Goal: Task Accomplishment & Management: Complete application form

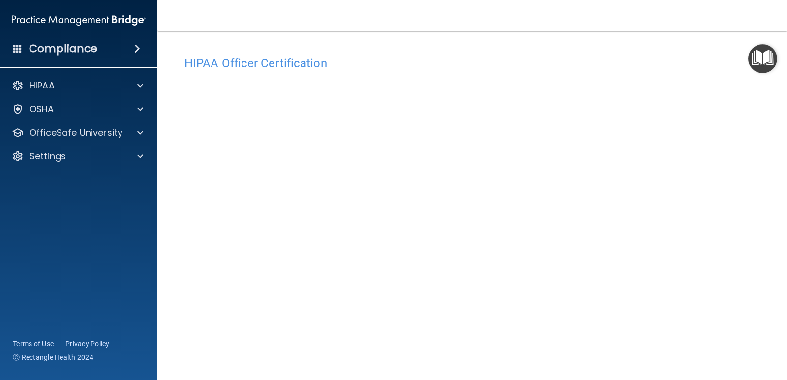
scroll to position [42, 0]
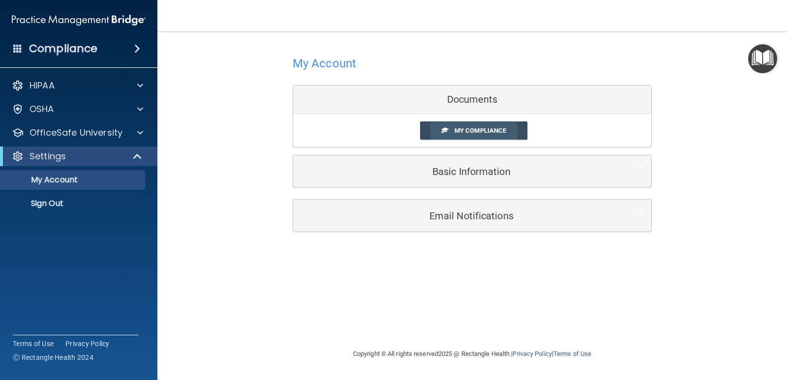
click at [489, 130] on span "My Compliance" at bounding box center [480, 130] width 52 height 7
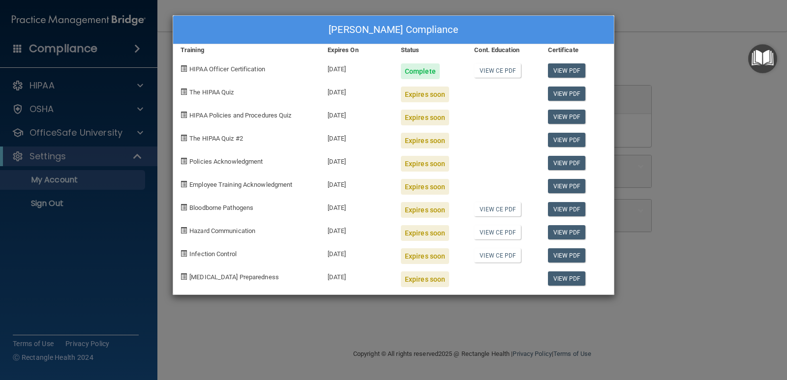
click at [45, 284] on div "[PERSON_NAME] Compliance Training Expires On Status Cont. Education Certificate…" at bounding box center [393, 190] width 787 height 380
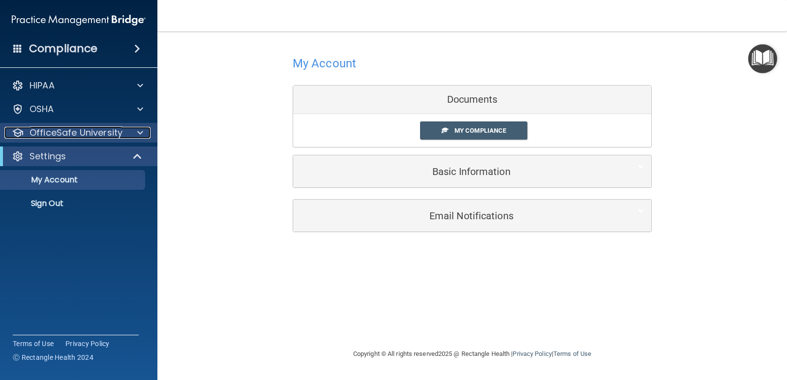
click at [91, 134] on p "OfficeSafe University" at bounding box center [75, 133] width 93 height 12
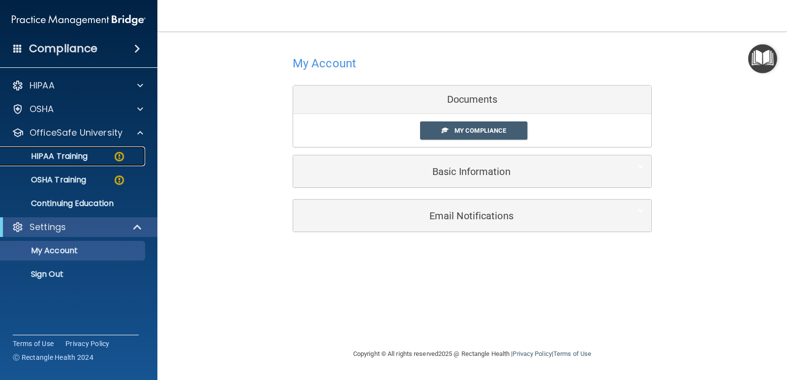
click at [113, 157] on img at bounding box center [119, 156] width 12 height 12
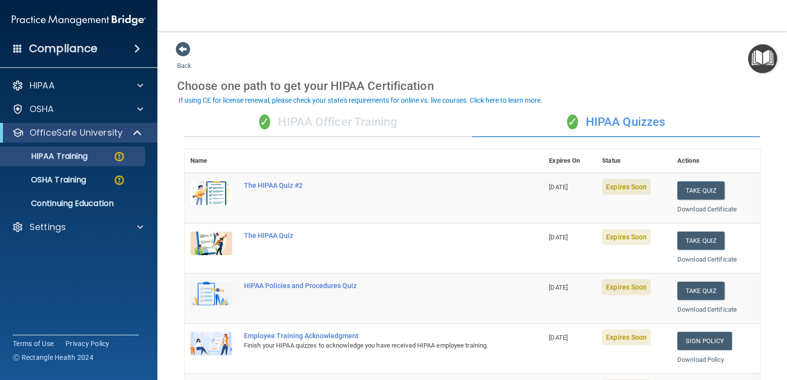
click at [344, 119] on div "✓ HIPAA Officer Training" at bounding box center [328, 122] width 288 height 29
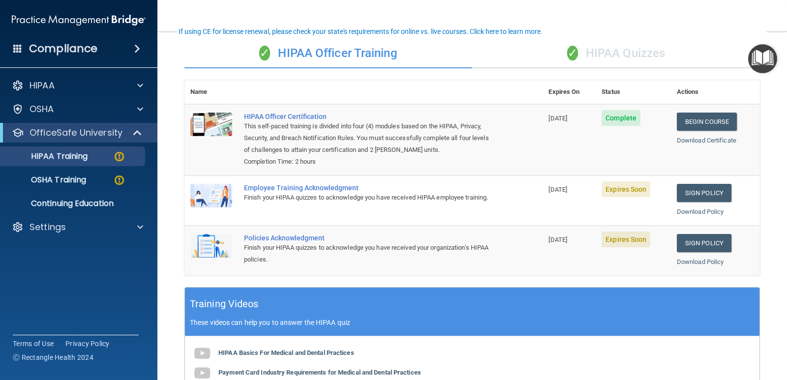
scroll to position [20, 0]
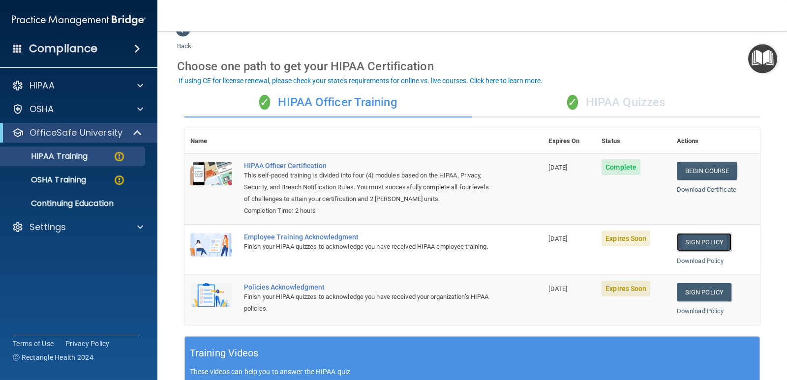
click at [711, 247] on link "Sign Policy" at bounding box center [703, 242] width 55 height 18
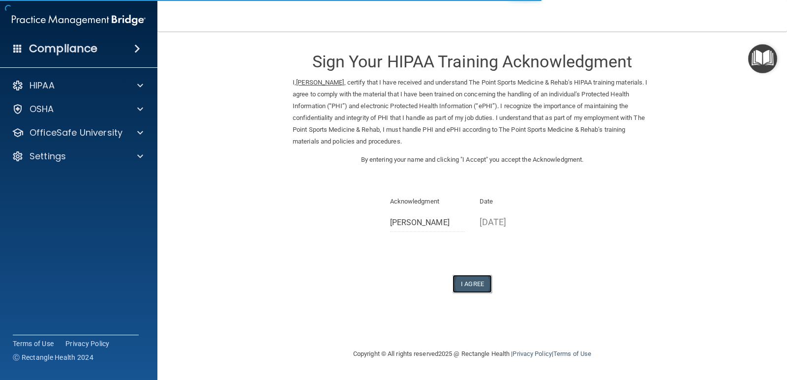
click at [475, 282] on button "I Agree" at bounding box center [471, 284] width 39 height 18
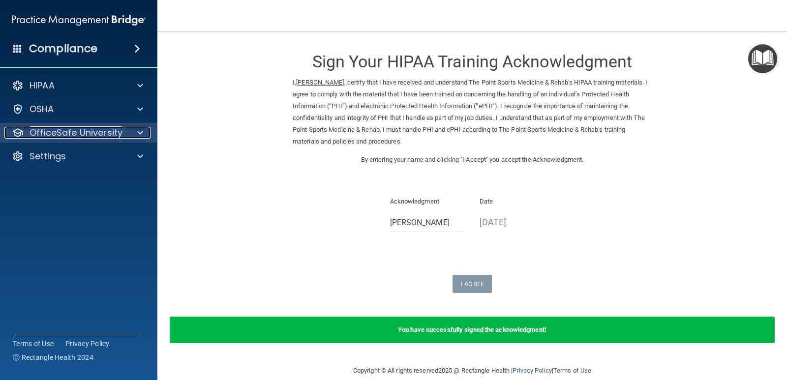
click at [137, 134] on span at bounding box center [140, 133] width 6 height 12
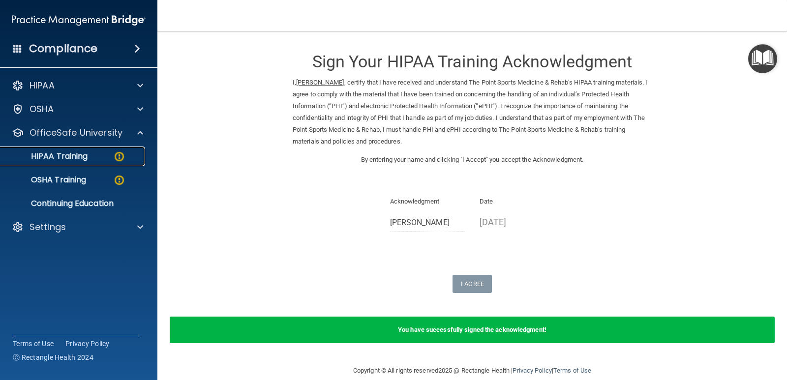
click at [118, 159] on img at bounding box center [119, 156] width 12 height 12
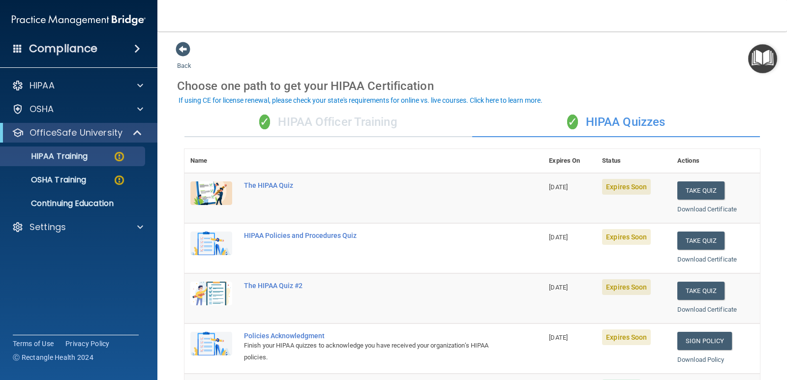
click at [364, 124] on div "✓ HIPAA Officer Training" at bounding box center [328, 122] width 288 height 29
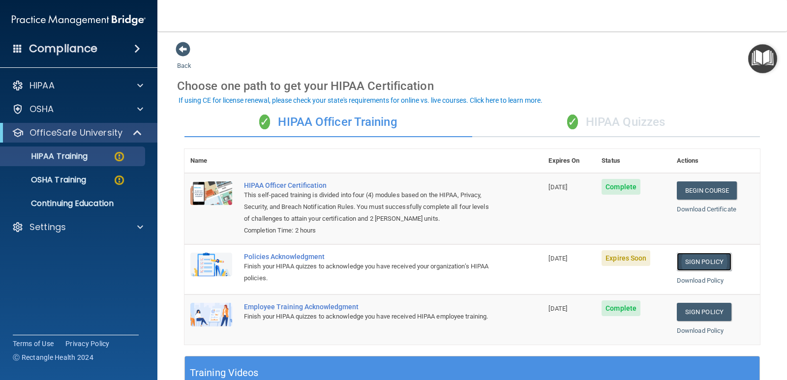
click at [693, 260] on link "Sign Policy" at bounding box center [703, 262] width 55 height 18
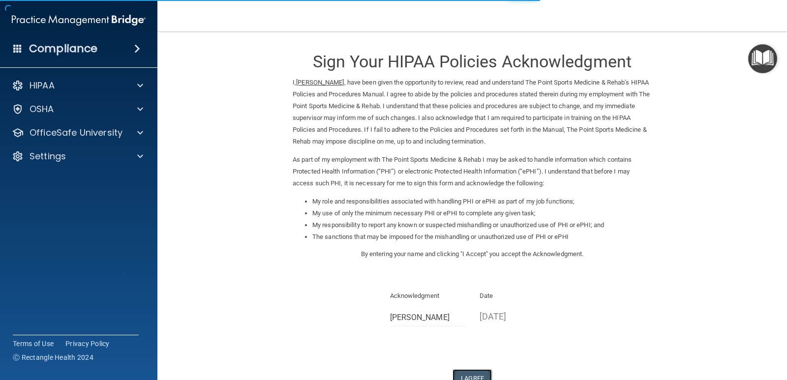
click at [474, 372] on button "I Agree" at bounding box center [471, 378] width 39 height 18
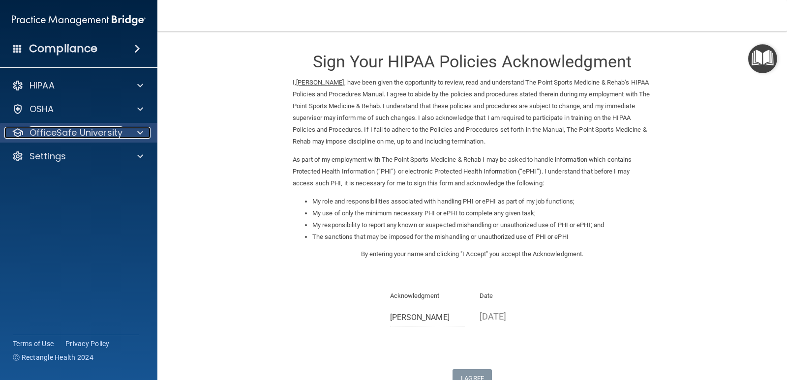
click at [138, 131] on span at bounding box center [140, 133] width 6 height 12
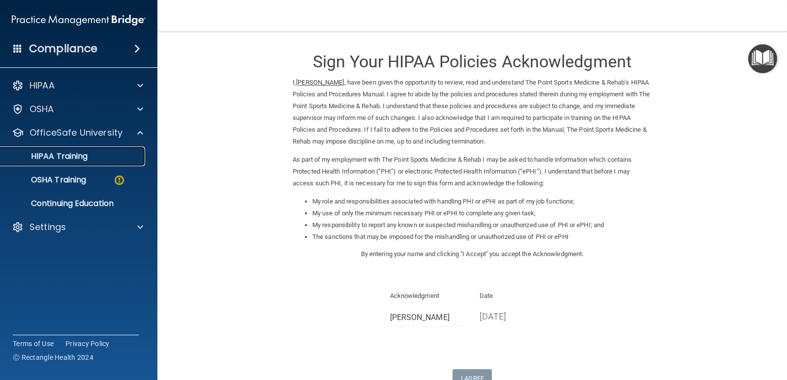
click at [71, 155] on p "HIPAA Training" at bounding box center [46, 156] width 81 height 10
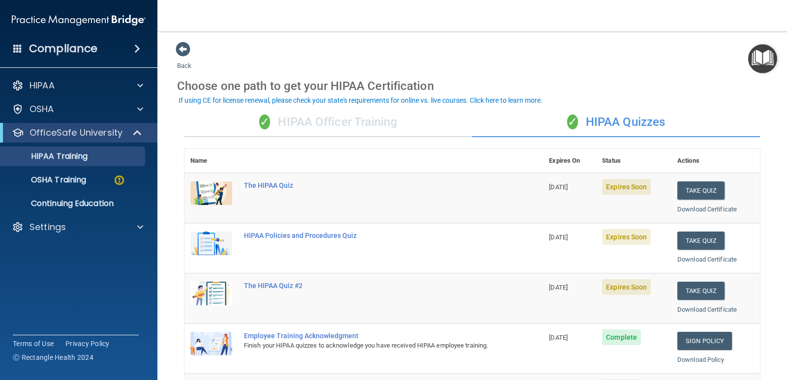
click at [596, 117] on div "✓ HIPAA Quizzes" at bounding box center [616, 122] width 288 height 29
click at [699, 189] on button "Take Quiz" at bounding box center [700, 190] width 47 height 18
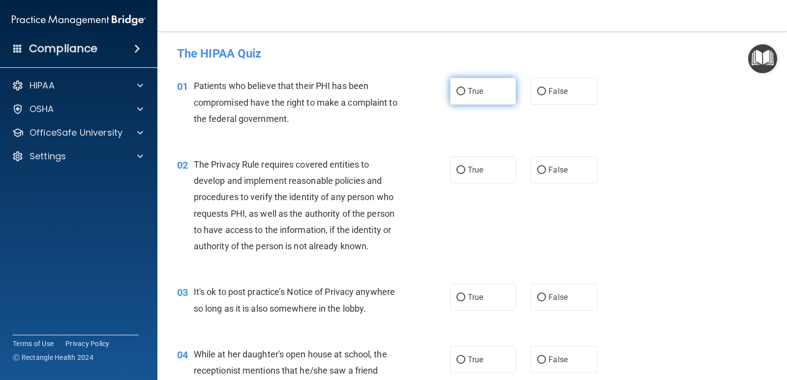
click at [459, 92] on input "True" at bounding box center [460, 91] width 9 height 7
radio input "true"
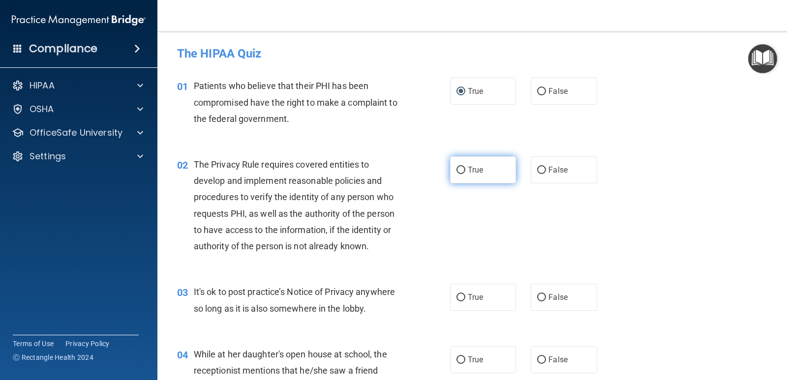
click at [456, 170] on input "True" at bounding box center [460, 170] width 9 height 7
radio input "true"
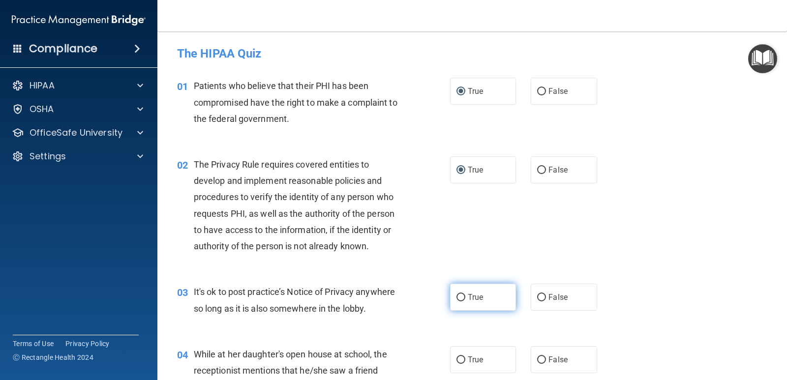
click at [456, 295] on input "True" at bounding box center [460, 297] width 9 height 7
radio input "true"
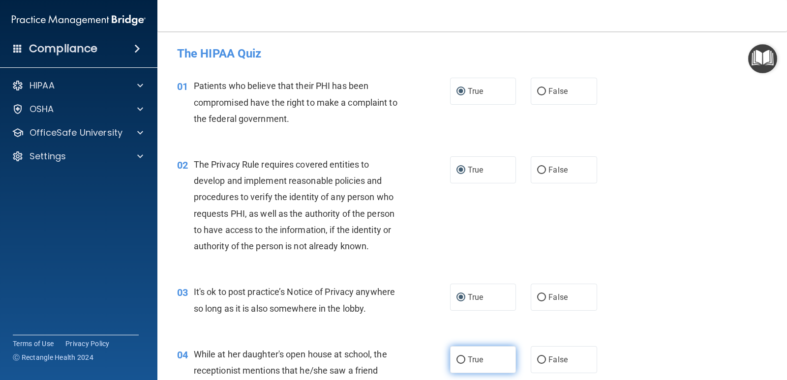
click at [456, 361] on input "True" at bounding box center [460, 359] width 9 height 7
radio input "true"
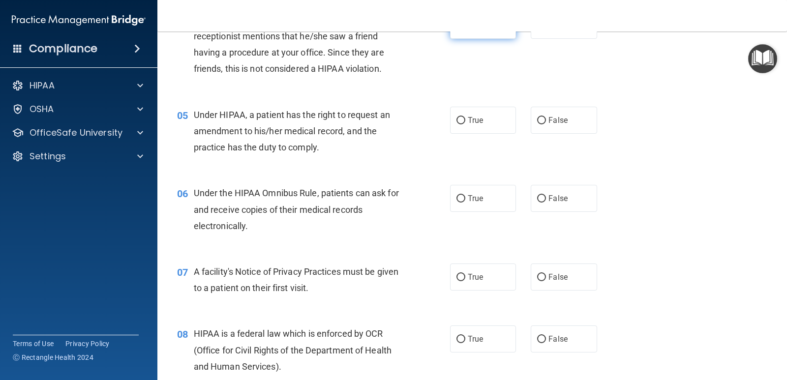
scroll to position [285, 0]
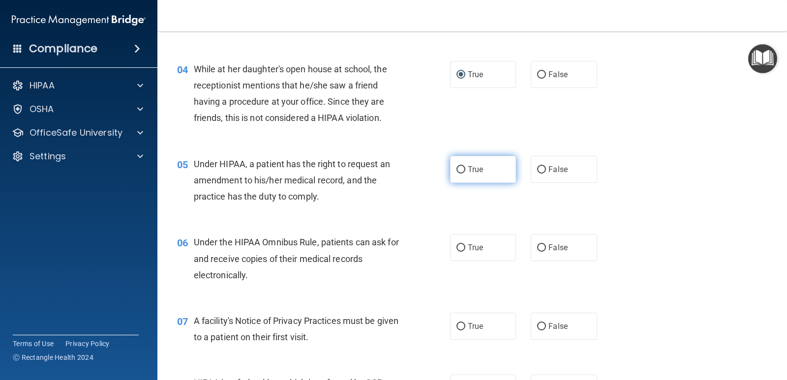
click at [456, 175] on label "True" at bounding box center [483, 169] width 66 height 27
click at [456, 174] on input "True" at bounding box center [460, 169] width 9 height 7
radio input "true"
click at [457, 248] on input "True" at bounding box center [460, 247] width 9 height 7
radio input "true"
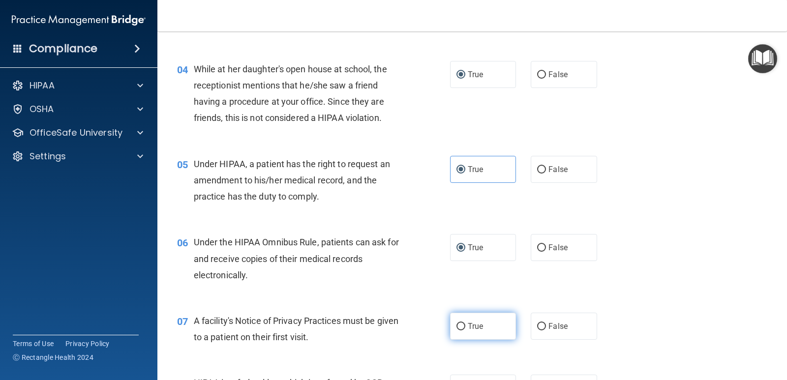
click at [456, 329] on input "True" at bounding box center [460, 326] width 9 height 7
radio input "true"
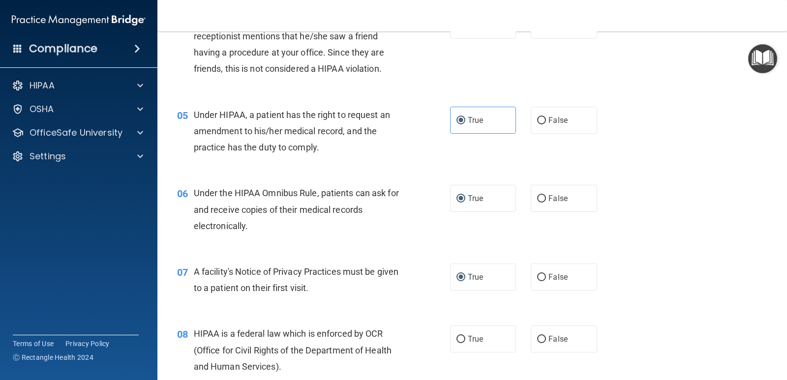
scroll to position [383, 0]
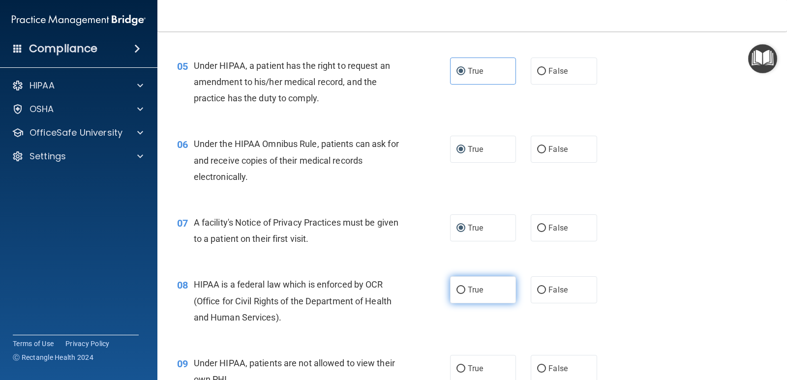
click at [459, 289] on input "True" at bounding box center [460, 290] width 9 height 7
radio input "true"
click at [457, 368] on input "True" at bounding box center [460, 368] width 9 height 7
radio input "true"
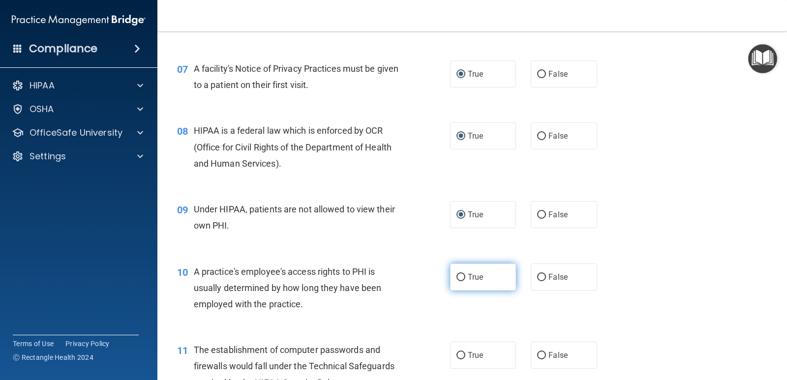
click at [458, 275] on input "True" at bounding box center [460, 277] width 9 height 7
radio input "true"
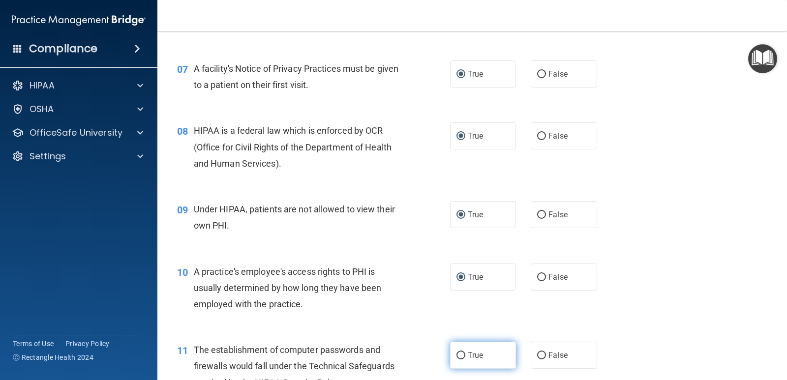
click at [456, 353] on input "True" at bounding box center [460, 355] width 9 height 7
radio input "true"
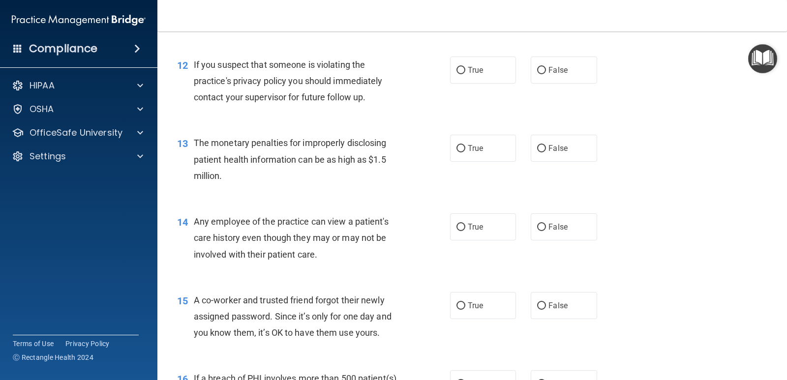
scroll to position [852, 0]
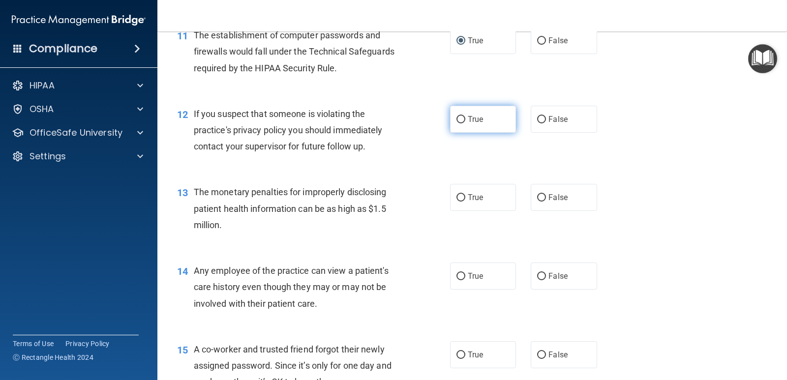
click at [459, 117] on input "True" at bounding box center [460, 119] width 9 height 7
radio input "true"
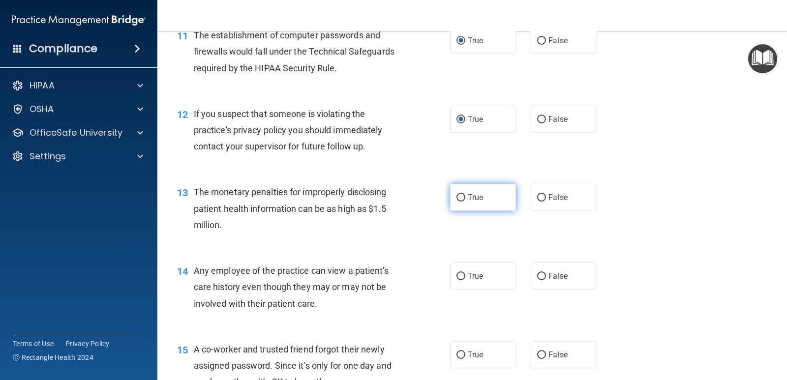
click at [457, 192] on label "True" at bounding box center [483, 197] width 66 height 27
click at [457, 194] on input "True" at bounding box center [460, 197] width 9 height 7
radio input "true"
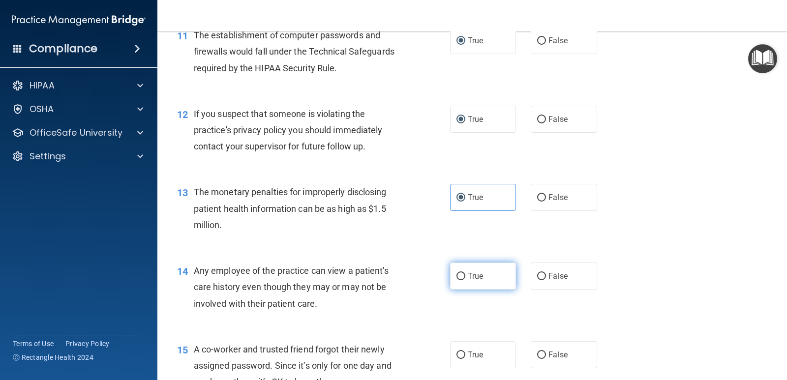
click at [457, 277] on input "True" at bounding box center [460, 276] width 9 height 7
radio input "true"
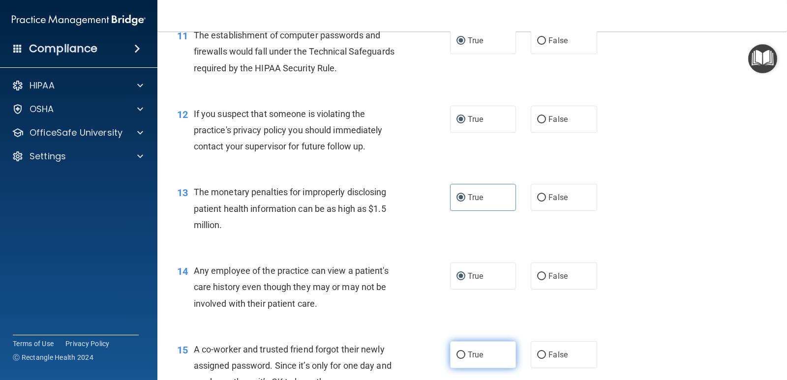
click at [457, 354] on input "True" at bounding box center [460, 354] width 9 height 7
radio input "true"
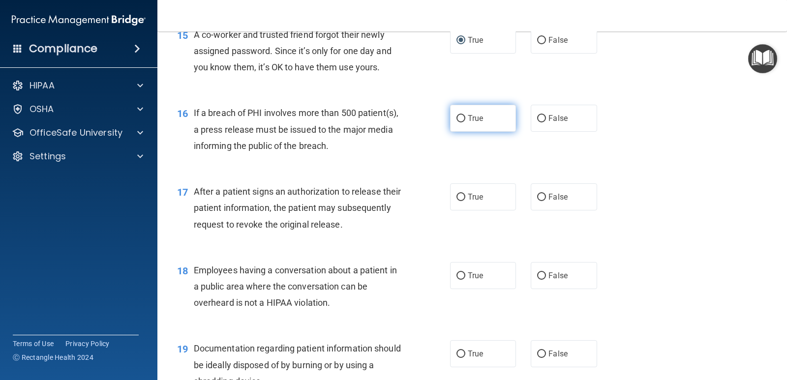
click at [456, 116] on input "True" at bounding box center [460, 118] width 9 height 7
radio input "true"
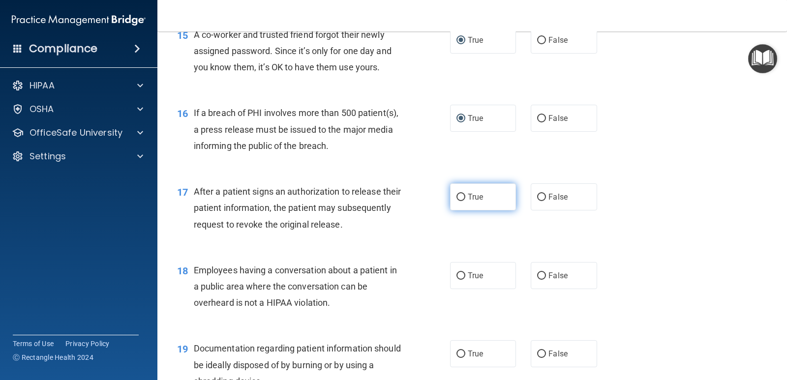
click at [457, 198] on input "True" at bounding box center [460, 197] width 9 height 7
radio input "true"
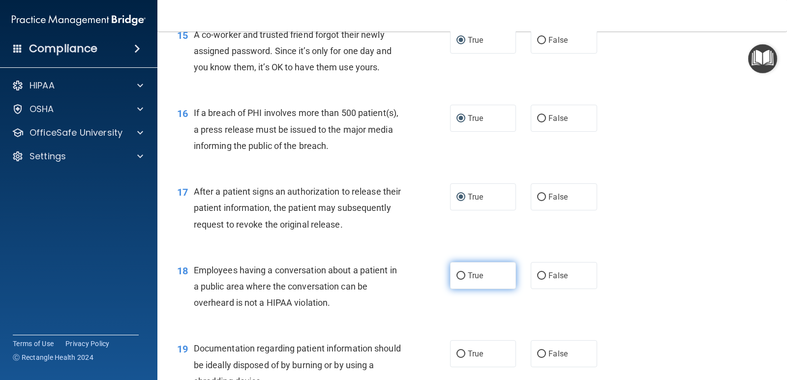
click at [458, 274] on input "True" at bounding box center [460, 275] width 9 height 7
radio input "true"
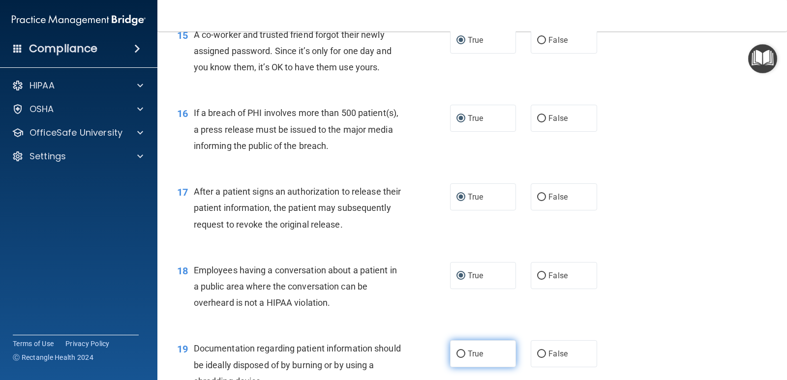
click at [456, 351] on input "True" at bounding box center [460, 354] width 9 height 7
radio input "true"
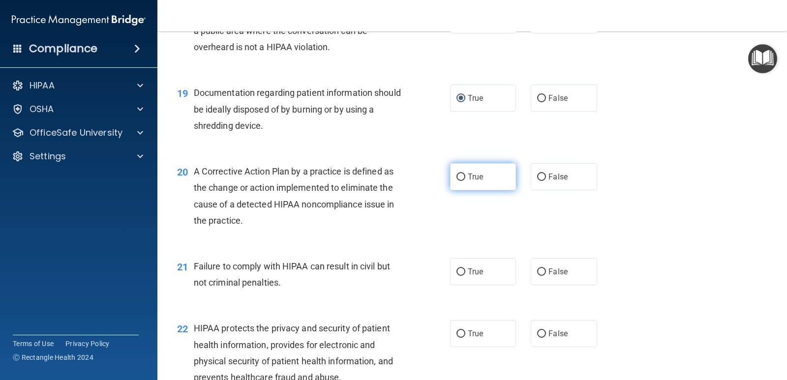
click at [460, 179] on input "True" at bounding box center [460, 177] width 9 height 7
radio input "true"
click at [456, 270] on input "True" at bounding box center [460, 271] width 9 height 7
radio input "true"
click at [457, 336] on input "True" at bounding box center [460, 333] width 9 height 7
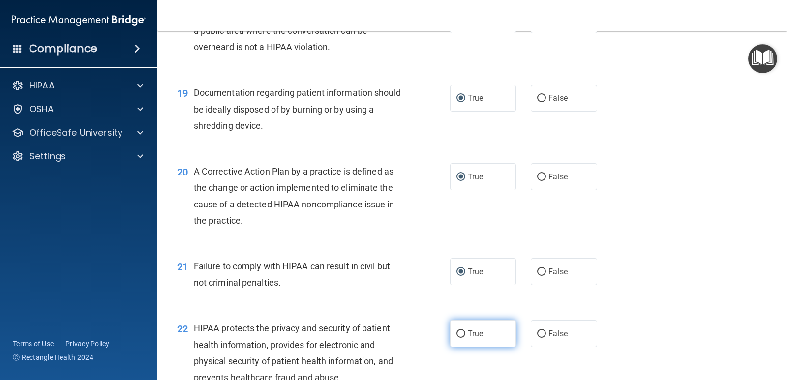
radio input "true"
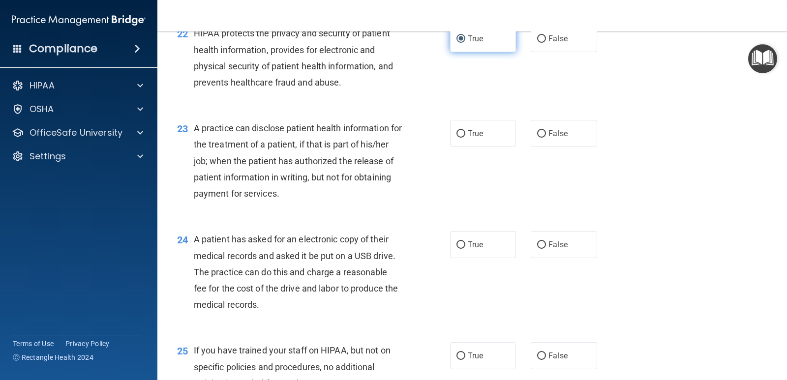
scroll to position [1766, 0]
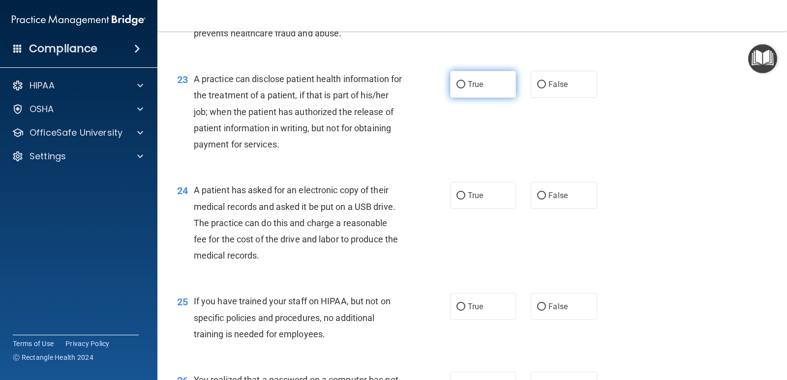
click at [456, 83] on input "True" at bounding box center [460, 84] width 9 height 7
radio input "true"
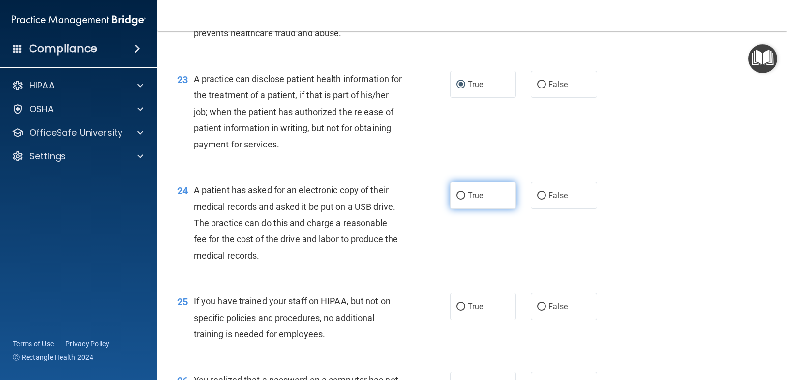
click at [457, 197] on input "True" at bounding box center [460, 195] width 9 height 7
radio input "true"
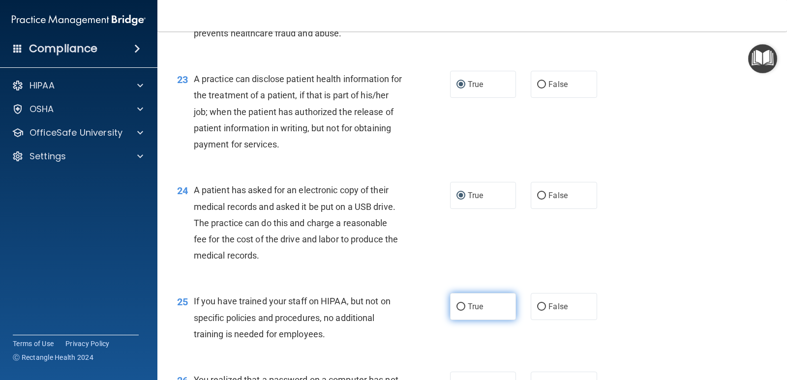
click at [456, 306] on input "True" at bounding box center [460, 306] width 9 height 7
radio input "true"
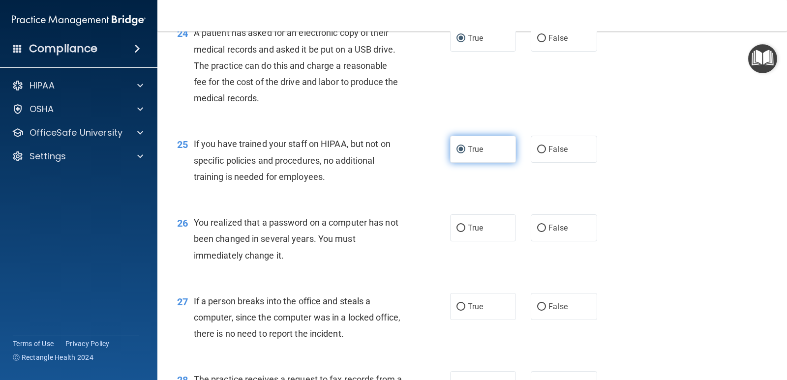
scroll to position [2051, 0]
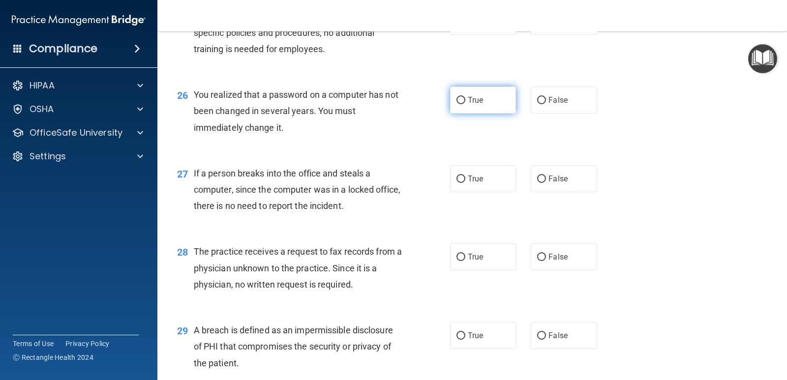
click at [457, 97] on input "True" at bounding box center [460, 100] width 9 height 7
radio input "true"
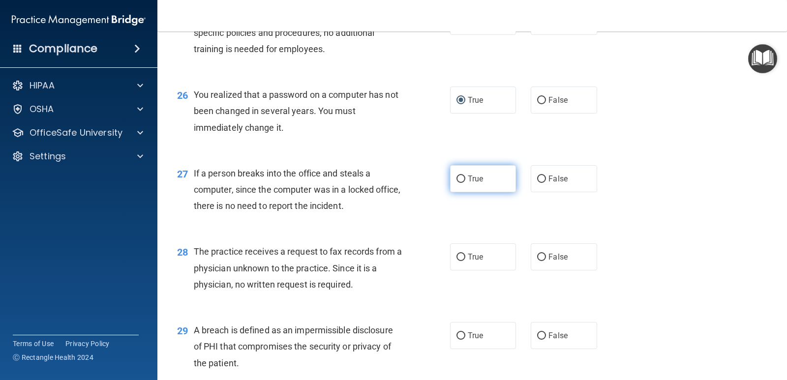
click at [456, 176] on input "True" at bounding box center [460, 179] width 9 height 7
radio input "true"
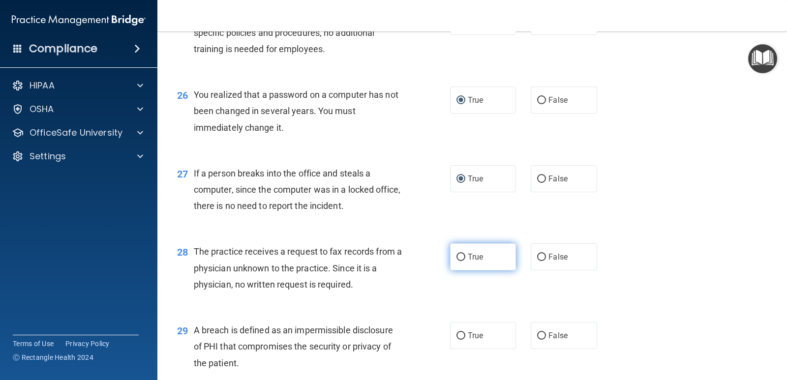
click at [458, 258] on input "True" at bounding box center [460, 257] width 9 height 7
radio input "true"
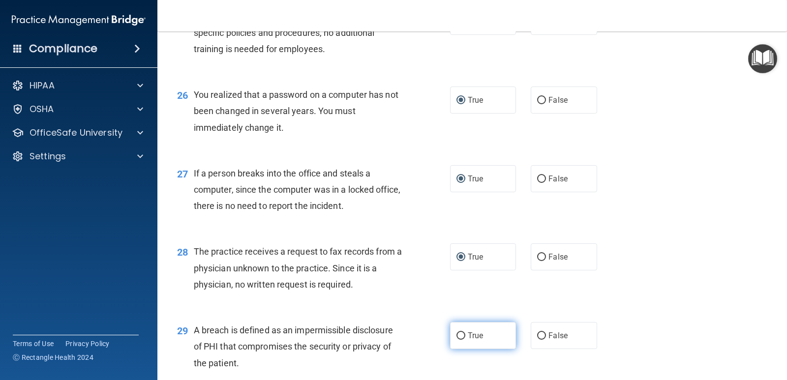
click at [456, 340] on input "True" at bounding box center [460, 335] width 9 height 7
radio input "true"
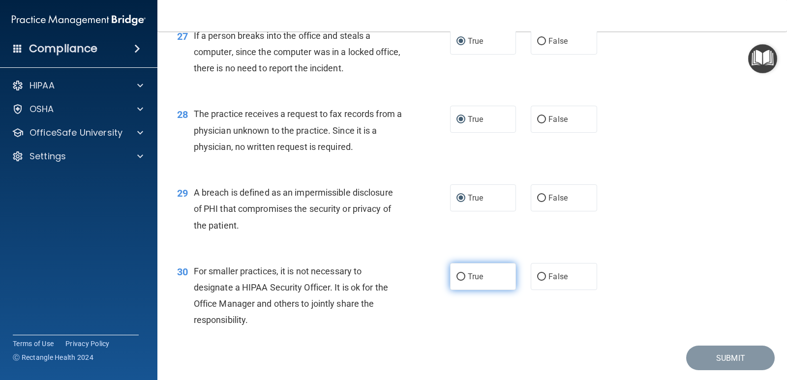
click at [455, 269] on label "True" at bounding box center [483, 276] width 66 height 27
click at [456, 273] on input "True" at bounding box center [460, 276] width 9 height 7
radio input "true"
click at [716, 361] on button "Submit" at bounding box center [730, 358] width 88 height 25
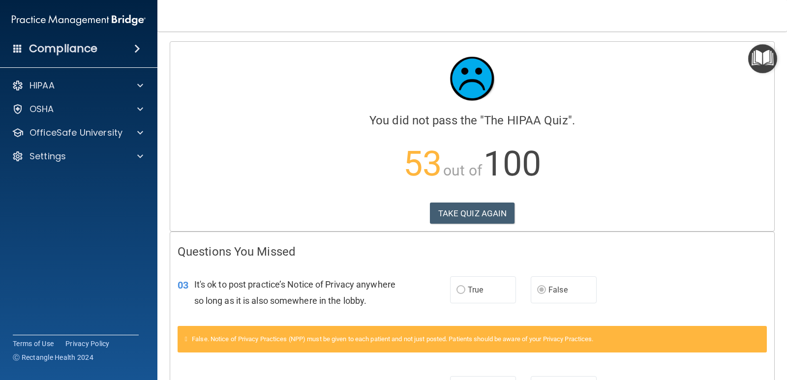
click at [631, 279] on div "03 It's ok to post practice’s Notice of Privacy anywhere so long as it is also …" at bounding box center [472, 295] width 604 height 62
drag, startPoint x: 727, startPoint y: 270, endPoint x: 758, endPoint y: 263, distance: 31.4
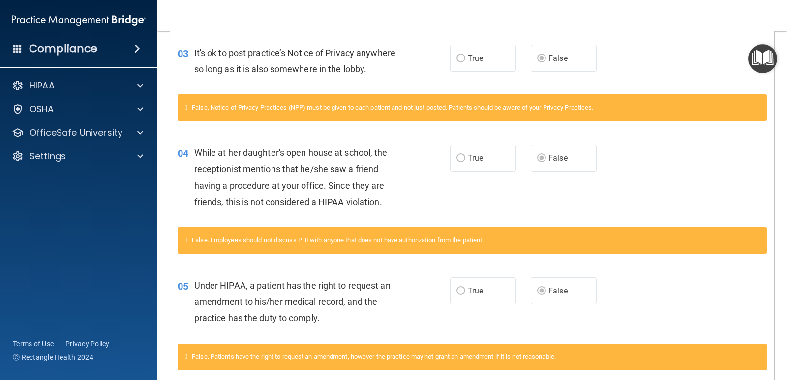
scroll to position [234, 0]
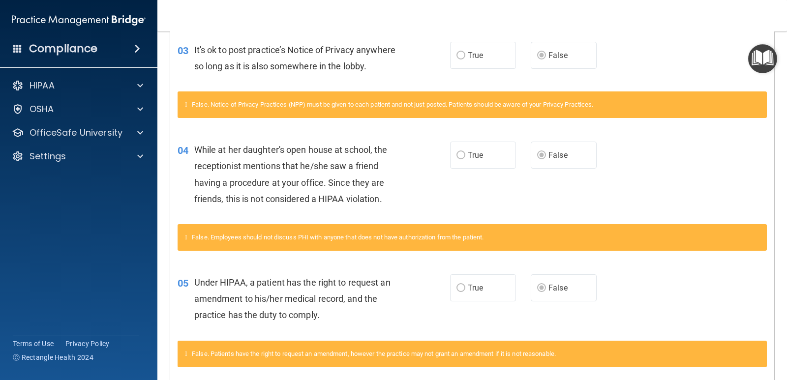
click at [572, 195] on div "04 While at her daughter's open house at school, the receptionist mentions that…" at bounding box center [472, 176] width 604 height 95
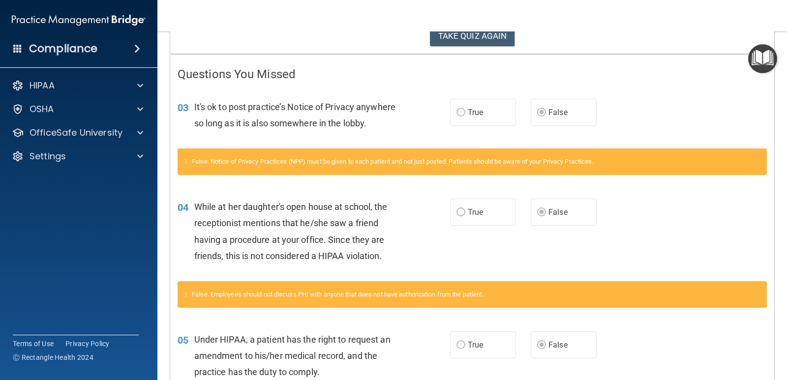
scroll to position [0, 0]
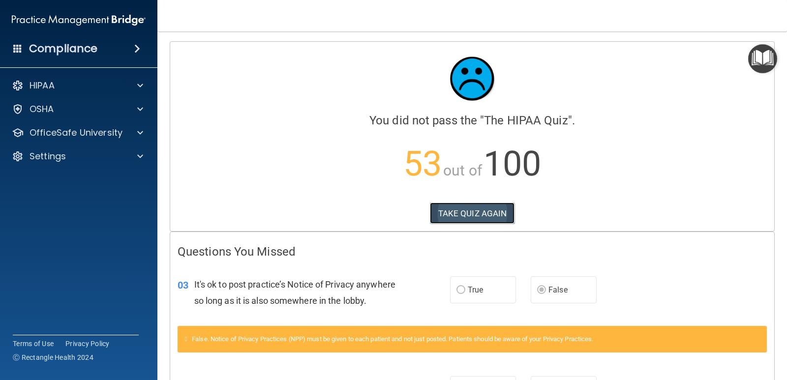
click at [477, 211] on button "TAKE QUIZ AGAIN" at bounding box center [472, 214] width 85 height 22
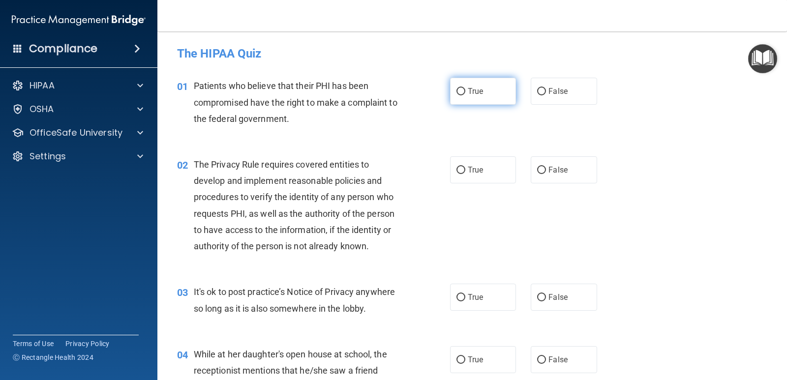
click at [457, 89] on input "True" at bounding box center [460, 91] width 9 height 7
radio input "true"
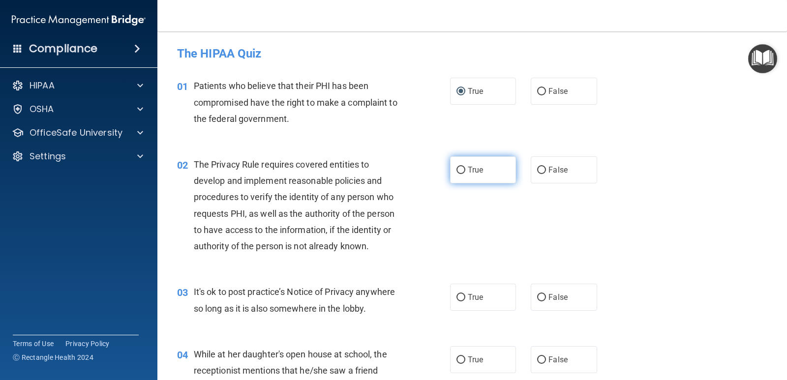
click at [456, 170] on input "True" at bounding box center [460, 170] width 9 height 7
radio input "true"
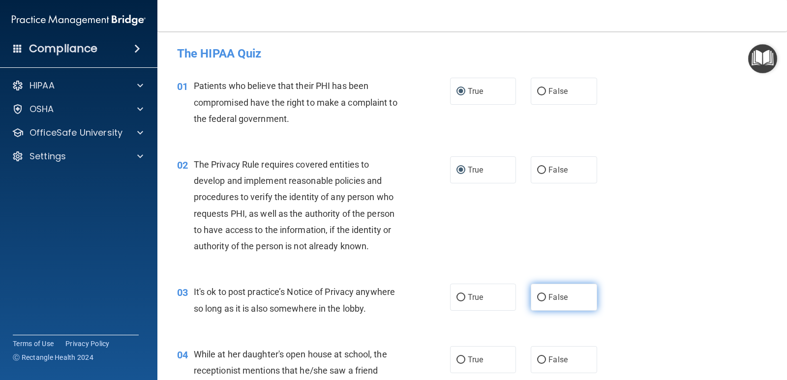
click at [537, 299] on input "False" at bounding box center [541, 297] width 9 height 7
radio input "true"
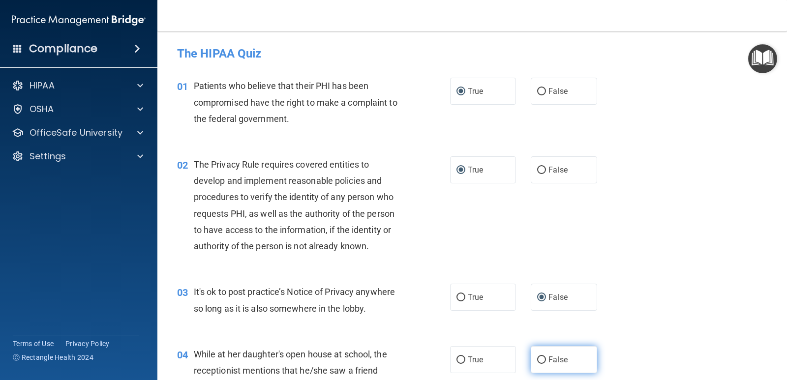
click at [537, 361] on input "False" at bounding box center [541, 359] width 9 height 7
radio input "true"
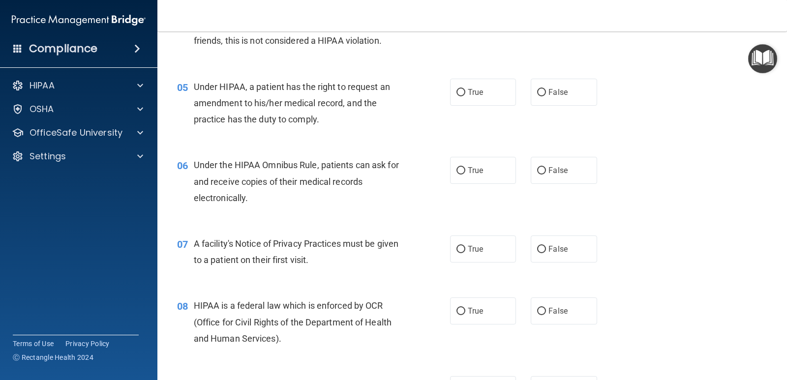
scroll to position [374, 0]
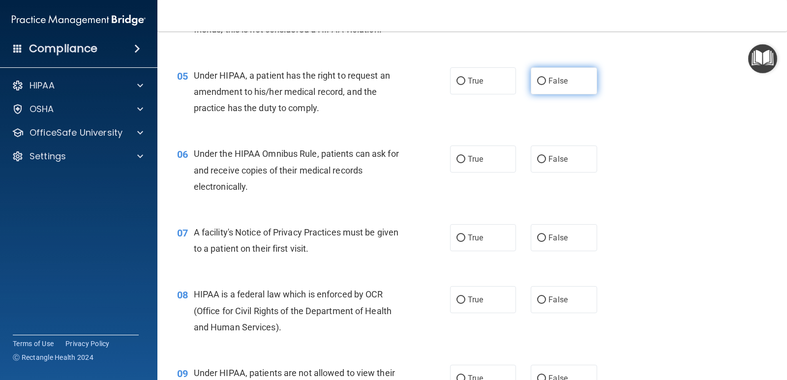
click at [540, 79] on input "False" at bounding box center [541, 81] width 9 height 7
radio input "true"
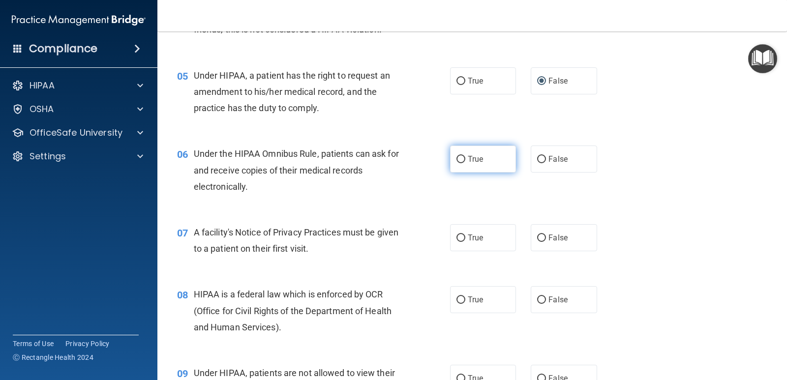
click at [459, 157] on input "True" at bounding box center [460, 159] width 9 height 7
radio input "true"
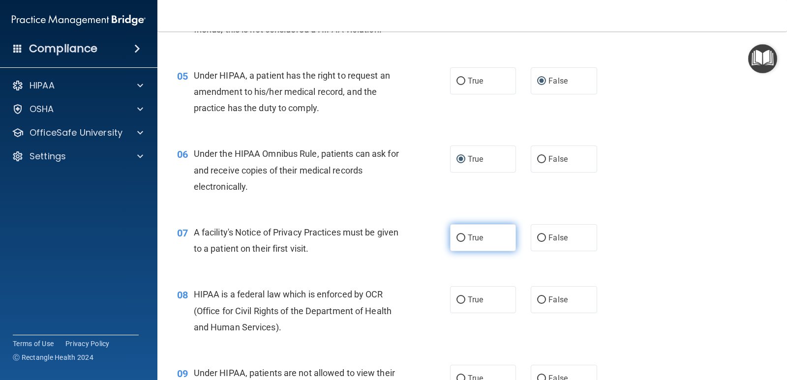
click at [456, 239] on input "True" at bounding box center [460, 237] width 9 height 7
radio input "true"
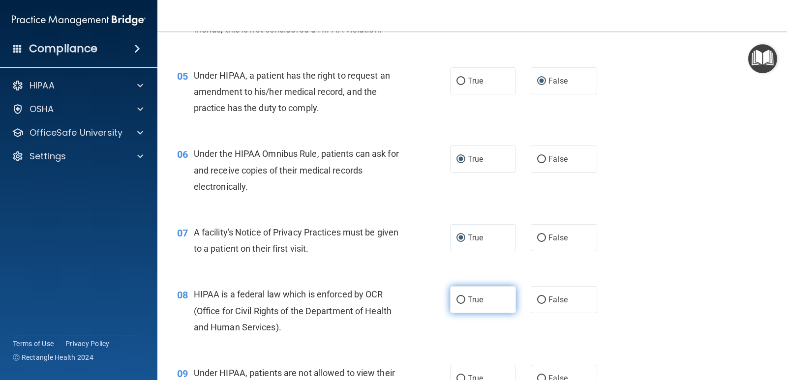
click at [456, 298] on input "True" at bounding box center [460, 299] width 9 height 7
radio input "true"
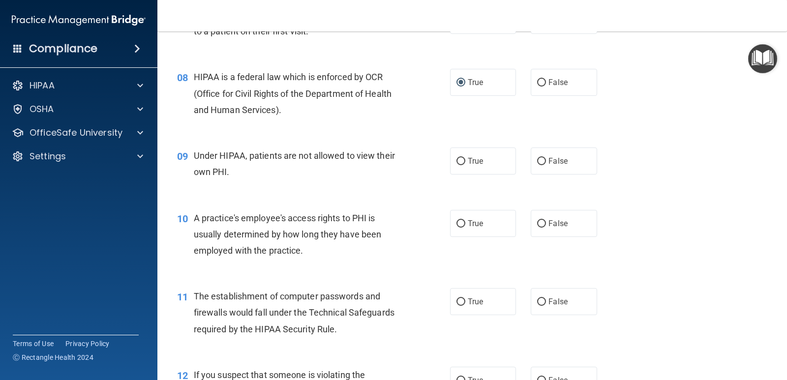
scroll to position [595, 0]
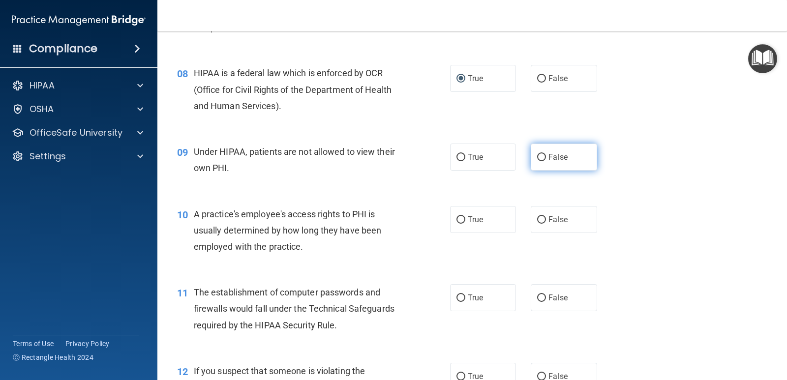
click at [537, 155] on input "False" at bounding box center [541, 157] width 9 height 7
radio input "true"
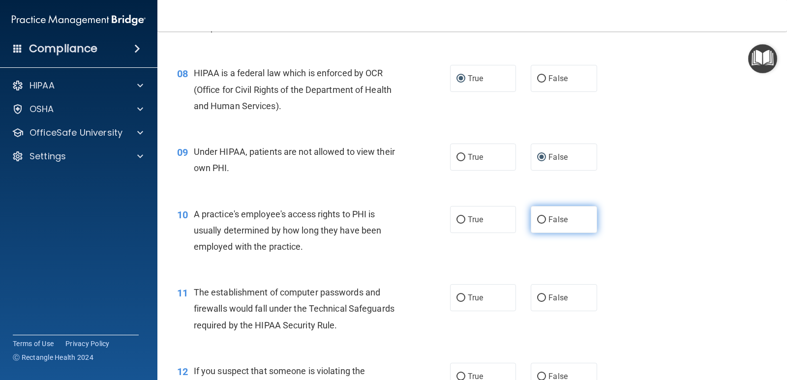
click at [537, 220] on input "False" at bounding box center [541, 219] width 9 height 7
radio input "true"
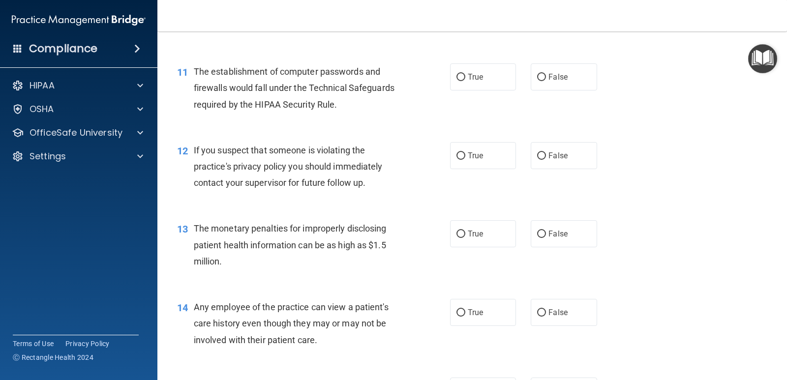
scroll to position [843, 0]
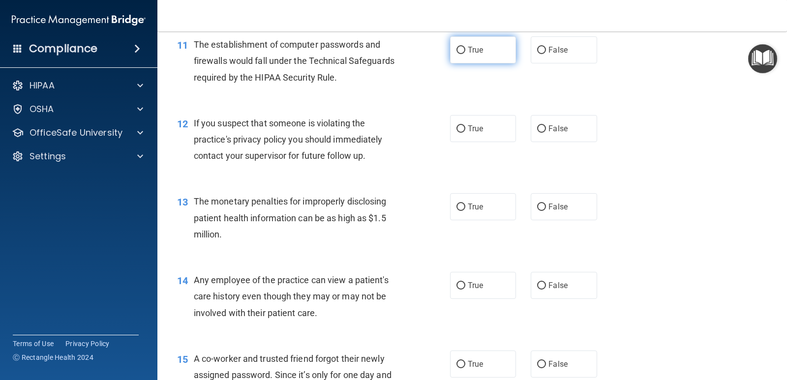
click at [456, 47] on input "True" at bounding box center [460, 50] width 9 height 7
radio input "true"
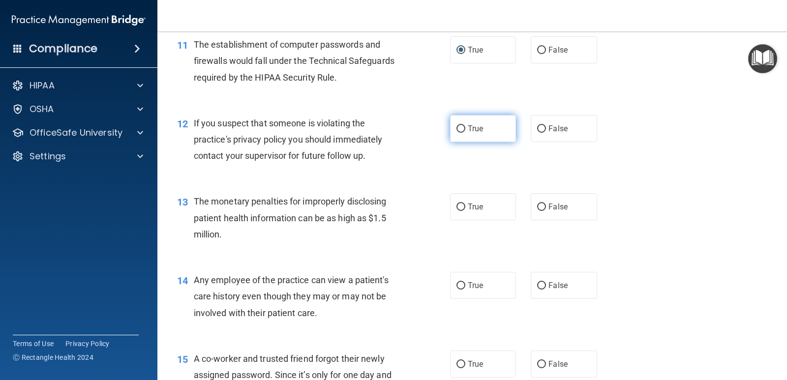
click at [456, 126] on input "True" at bounding box center [460, 128] width 9 height 7
radio input "true"
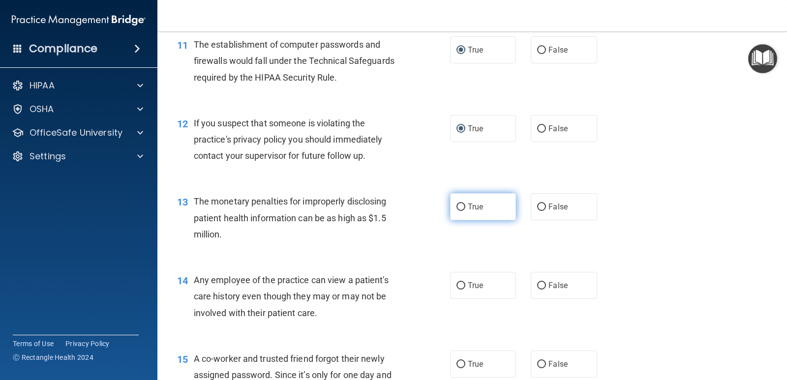
click at [456, 205] on input "True" at bounding box center [460, 207] width 9 height 7
radio input "true"
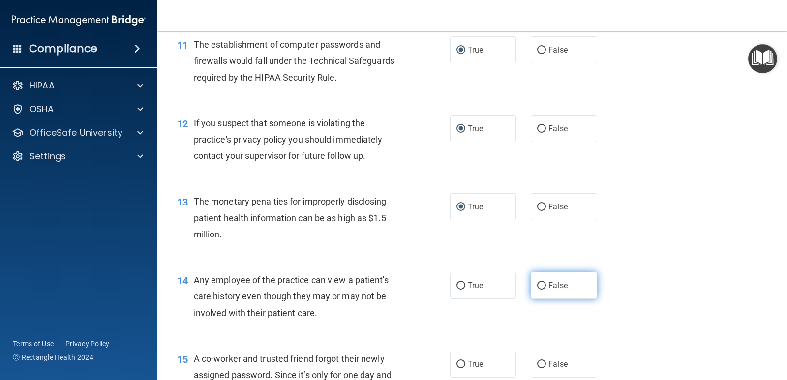
click at [537, 289] on input "False" at bounding box center [541, 285] width 9 height 7
radio input "true"
click at [537, 361] on input "False" at bounding box center [541, 364] width 9 height 7
radio input "true"
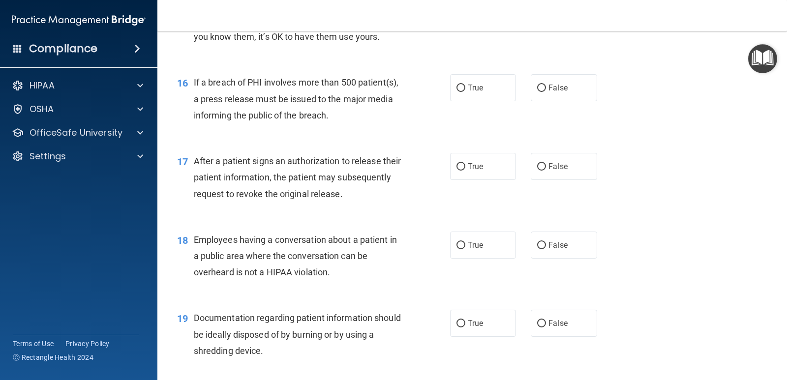
scroll to position [1201, 0]
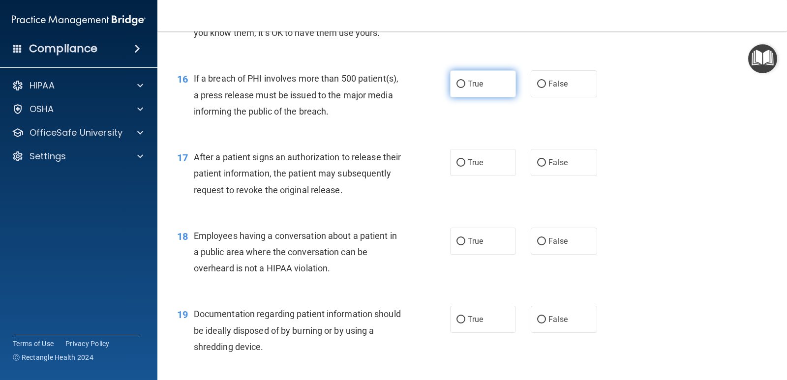
click at [455, 89] on label "True" at bounding box center [483, 83] width 66 height 27
click at [456, 88] on input "True" at bounding box center [460, 84] width 9 height 7
radio input "true"
click at [456, 159] on input "True" at bounding box center [460, 162] width 9 height 7
radio input "true"
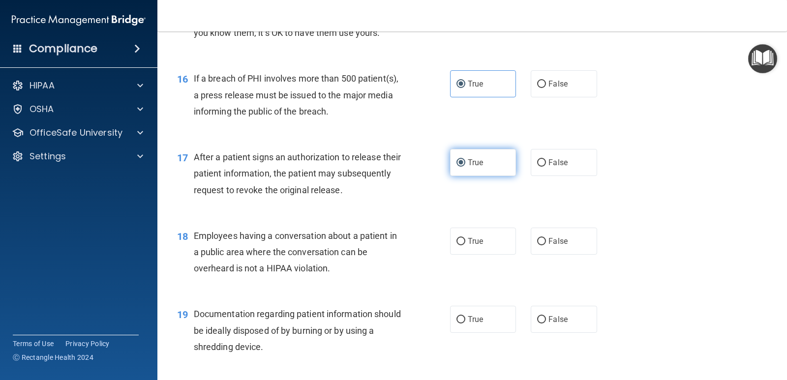
click at [456, 159] on input "True" at bounding box center [460, 162] width 9 height 7
click at [537, 238] on input "False" at bounding box center [541, 241] width 9 height 7
radio input "true"
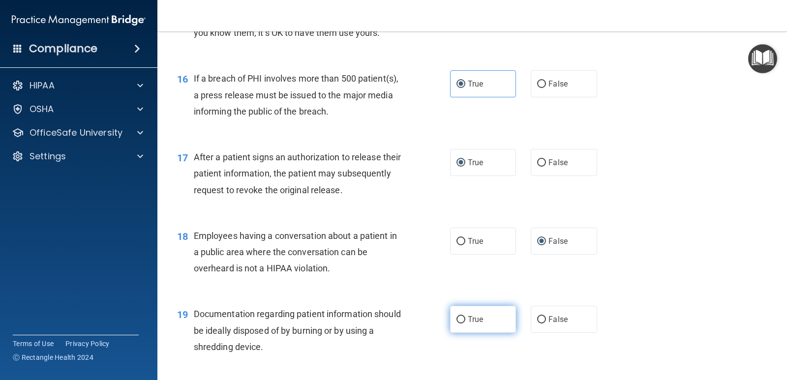
click at [456, 317] on input "True" at bounding box center [460, 319] width 9 height 7
radio input "true"
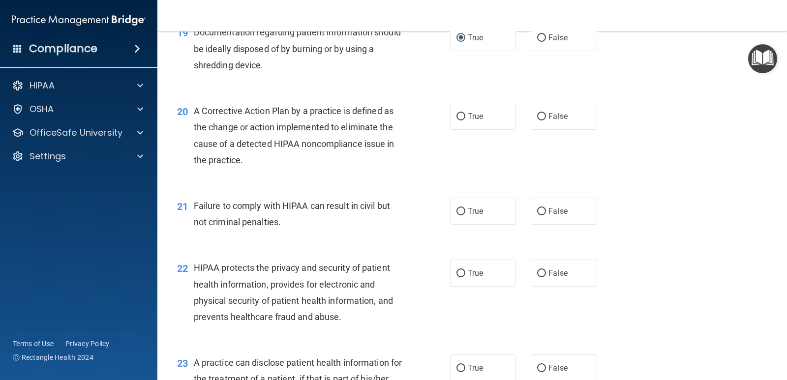
scroll to position [1491, 0]
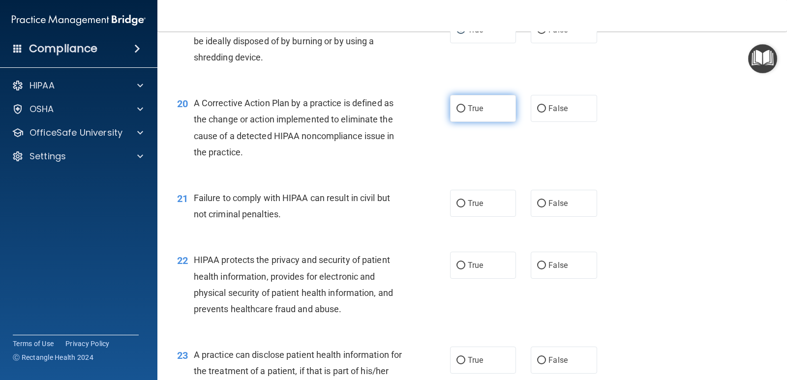
click at [457, 106] on input "True" at bounding box center [460, 108] width 9 height 7
radio input "true"
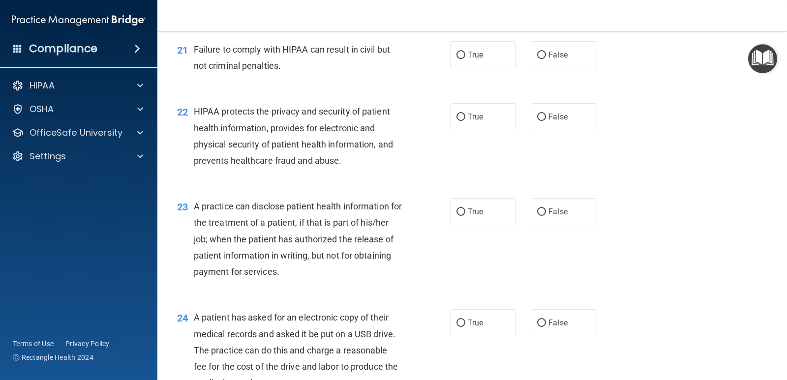
scroll to position [1654, 0]
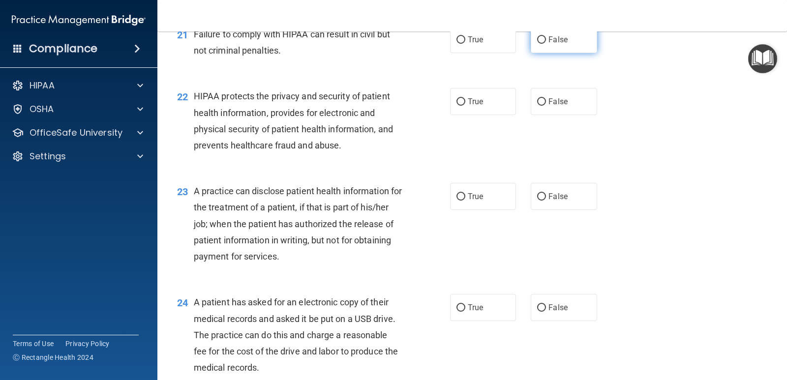
click at [533, 44] on label "False" at bounding box center [563, 39] width 66 height 27
click at [537, 44] on input "False" at bounding box center [541, 39] width 9 height 7
radio input "true"
click at [461, 101] on input "True" at bounding box center [460, 101] width 9 height 7
radio input "true"
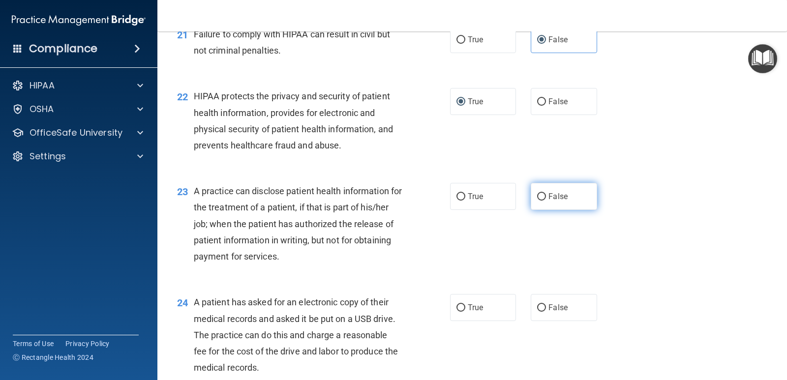
click at [537, 197] on input "False" at bounding box center [541, 196] width 9 height 7
radio input "true"
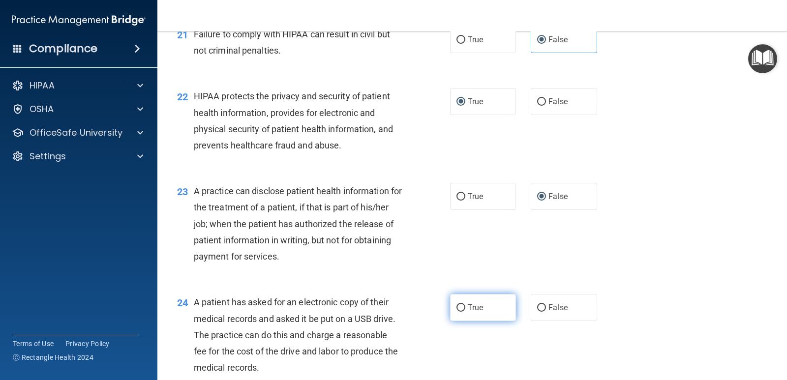
click at [456, 309] on input "True" at bounding box center [460, 307] width 9 height 7
radio input "true"
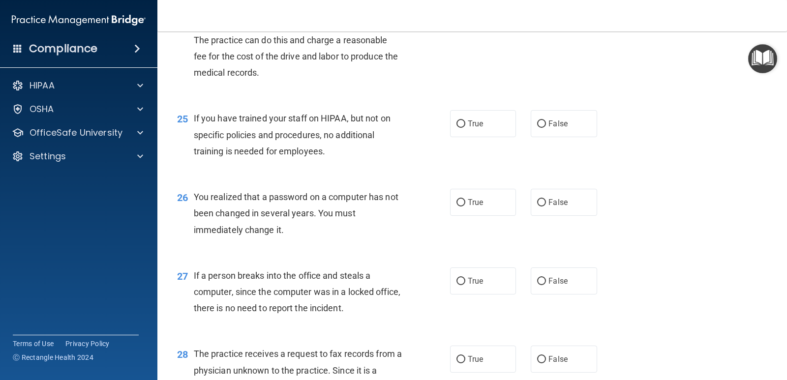
scroll to position [1969, 0]
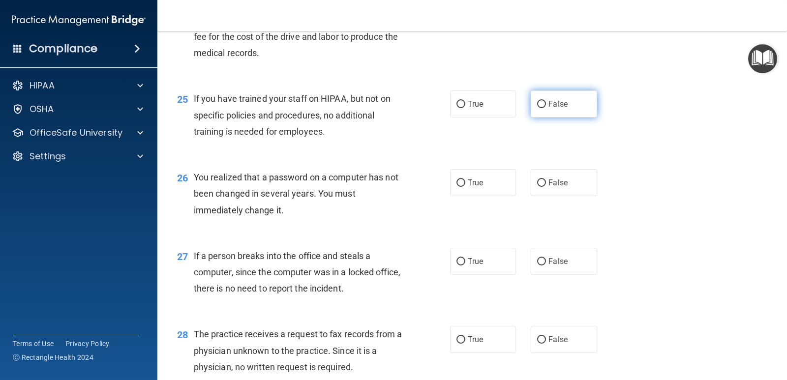
click at [538, 104] on input "False" at bounding box center [541, 104] width 9 height 7
radio input "true"
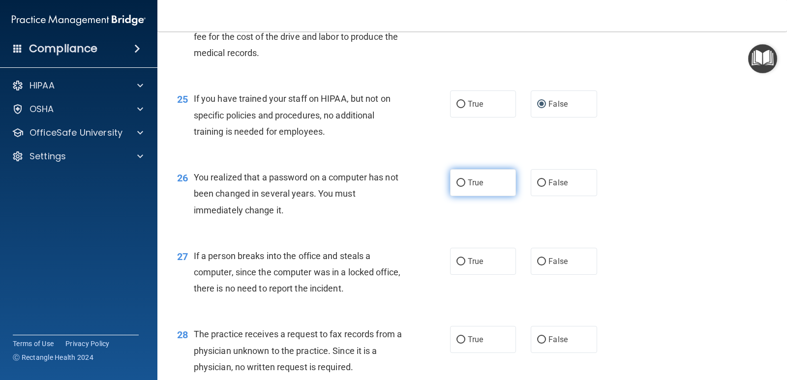
click at [456, 181] on input "True" at bounding box center [460, 182] width 9 height 7
radio input "true"
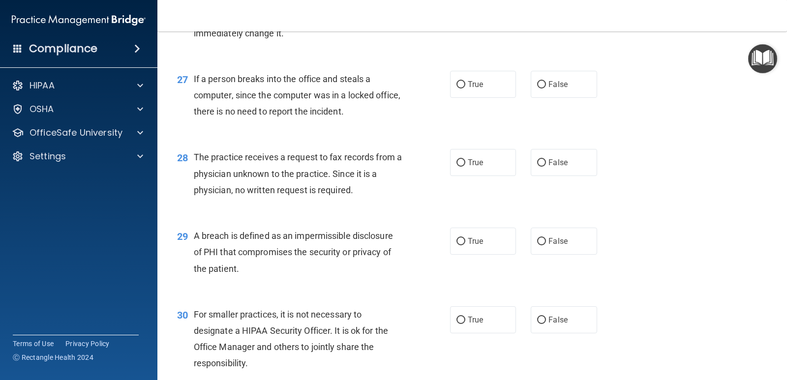
scroll to position [2165, 0]
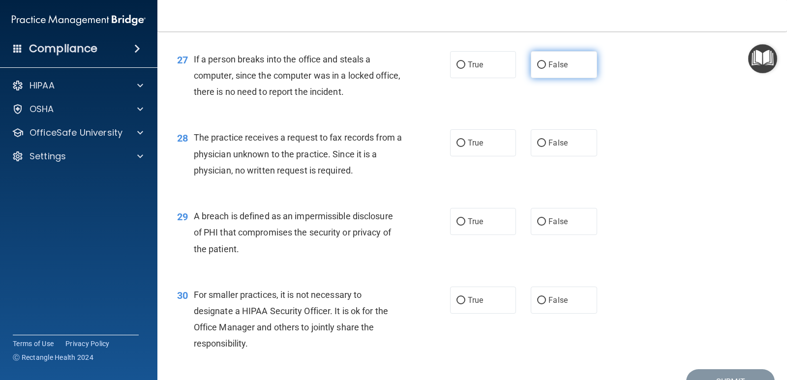
click at [537, 59] on label "False" at bounding box center [563, 64] width 66 height 27
click at [537, 61] on input "False" at bounding box center [541, 64] width 9 height 7
radio input "true"
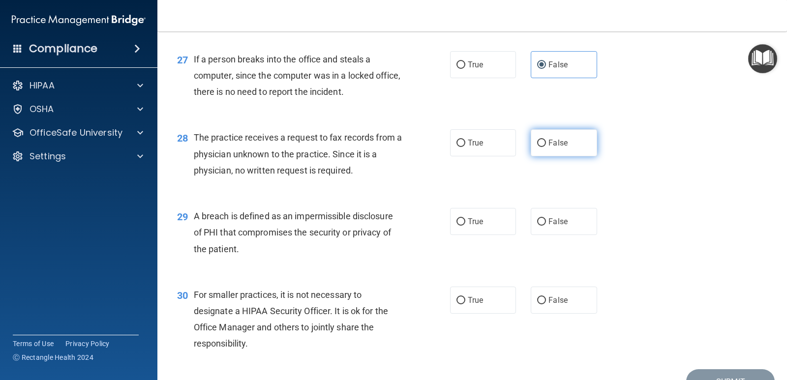
click at [539, 142] on input "False" at bounding box center [541, 143] width 9 height 7
radio input "true"
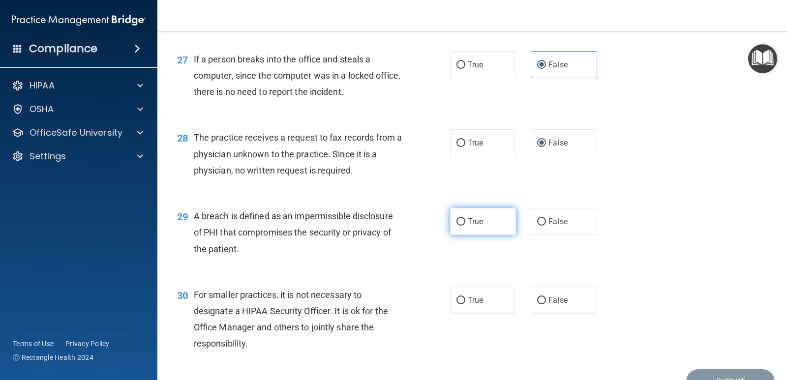
click at [459, 224] on input "True" at bounding box center [460, 221] width 9 height 7
radio input "true"
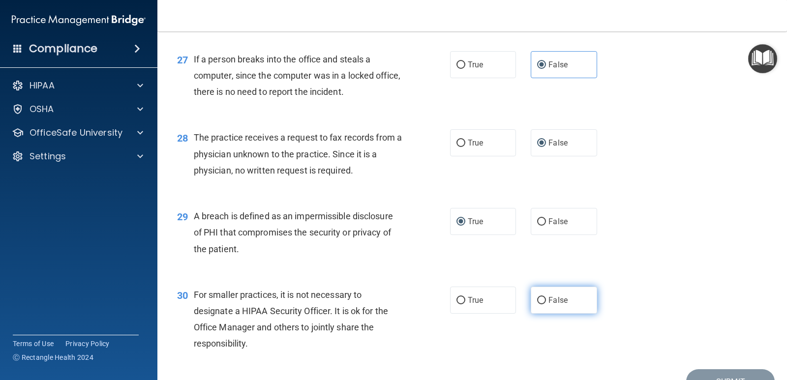
click at [537, 298] on input "False" at bounding box center [541, 300] width 9 height 7
radio input "true"
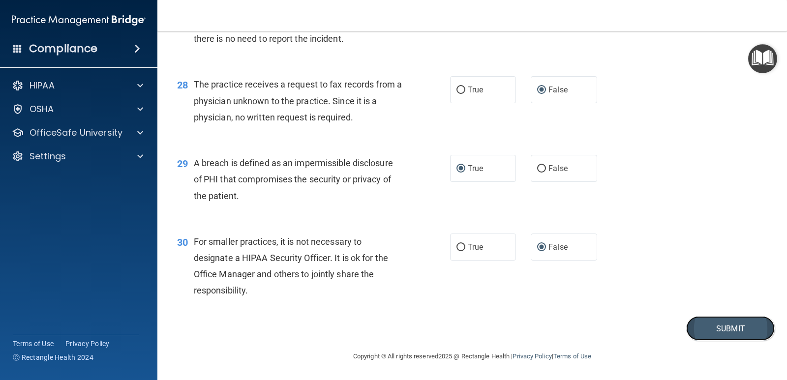
click at [712, 323] on button "Submit" at bounding box center [730, 328] width 88 height 25
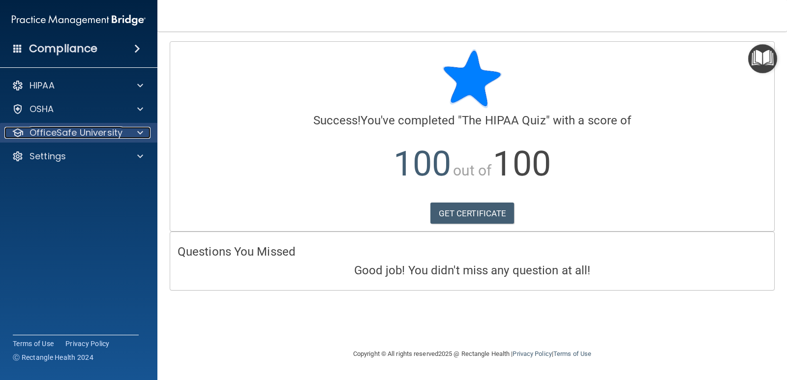
click at [141, 134] on span at bounding box center [140, 133] width 6 height 12
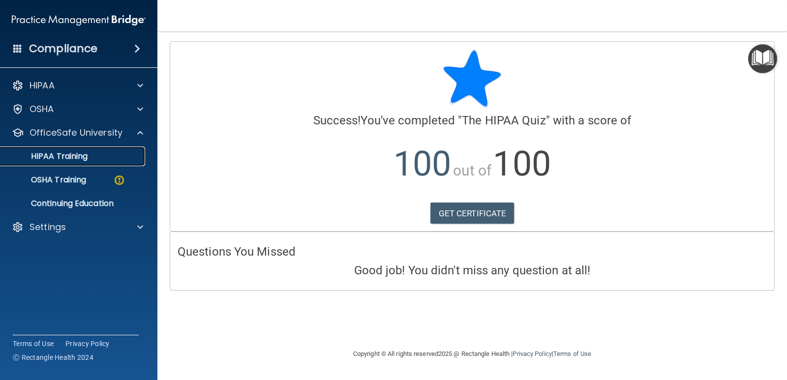
click at [79, 154] on p "HIPAA Training" at bounding box center [46, 156] width 81 height 10
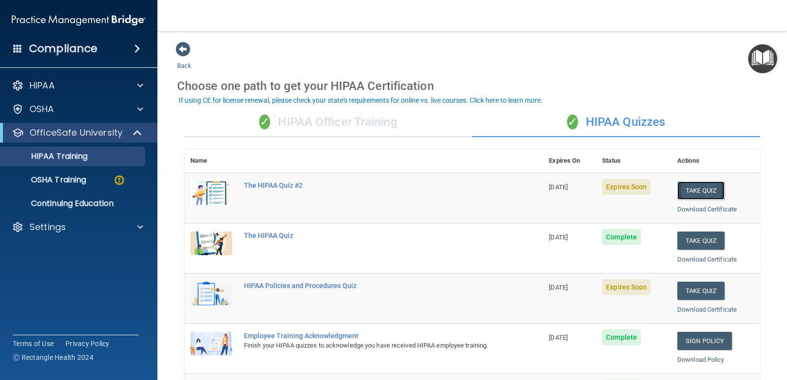
click at [709, 191] on button "Take Quiz" at bounding box center [700, 190] width 47 height 18
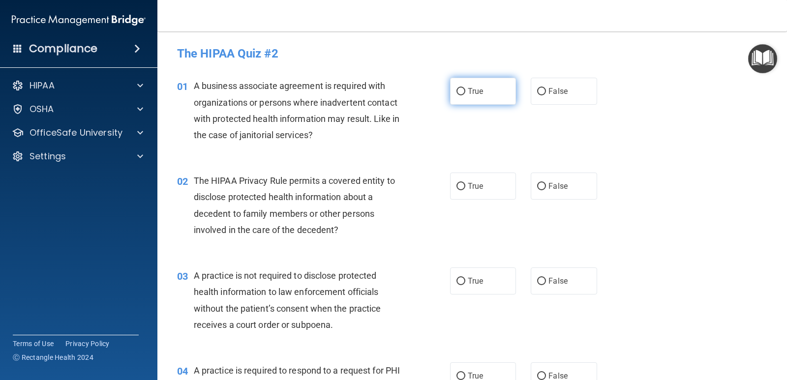
click at [461, 94] on input "True" at bounding box center [460, 91] width 9 height 7
radio input "true"
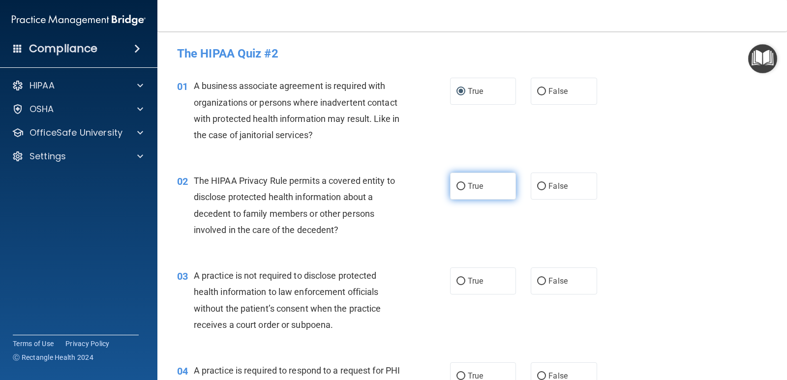
click at [456, 186] on input "True" at bounding box center [460, 186] width 9 height 7
radio input "true"
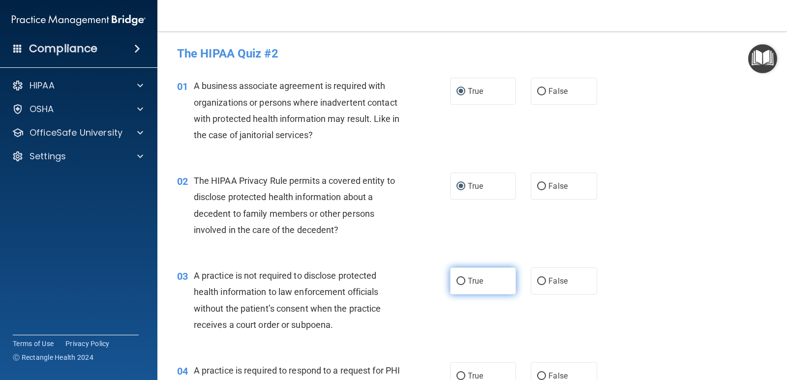
click at [456, 282] on input "True" at bounding box center [460, 281] width 9 height 7
radio input "true"
click at [457, 374] on input "True" at bounding box center [460, 376] width 9 height 7
radio input "true"
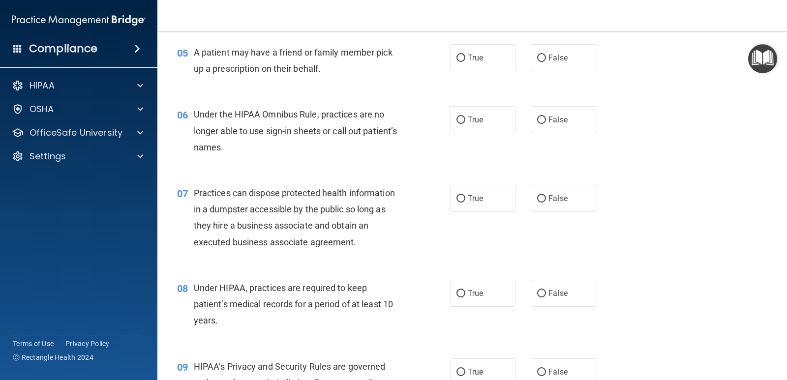
scroll to position [417, 0]
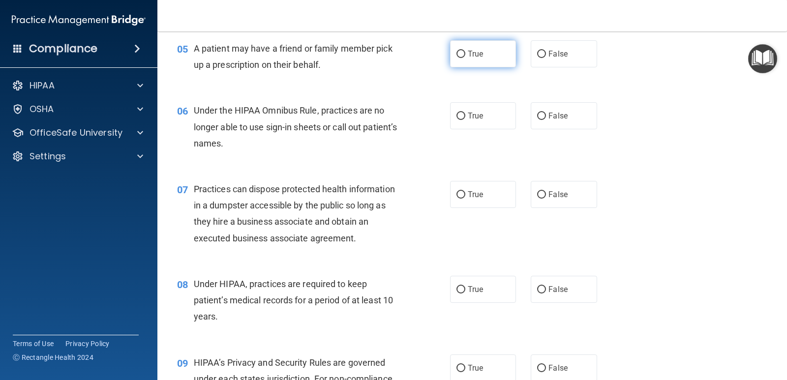
click at [459, 54] on input "True" at bounding box center [460, 54] width 9 height 7
radio input "true"
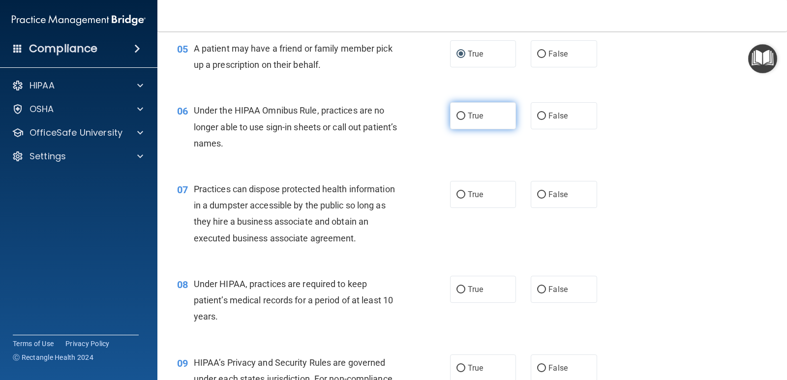
click at [456, 114] on input "True" at bounding box center [460, 116] width 9 height 7
radio input "true"
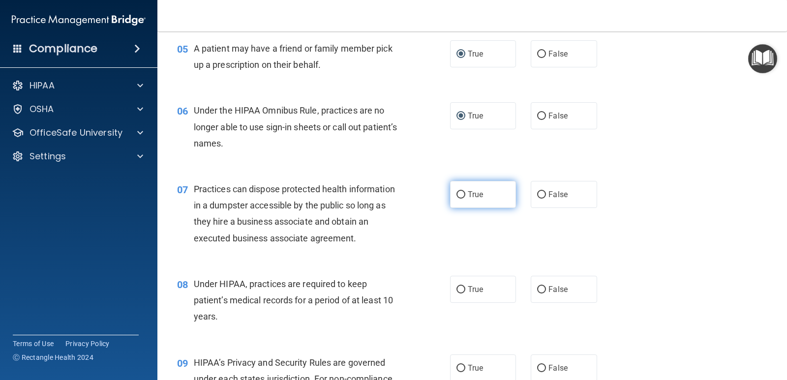
click at [456, 193] on input "True" at bounding box center [460, 194] width 9 height 7
radio input "true"
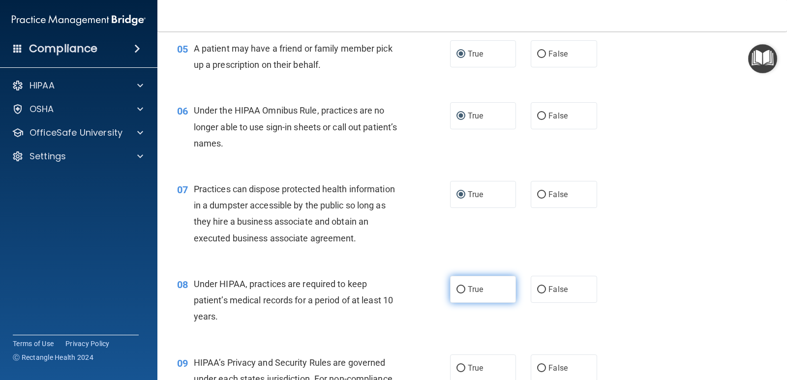
click at [457, 293] on input "True" at bounding box center [460, 289] width 9 height 7
radio input "true"
click at [457, 367] on input "True" at bounding box center [460, 368] width 9 height 7
radio input "true"
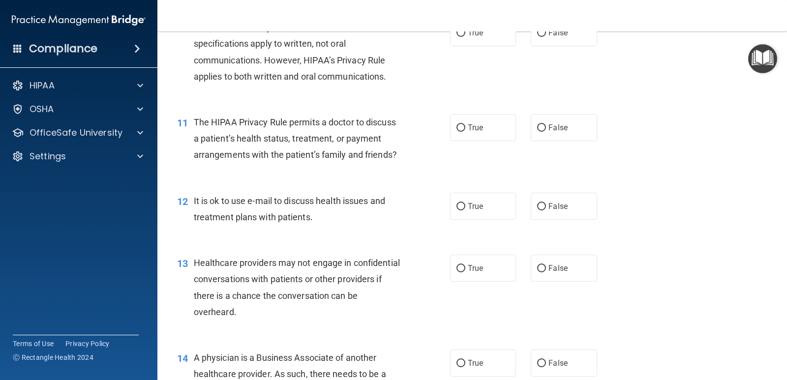
scroll to position [834, 0]
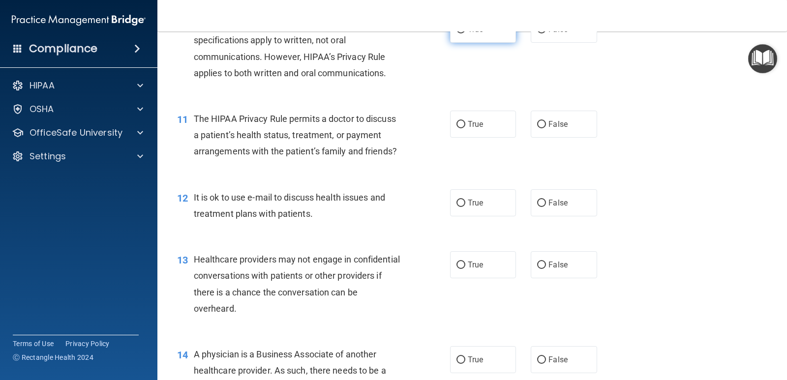
click at [458, 33] on input "True" at bounding box center [460, 29] width 9 height 7
radio input "true"
click at [458, 128] on input "True" at bounding box center [460, 124] width 9 height 7
radio input "true"
click at [457, 207] on input "True" at bounding box center [460, 203] width 9 height 7
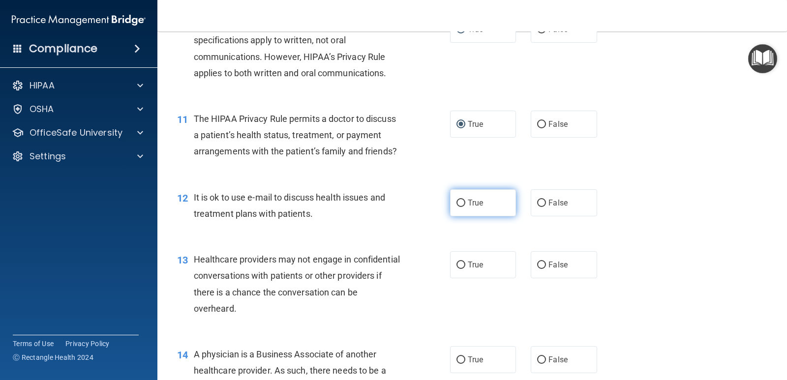
radio input "true"
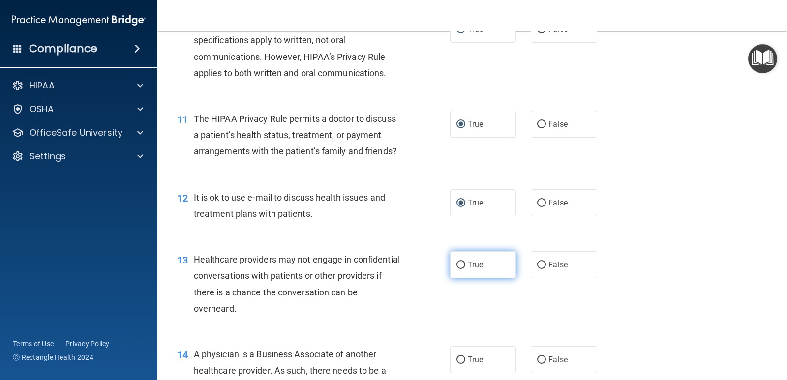
click at [456, 269] on input "True" at bounding box center [460, 265] width 9 height 7
radio input "true"
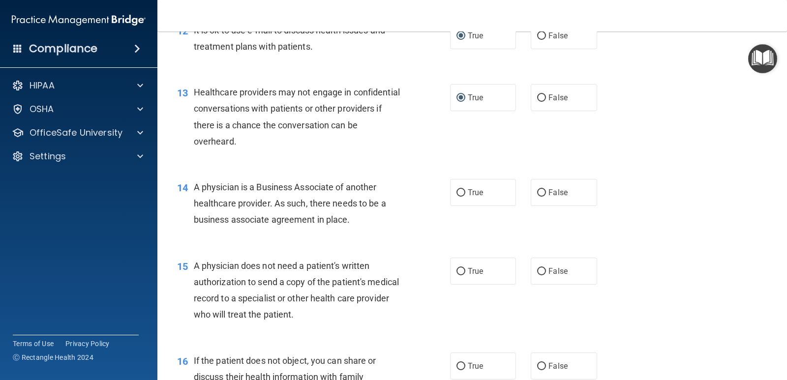
scroll to position [1020, 0]
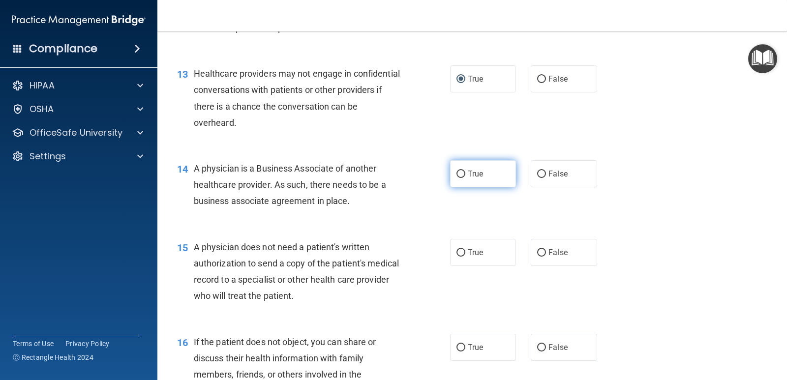
click at [458, 178] on input "True" at bounding box center [460, 174] width 9 height 7
radio input "true"
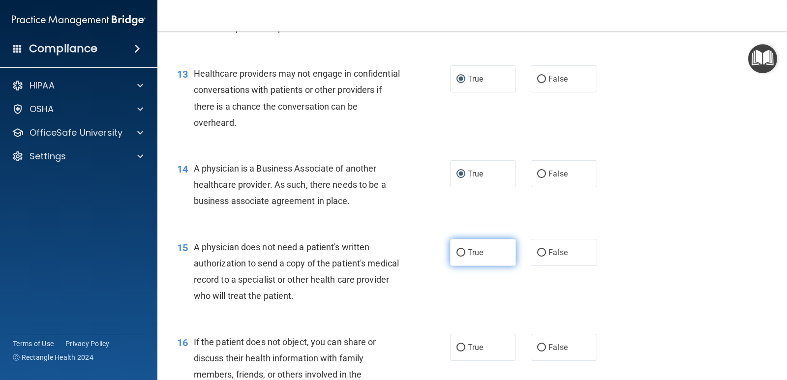
click at [457, 257] on input "True" at bounding box center [460, 252] width 9 height 7
radio input "true"
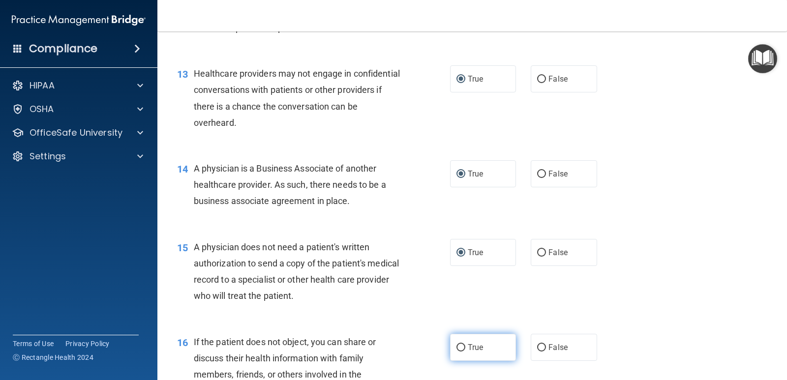
click at [456, 351] on input "True" at bounding box center [460, 347] width 9 height 7
radio input "true"
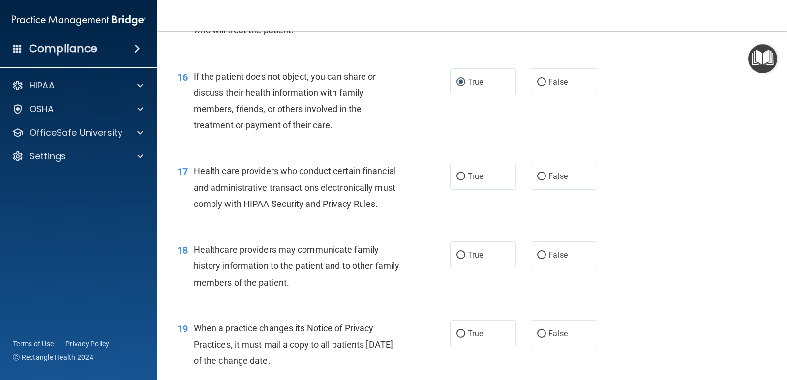
scroll to position [1316, 0]
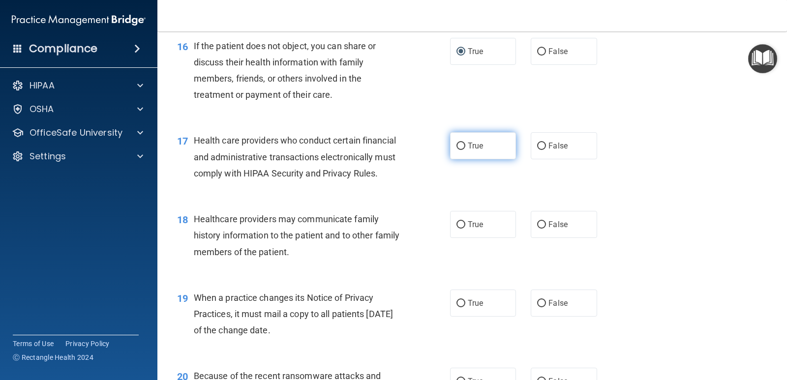
click at [456, 150] on input "True" at bounding box center [460, 146] width 9 height 7
radio input "true"
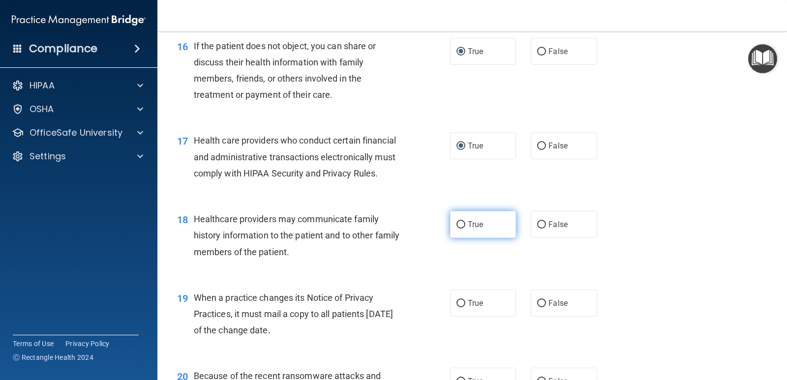
click at [456, 229] on input "True" at bounding box center [460, 224] width 9 height 7
radio input "true"
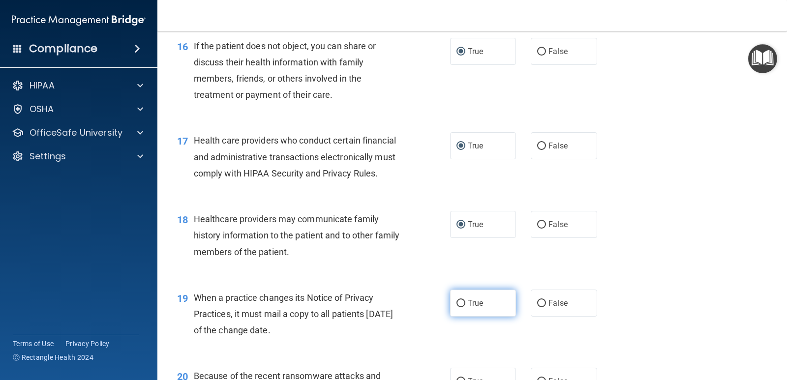
click at [458, 307] on input "True" at bounding box center [460, 303] width 9 height 7
radio input "true"
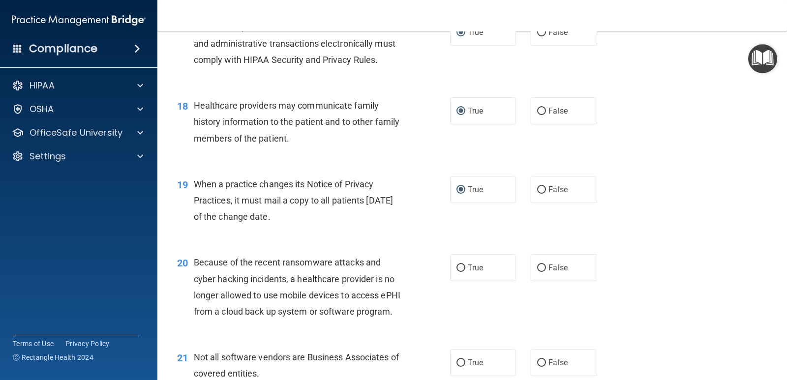
scroll to position [1497, 0]
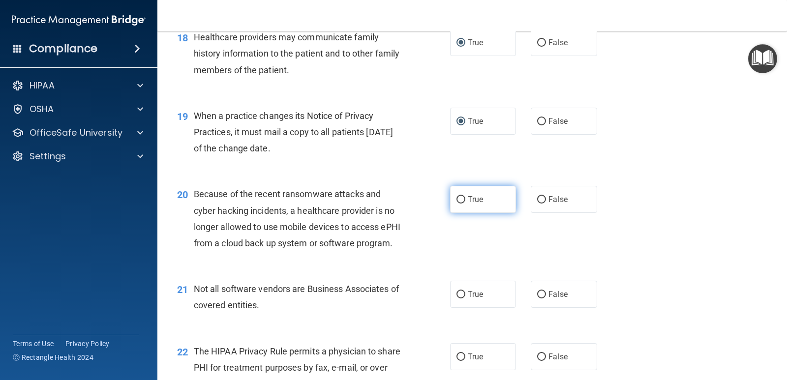
click at [456, 204] on input "True" at bounding box center [460, 199] width 9 height 7
radio input "true"
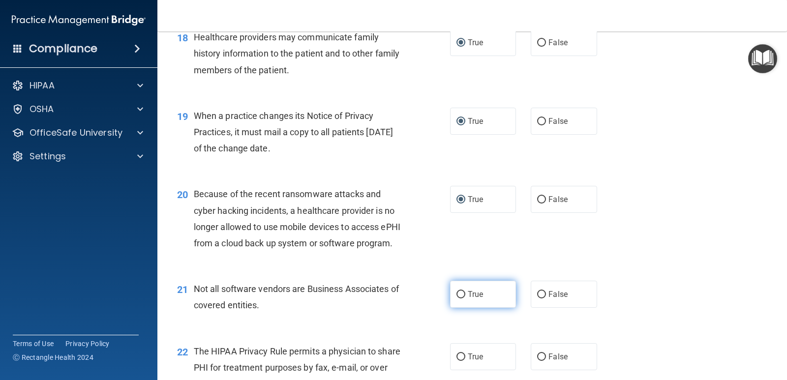
click at [458, 298] on input "True" at bounding box center [460, 294] width 9 height 7
radio input "true"
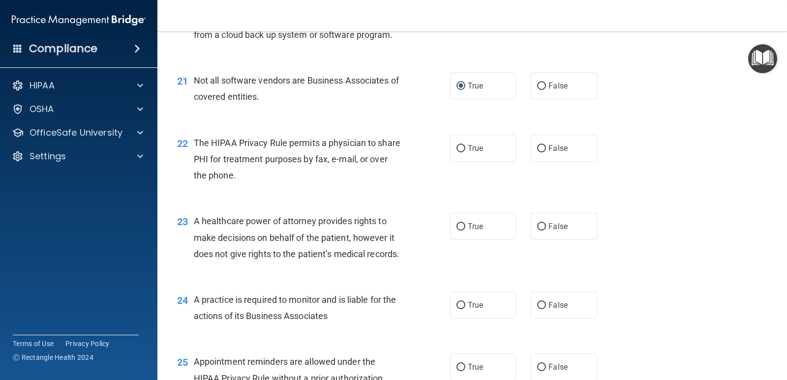
scroll to position [1706, 0]
click at [457, 152] on input "True" at bounding box center [460, 148] width 9 height 7
radio input "true"
click at [460, 231] on input "True" at bounding box center [460, 226] width 9 height 7
radio input "true"
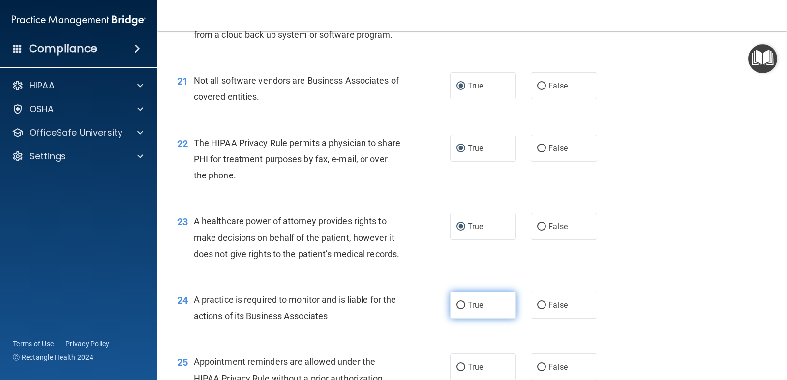
click at [456, 309] on input "True" at bounding box center [460, 305] width 9 height 7
radio input "true"
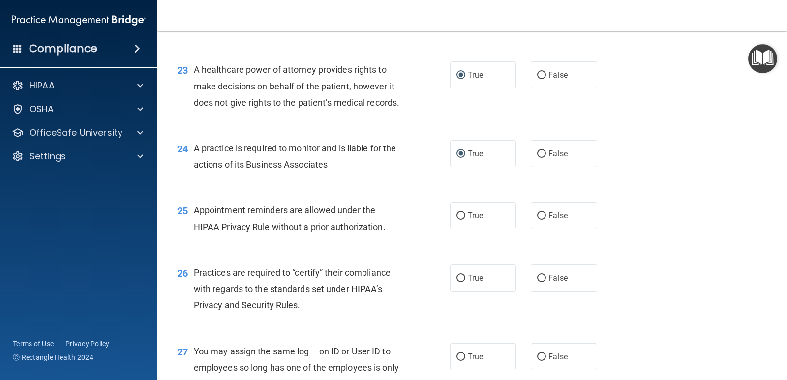
scroll to position [1865, 0]
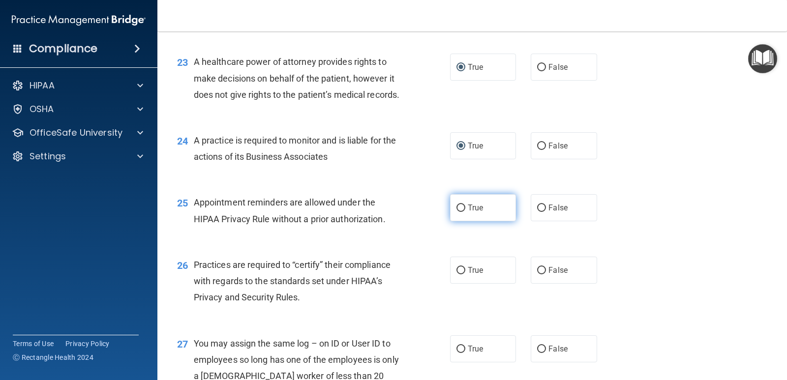
click at [459, 212] on input "True" at bounding box center [460, 208] width 9 height 7
radio input "true"
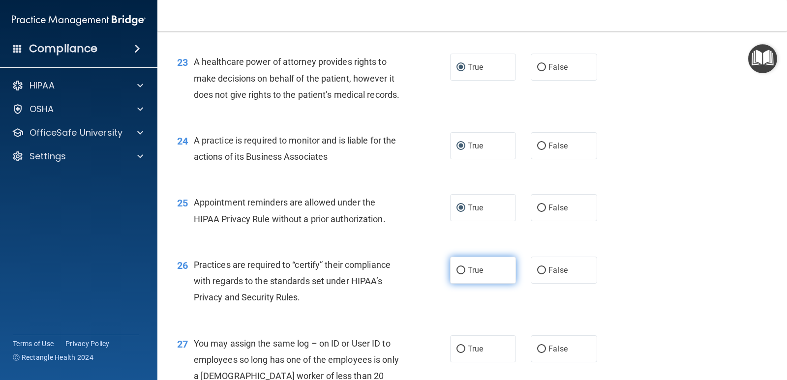
click at [457, 274] on input "True" at bounding box center [460, 270] width 9 height 7
radio input "true"
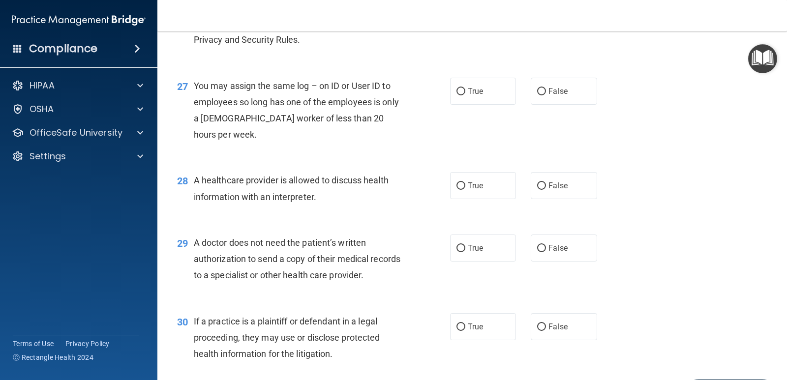
scroll to position [2142, 0]
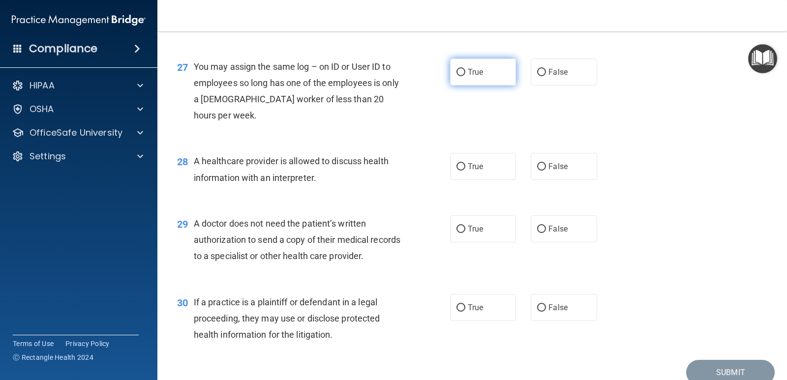
click at [456, 76] on input "True" at bounding box center [460, 72] width 9 height 7
radio input "true"
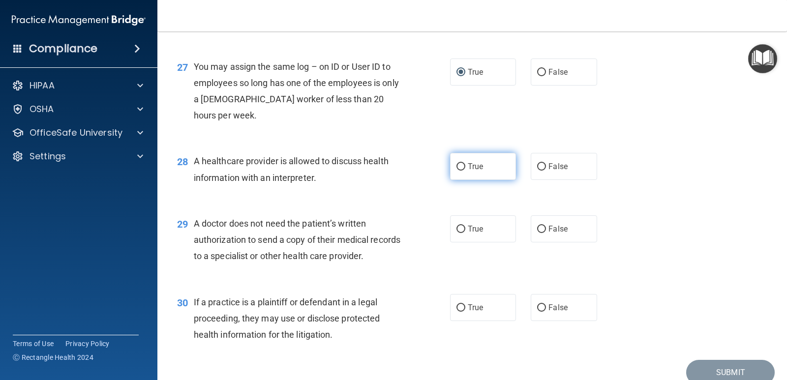
click at [457, 171] on input "True" at bounding box center [460, 166] width 9 height 7
radio input "true"
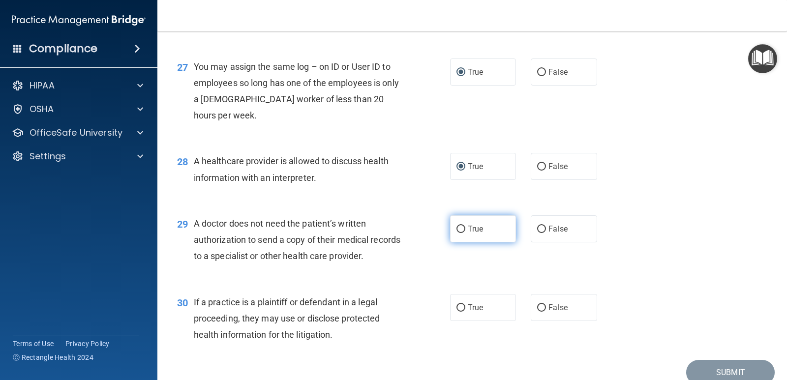
click at [456, 233] on input "True" at bounding box center [460, 229] width 9 height 7
radio input "true"
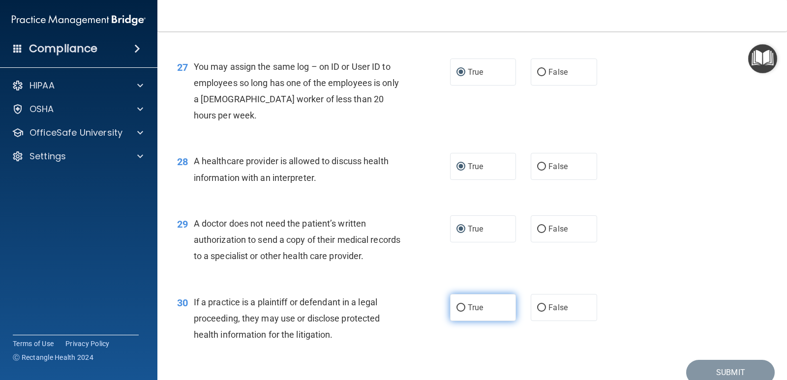
click at [456, 312] on input "True" at bounding box center [460, 307] width 9 height 7
radio input "true"
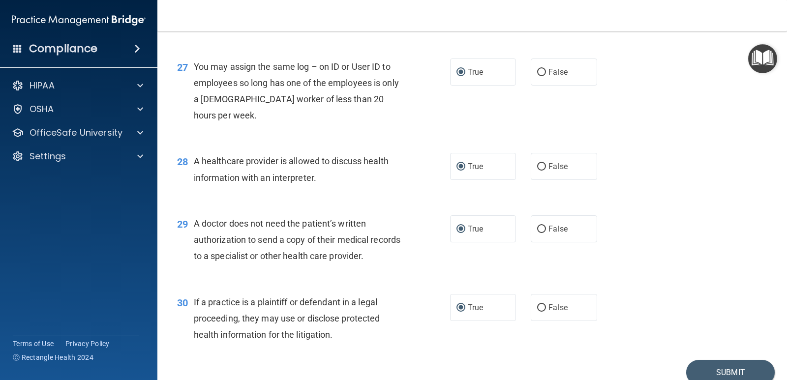
scroll to position [2202, 0]
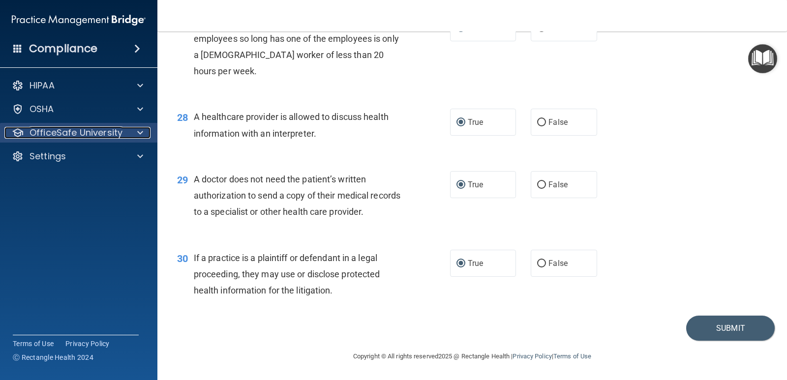
click at [141, 134] on span at bounding box center [140, 133] width 6 height 12
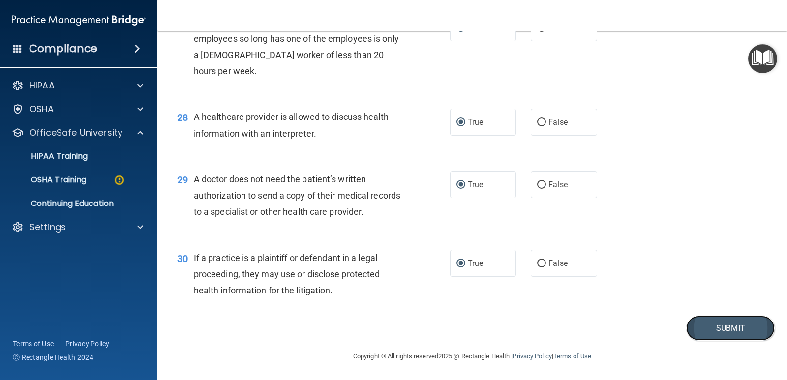
click at [733, 322] on button "Submit" at bounding box center [730, 328] width 88 height 25
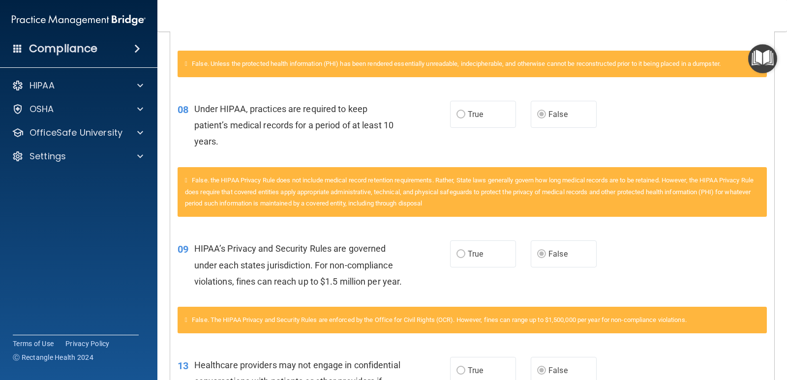
scroll to position [684, 0]
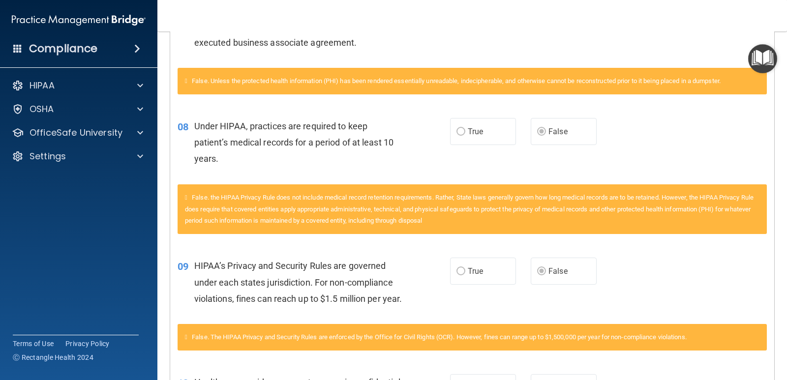
click at [667, 138] on div "08 Under HIPAA, practices are required to keep patient’s medical records for a …" at bounding box center [472, 145] width 604 height 79
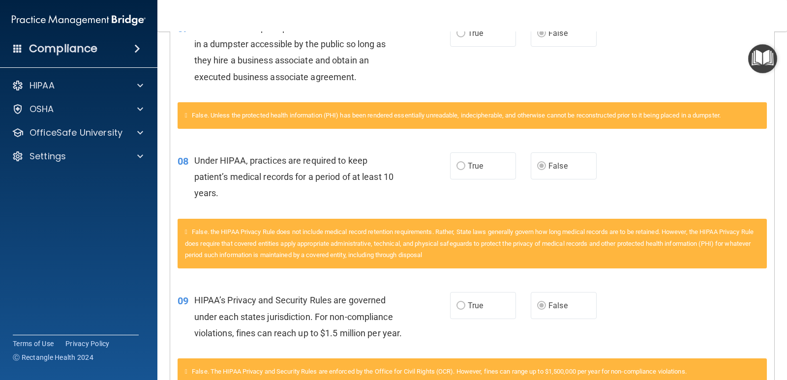
scroll to position [0, 0]
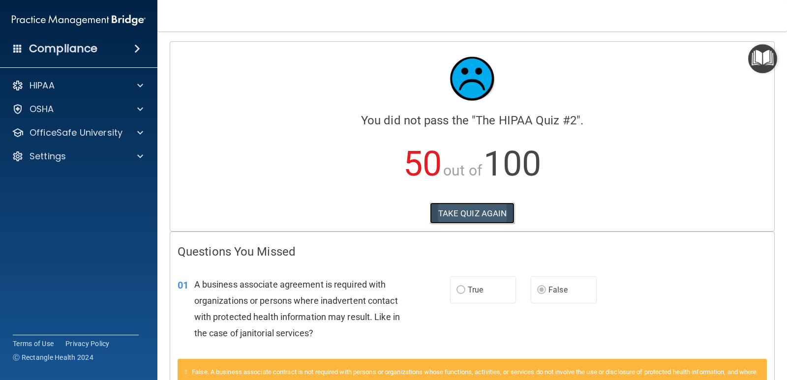
click at [473, 213] on button "TAKE QUIZ AGAIN" at bounding box center [472, 214] width 85 height 22
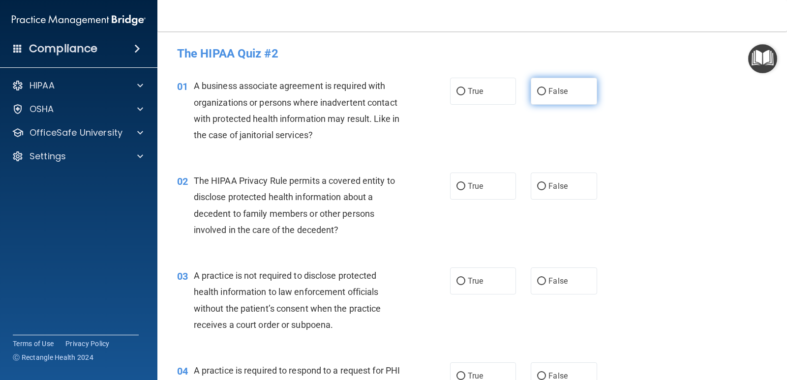
click at [537, 89] on input "False" at bounding box center [541, 91] width 9 height 7
radio input "true"
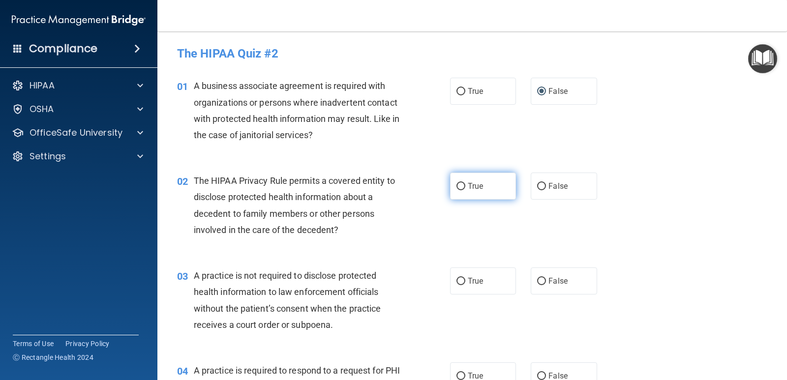
click at [457, 185] on input "True" at bounding box center [460, 186] width 9 height 7
radio input "true"
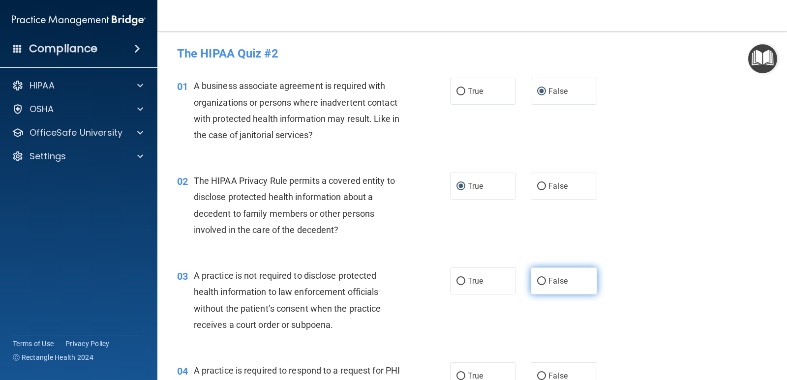
click at [537, 280] on input "False" at bounding box center [541, 281] width 9 height 7
radio input "true"
click at [456, 374] on input "True" at bounding box center [460, 376] width 9 height 7
radio input "true"
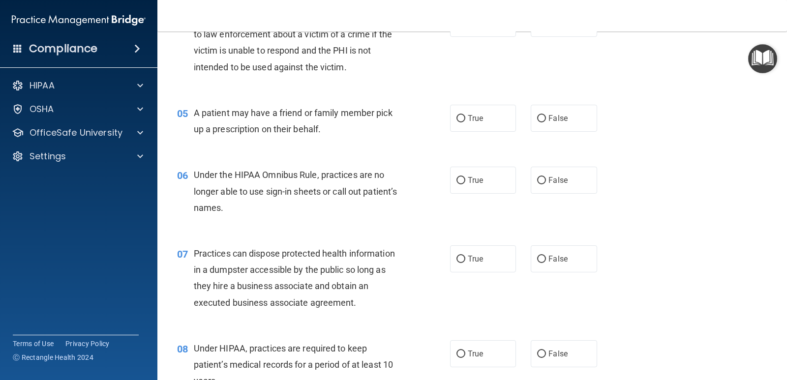
scroll to position [356, 0]
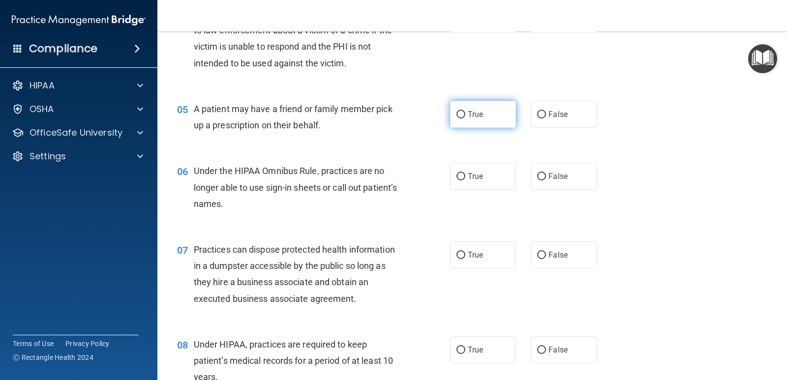
click at [457, 114] on input "True" at bounding box center [460, 114] width 9 height 7
radio input "true"
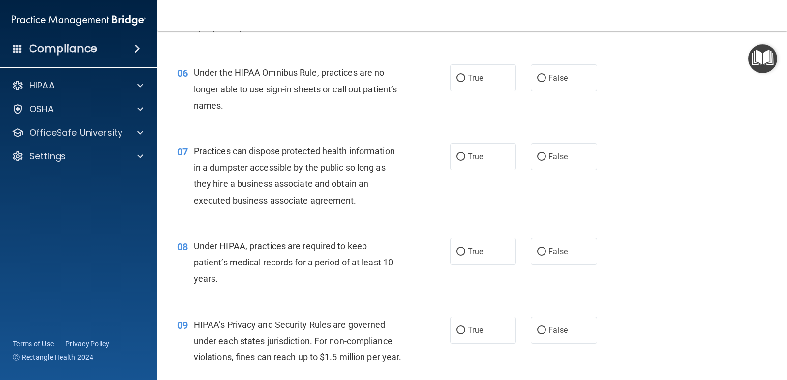
scroll to position [459, 0]
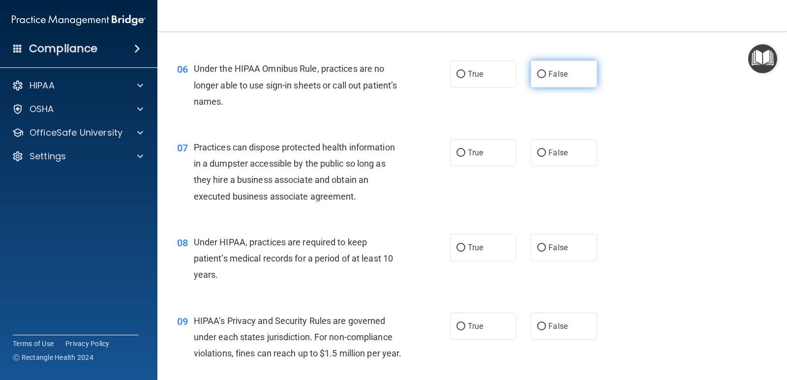
click at [543, 73] on label "False" at bounding box center [563, 73] width 66 height 27
click at [543, 73] on input "False" at bounding box center [541, 74] width 9 height 7
radio input "true"
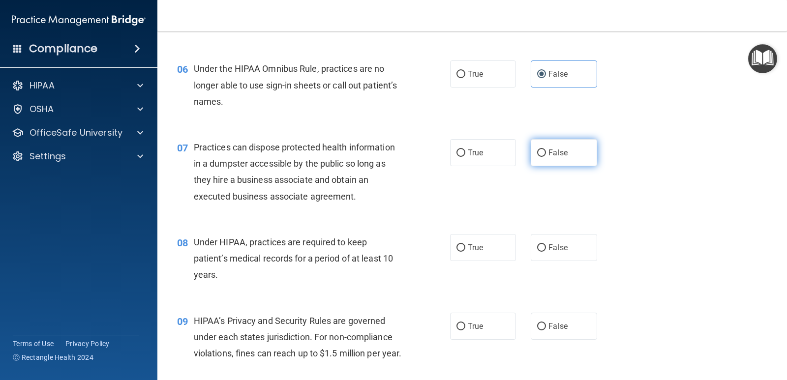
click at [541, 147] on label "False" at bounding box center [563, 152] width 66 height 27
click at [541, 149] on input "False" at bounding box center [541, 152] width 9 height 7
radio input "true"
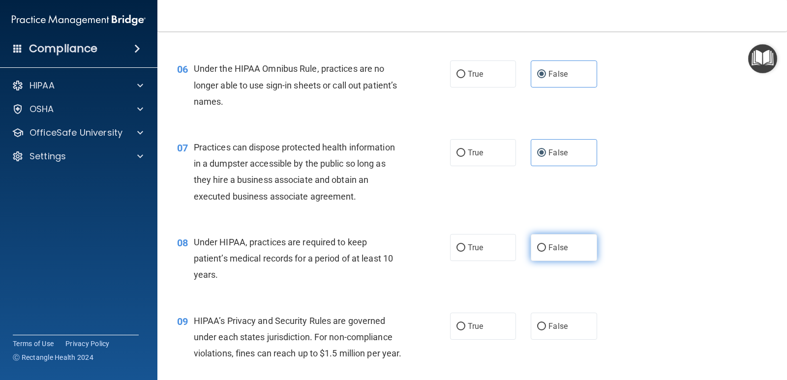
click at [538, 244] on input "False" at bounding box center [541, 247] width 9 height 7
radio input "true"
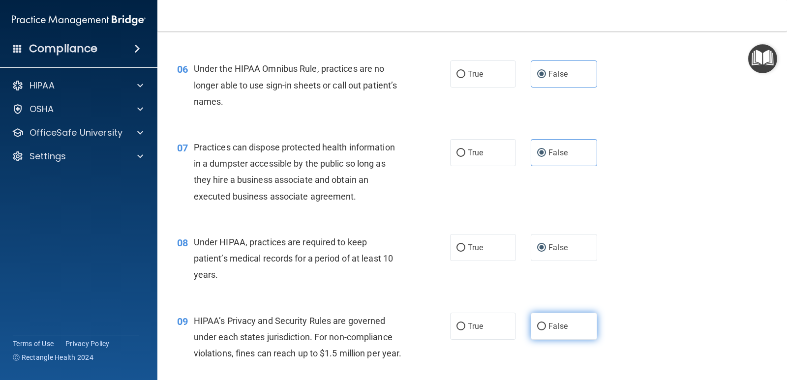
click at [539, 324] on input "False" at bounding box center [541, 326] width 9 height 7
radio input "true"
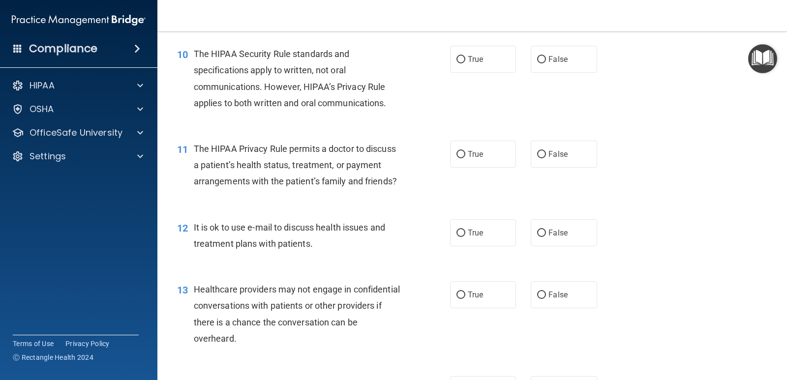
scroll to position [807, 0]
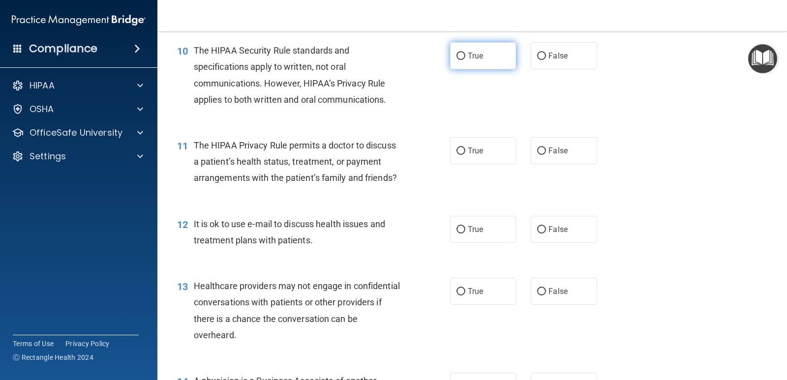
click at [456, 60] on input "True" at bounding box center [460, 56] width 9 height 7
radio input "true"
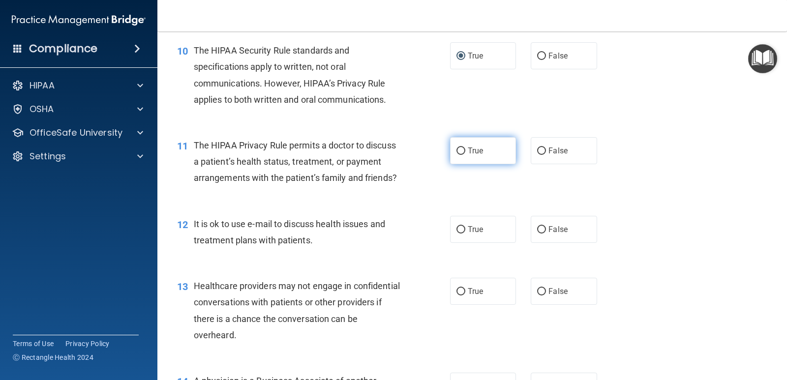
click at [461, 155] on input "True" at bounding box center [460, 150] width 9 height 7
radio input "true"
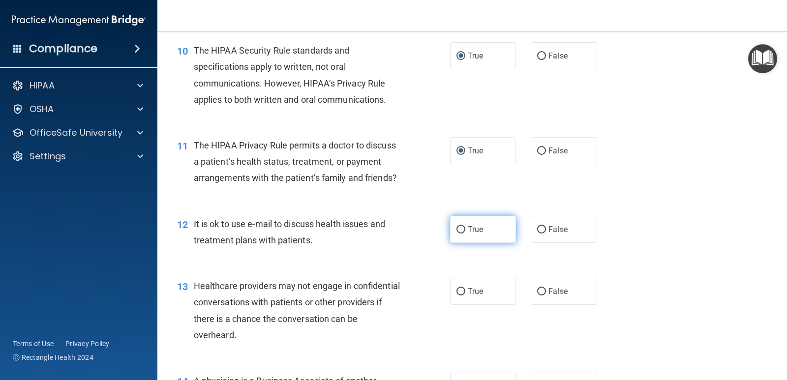
click at [456, 234] on input "True" at bounding box center [460, 229] width 9 height 7
radio input "true"
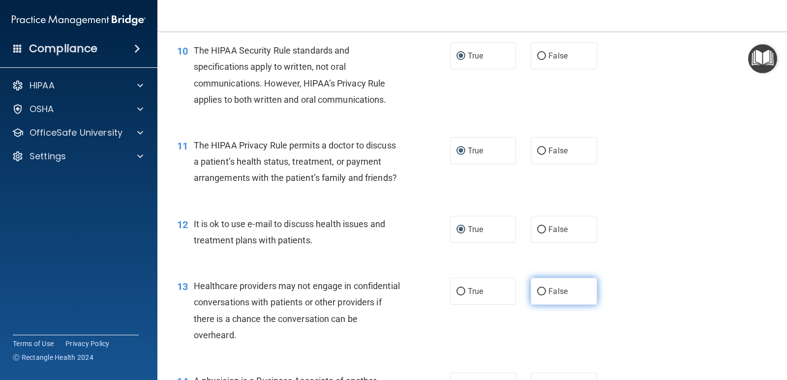
click at [537, 295] on input "False" at bounding box center [541, 291] width 9 height 7
radio input "true"
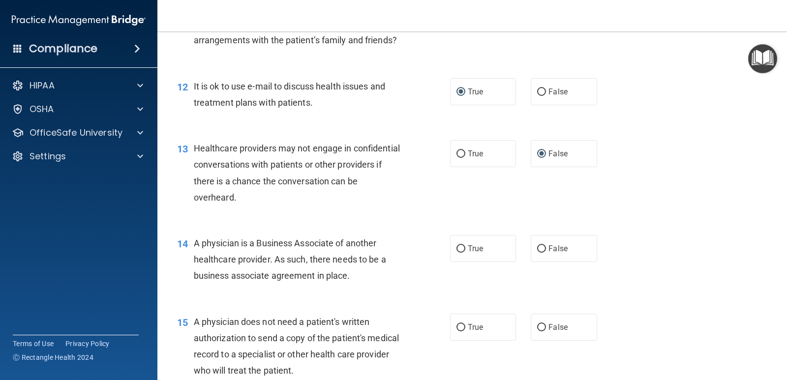
scroll to position [965, 0]
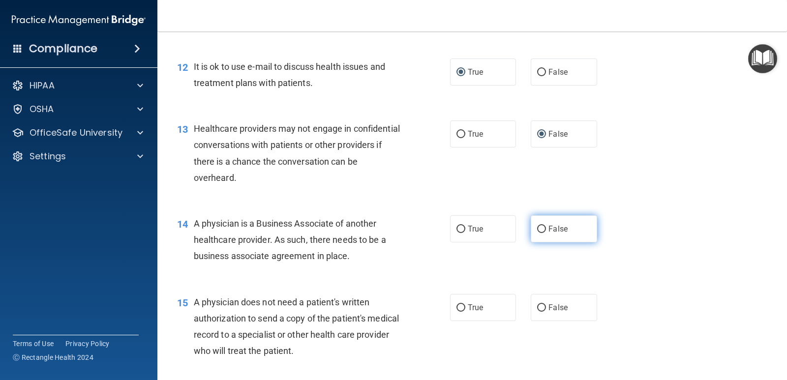
click at [538, 233] on input "False" at bounding box center [541, 229] width 9 height 7
radio input "true"
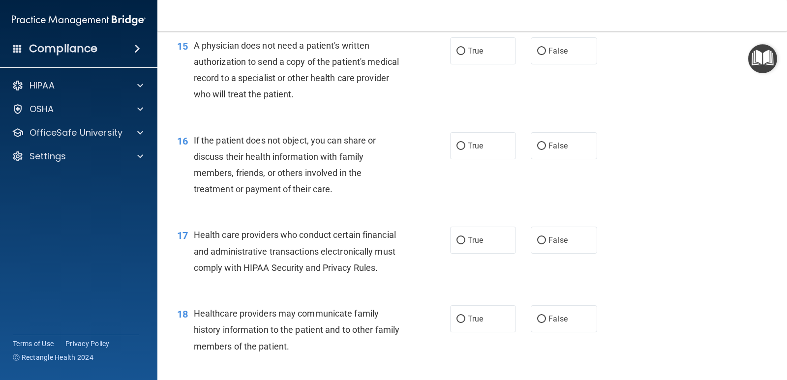
scroll to position [1241, 0]
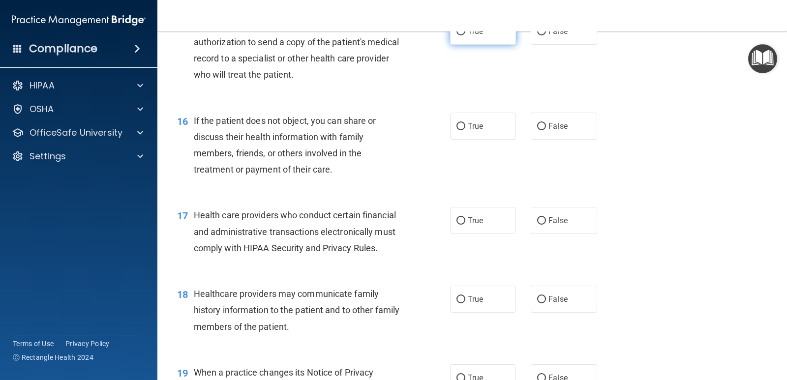
click at [458, 35] on input "True" at bounding box center [460, 31] width 9 height 7
radio input "true"
click at [458, 130] on input "True" at bounding box center [460, 126] width 9 height 7
radio input "true"
click at [458, 225] on input "True" at bounding box center [460, 220] width 9 height 7
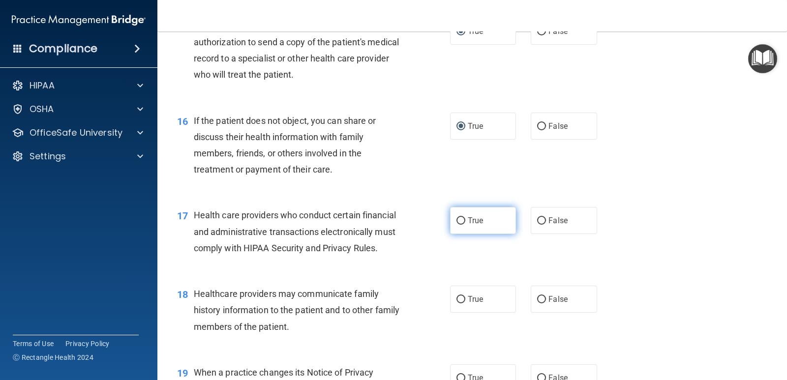
radio input "true"
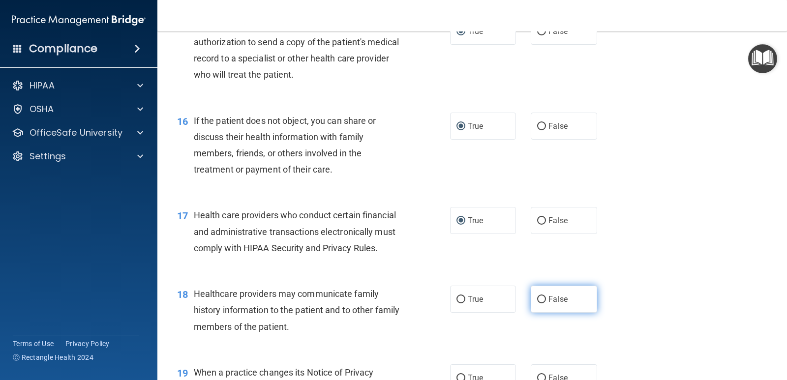
click at [537, 303] on input "False" at bounding box center [541, 299] width 9 height 7
radio input "true"
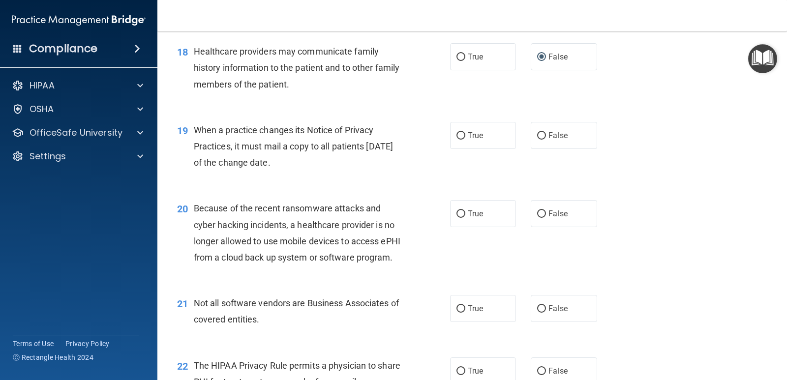
scroll to position [1494, 0]
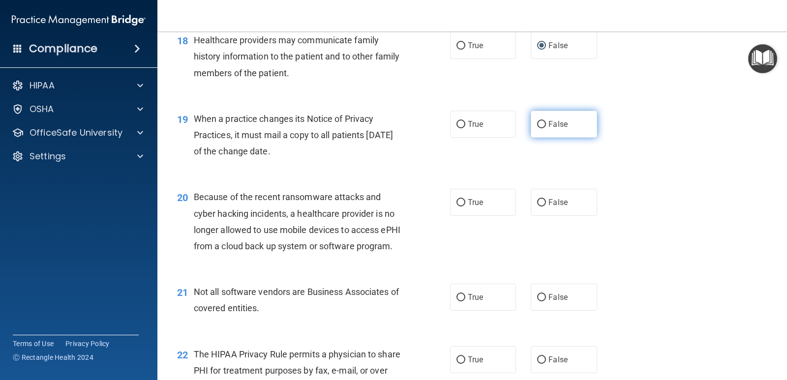
click at [541, 128] on input "False" at bounding box center [541, 124] width 9 height 7
radio input "true"
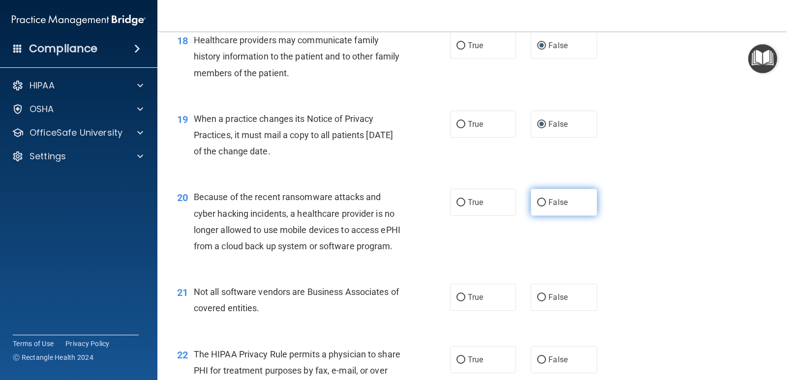
click at [539, 206] on input "False" at bounding box center [541, 202] width 9 height 7
radio input "true"
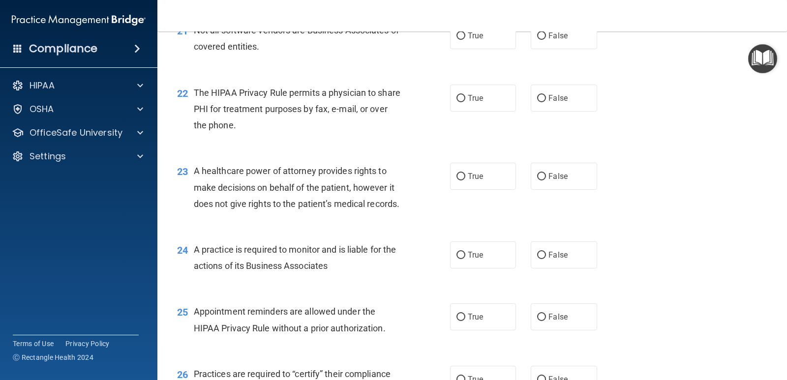
scroll to position [1760, 0]
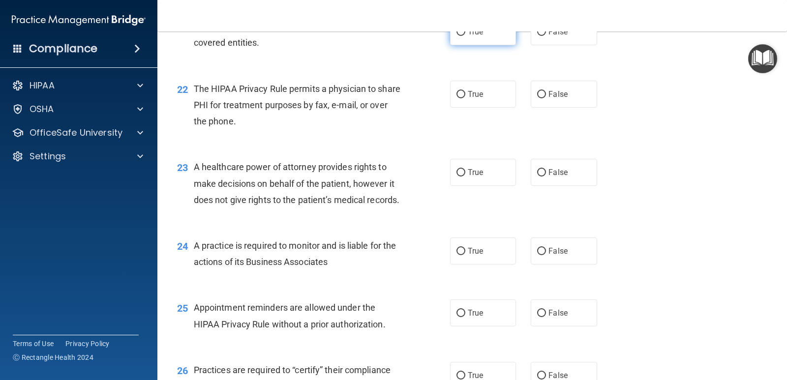
click at [458, 36] on input "True" at bounding box center [460, 32] width 9 height 7
radio input "true"
click at [457, 98] on input "True" at bounding box center [460, 94] width 9 height 7
radio input "true"
click at [537, 176] on input "False" at bounding box center [541, 172] width 9 height 7
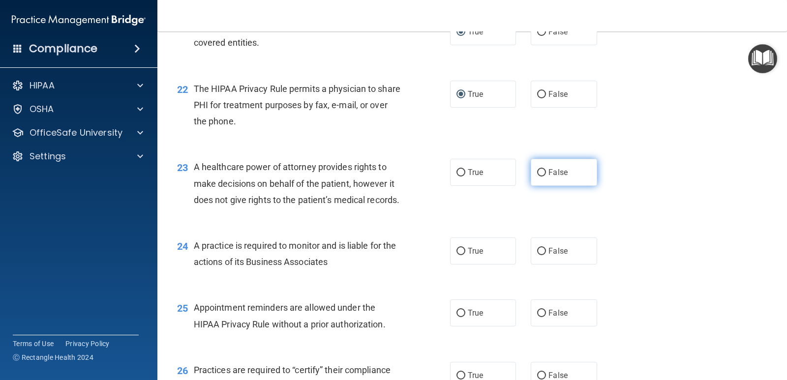
radio input "true"
click at [537, 255] on input "False" at bounding box center [541, 251] width 9 height 7
radio input "true"
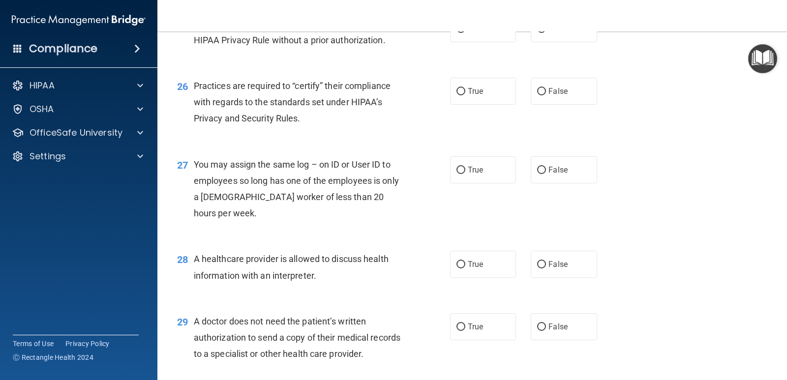
scroll to position [2048, 0]
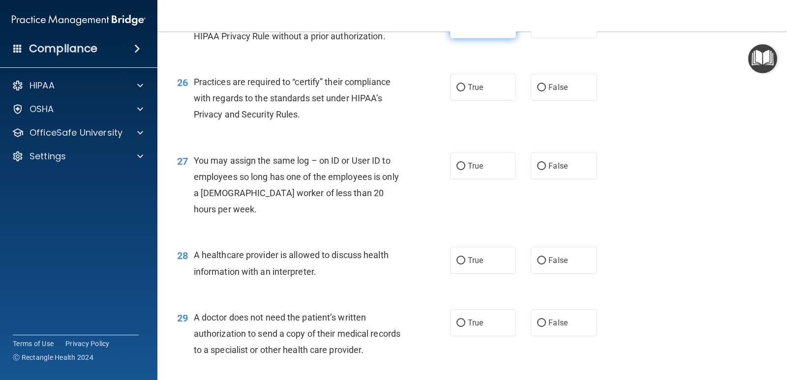
click at [459, 29] on input "True" at bounding box center [460, 25] width 9 height 7
radio input "true"
click at [537, 91] on input "False" at bounding box center [541, 87] width 9 height 7
radio input "true"
click at [537, 170] on input "False" at bounding box center [541, 166] width 9 height 7
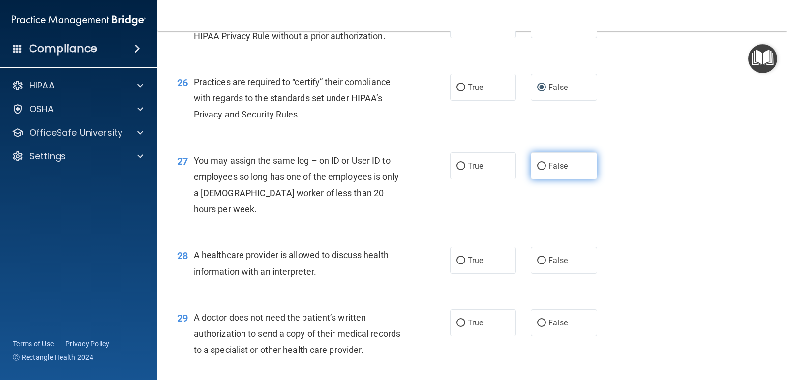
radio input "true"
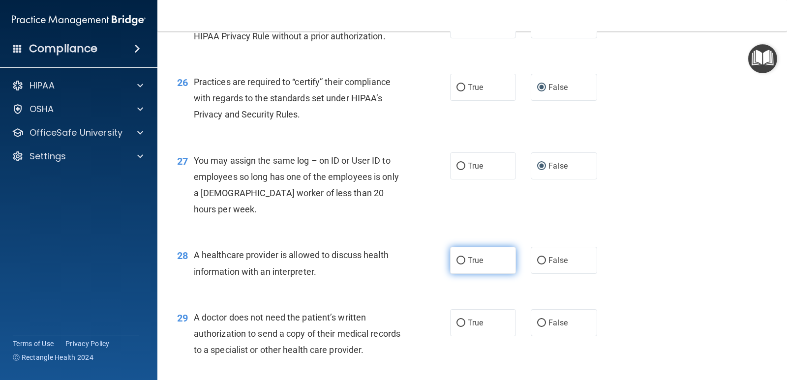
click at [461, 273] on label "True" at bounding box center [483, 260] width 66 height 27
click at [461, 264] on input "True" at bounding box center [460, 260] width 9 height 7
radio input "true"
click at [456, 327] on input "True" at bounding box center [460, 323] width 9 height 7
radio input "true"
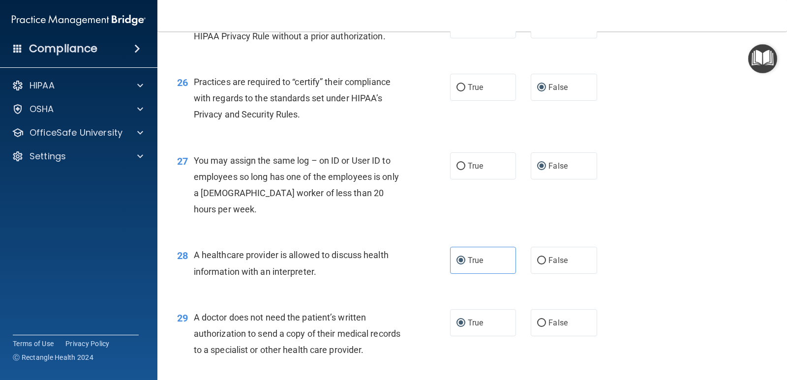
scroll to position [2202, 0]
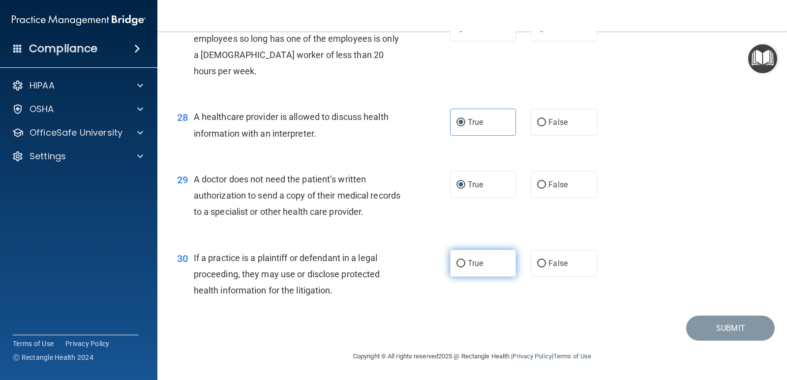
click at [459, 263] on input "True" at bounding box center [460, 263] width 9 height 7
radio input "true"
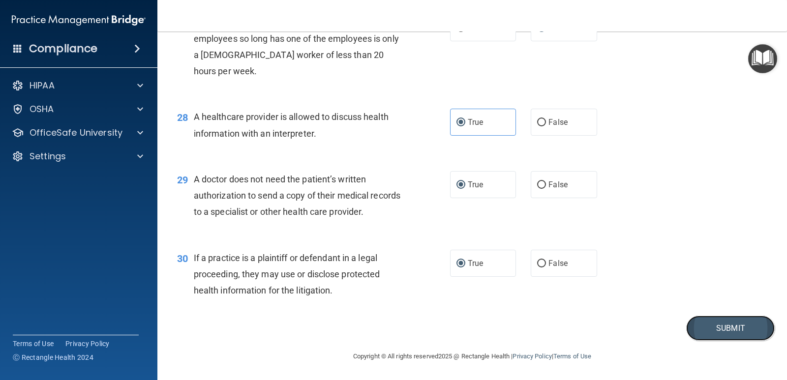
click at [726, 327] on button "Submit" at bounding box center [730, 328] width 88 height 25
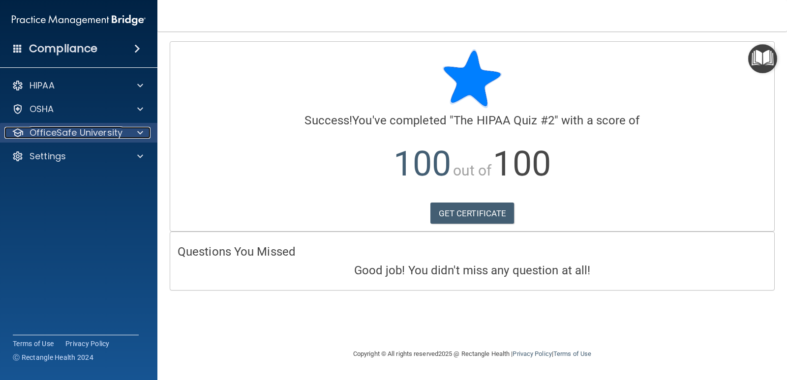
click at [141, 131] on span at bounding box center [140, 133] width 6 height 12
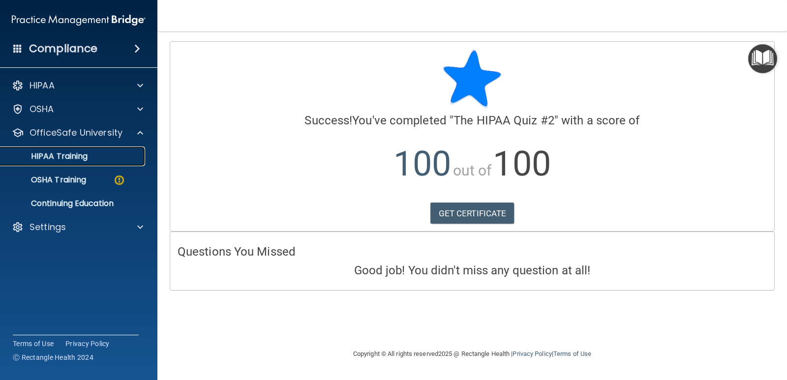
click at [69, 153] on p "HIPAA Training" at bounding box center [46, 156] width 81 height 10
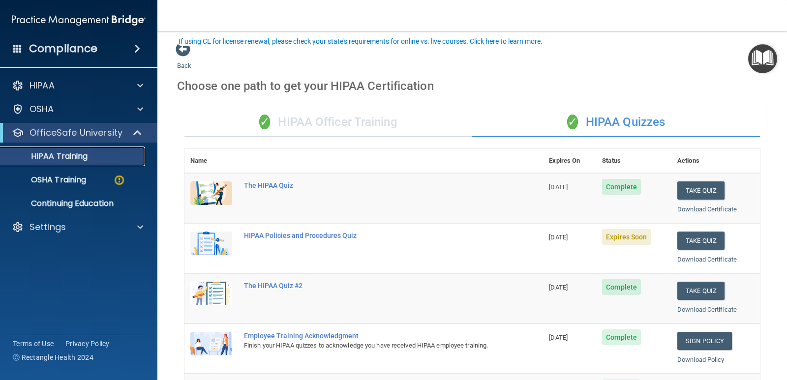
scroll to position [108, 0]
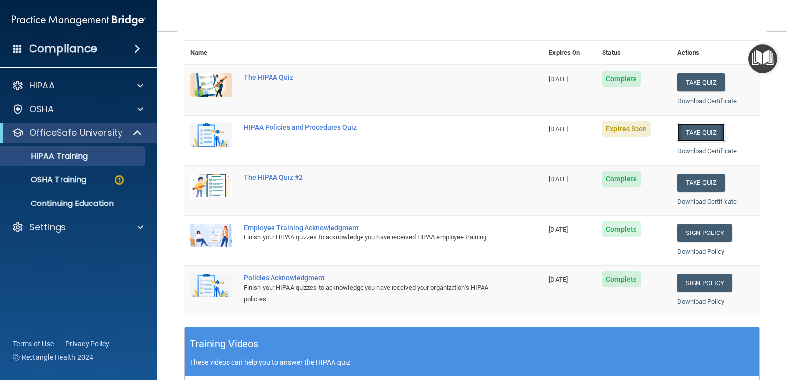
click at [700, 129] on button "Take Quiz" at bounding box center [700, 132] width 47 height 18
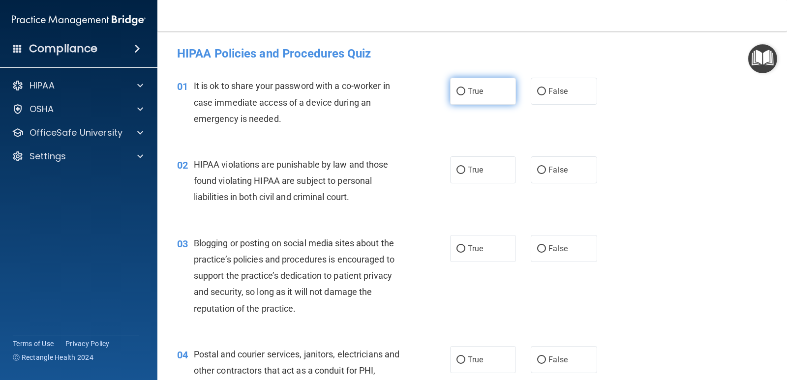
click at [456, 92] on input "True" at bounding box center [460, 91] width 9 height 7
radio input "true"
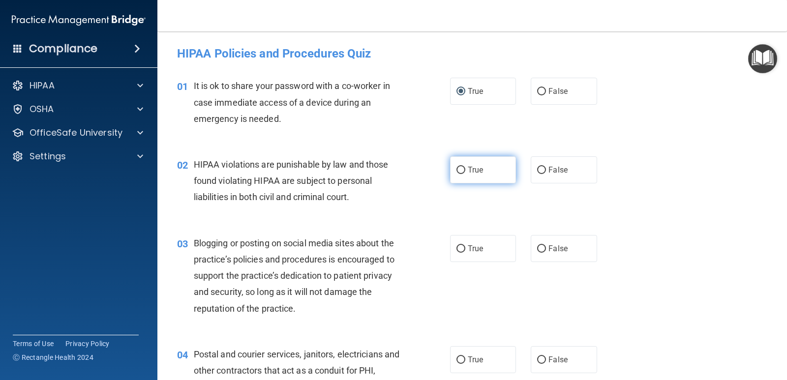
click at [456, 168] on input "True" at bounding box center [460, 170] width 9 height 7
radio input "true"
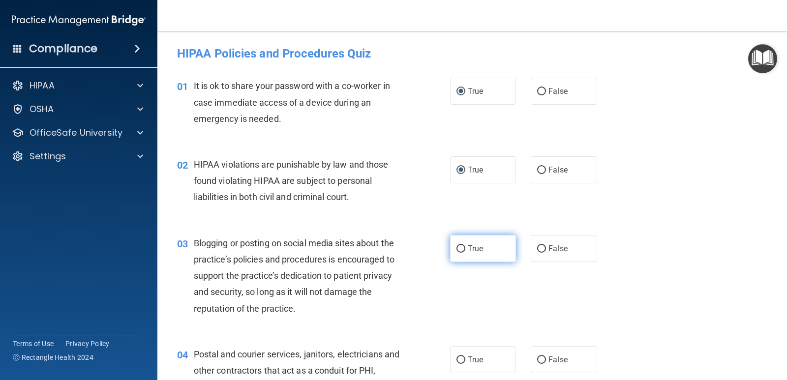
click at [460, 250] on input "True" at bounding box center [460, 248] width 9 height 7
radio input "true"
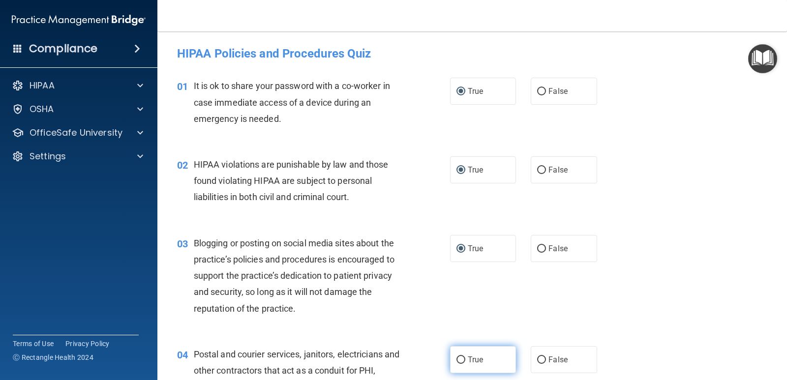
click at [456, 356] on input "True" at bounding box center [460, 359] width 9 height 7
radio input "true"
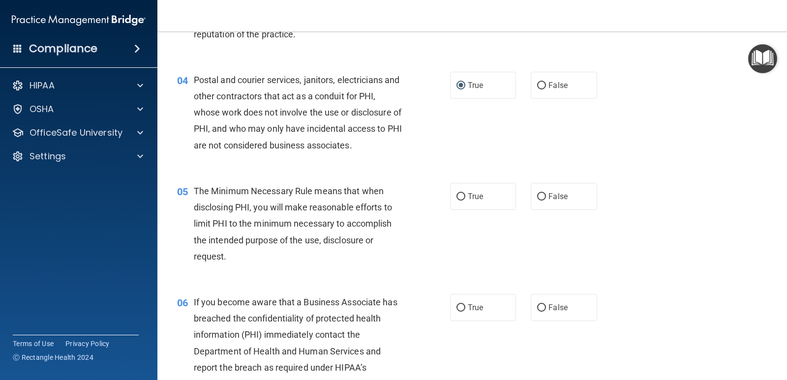
scroll to position [361, 0]
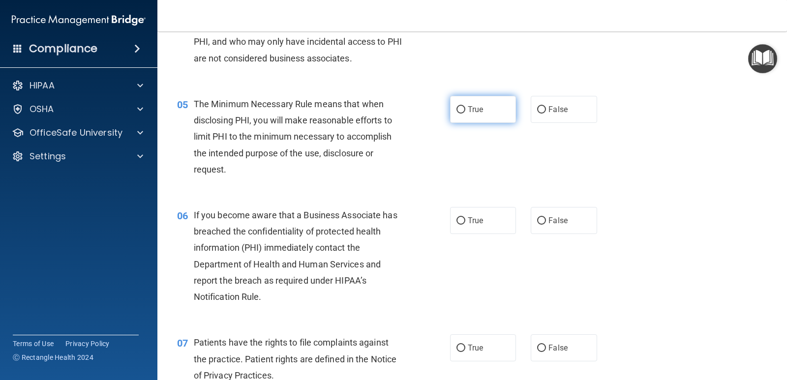
click at [456, 110] on input "True" at bounding box center [460, 109] width 9 height 7
radio input "true"
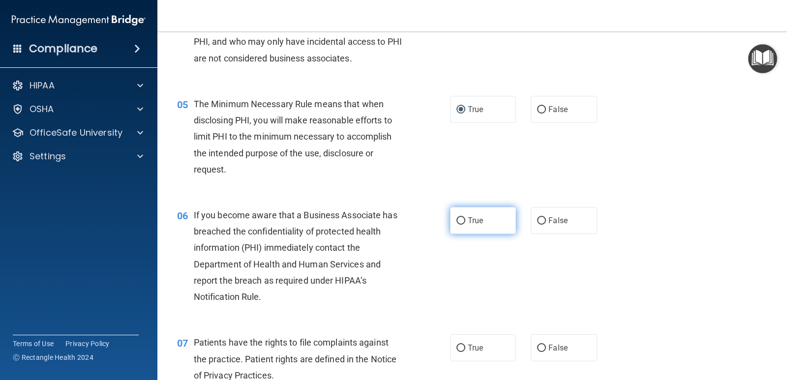
click at [456, 220] on input "True" at bounding box center [460, 220] width 9 height 7
radio input "true"
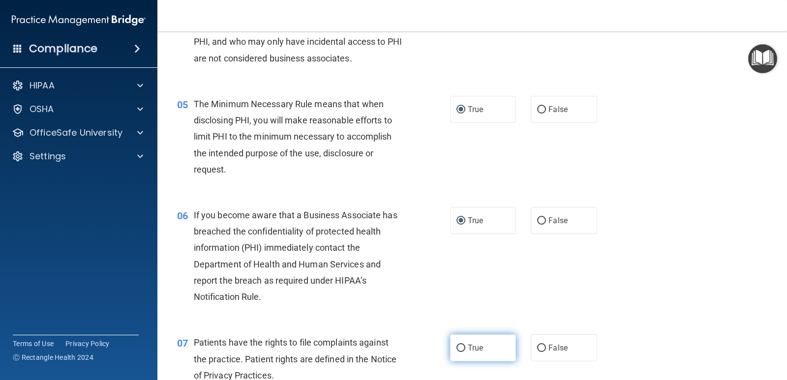
click at [457, 347] on input "True" at bounding box center [460, 348] width 9 height 7
radio input "true"
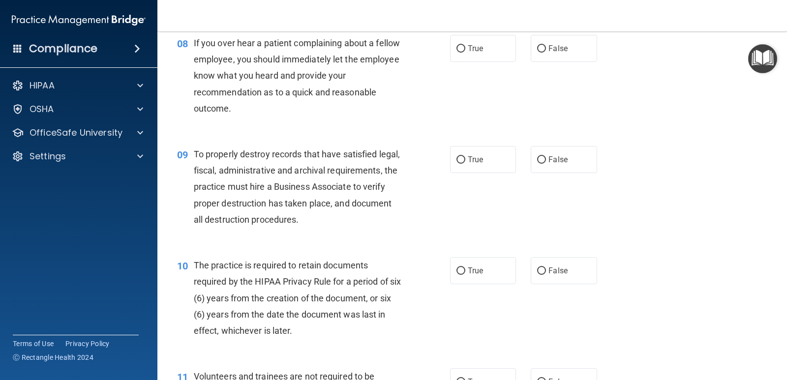
scroll to position [748, 0]
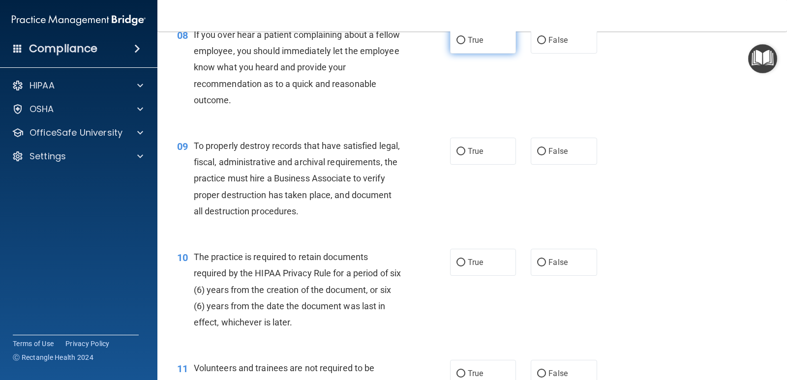
click at [456, 39] on input "True" at bounding box center [460, 40] width 9 height 7
radio input "true"
click at [456, 153] on input "True" at bounding box center [460, 151] width 9 height 7
radio input "true"
click at [458, 263] on input "True" at bounding box center [460, 262] width 9 height 7
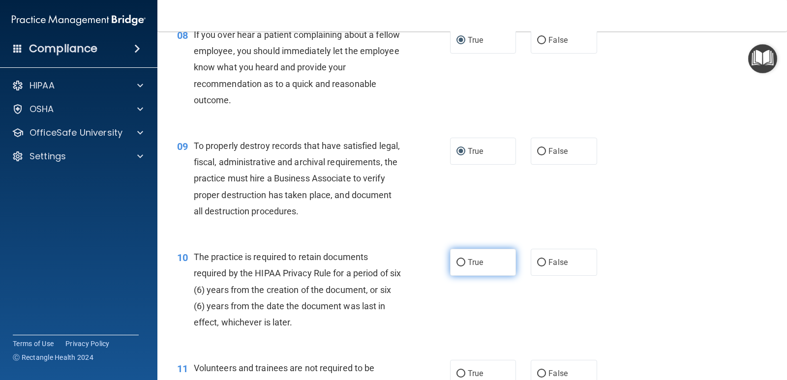
radio input "true"
click at [459, 371] on input "True" at bounding box center [460, 373] width 9 height 7
radio input "true"
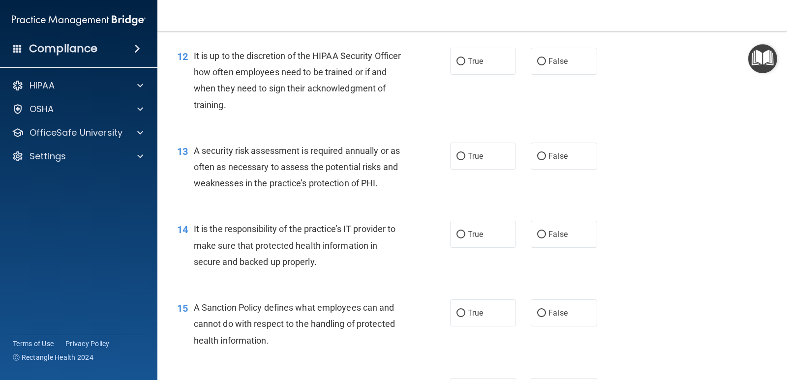
scroll to position [1142, 0]
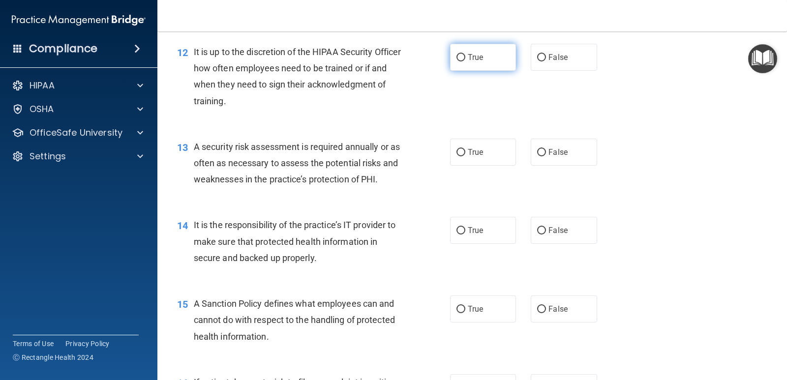
click at [456, 59] on input "True" at bounding box center [460, 57] width 9 height 7
radio input "true"
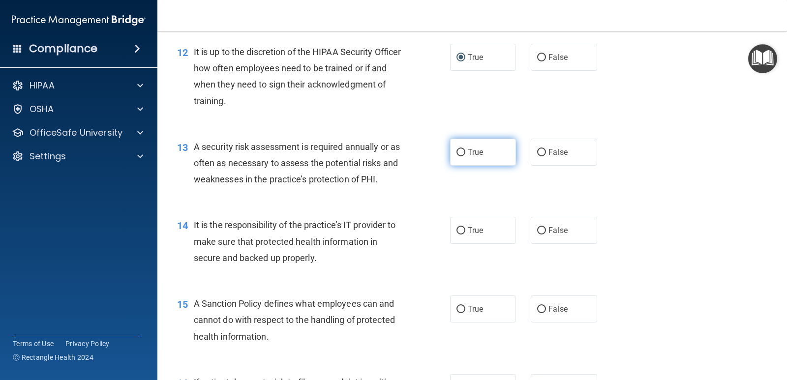
click at [459, 151] on input "True" at bounding box center [460, 152] width 9 height 7
radio input "true"
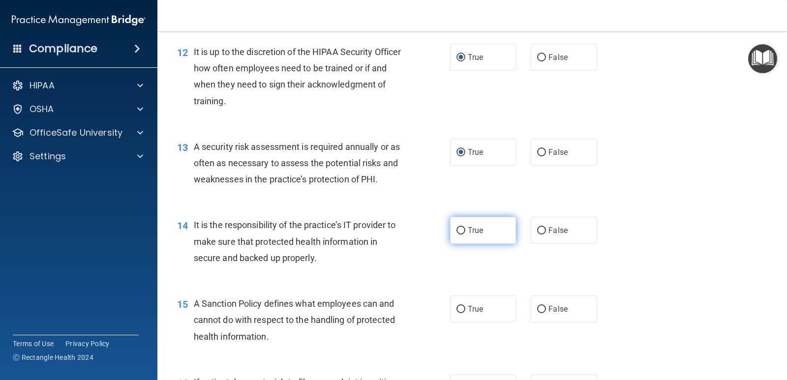
click at [456, 231] on input "True" at bounding box center [460, 230] width 9 height 7
radio input "true"
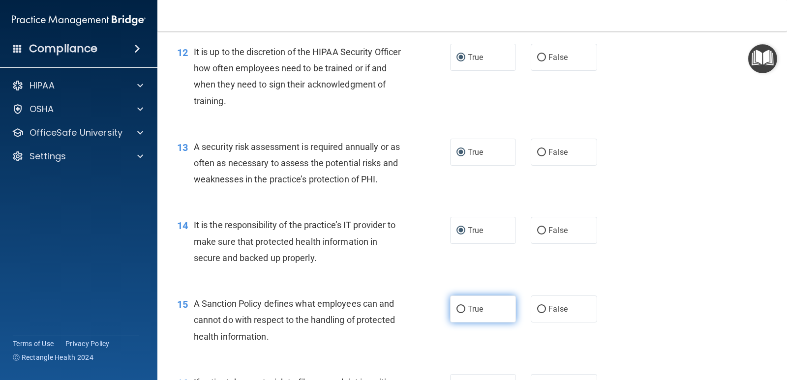
click at [456, 306] on input "True" at bounding box center [460, 309] width 9 height 7
radio input "true"
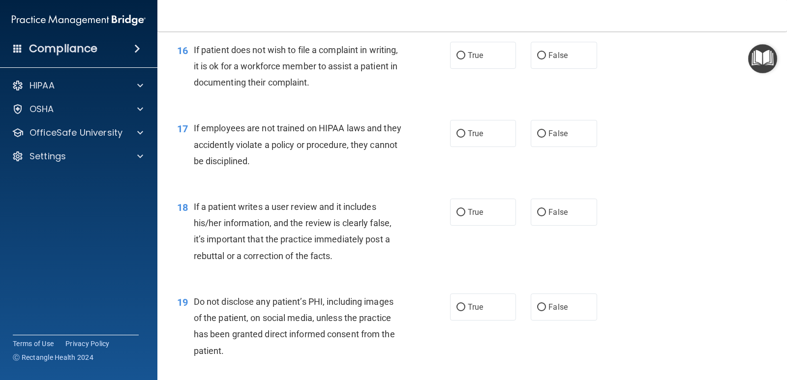
scroll to position [1479, 0]
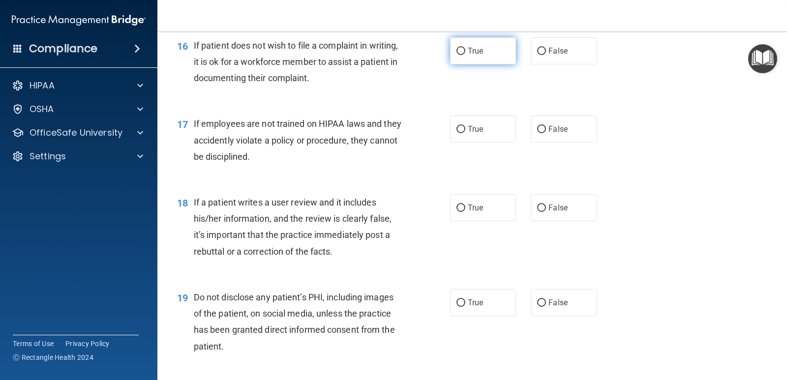
click at [454, 59] on label "True" at bounding box center [483, 50] width 66 height 27
click at [456, 55] on input "True" at bounding box center [460, 51] width 9 height 7
radio input "true"
click at [461, 128] on input "True" at bounding box center [460, 129] width 9 height 7
radio input "true"
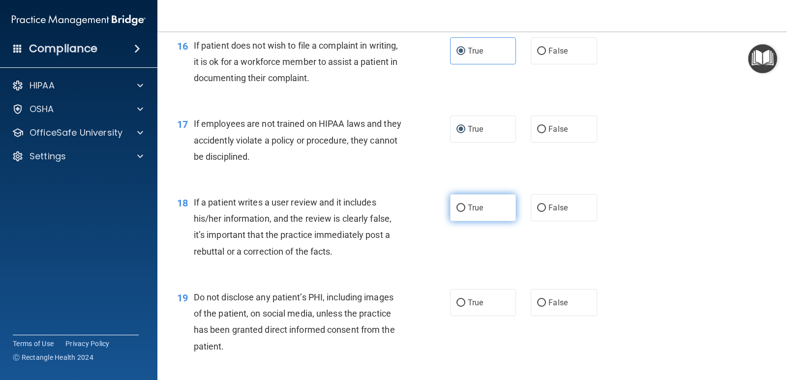
click at [463, 201] on label "True" at bounding box center [483, 207] width 66 height 27
click at [463, 205] on input "True" at bounding box center [460, 208] width 9 height 7
radio input "true"
click at [468, 303] on span "True" at bounding box center [475, 302] width 15 height 9
click at [465, 303] on input "True" at bounding box center [460, 302] width 9 height 7
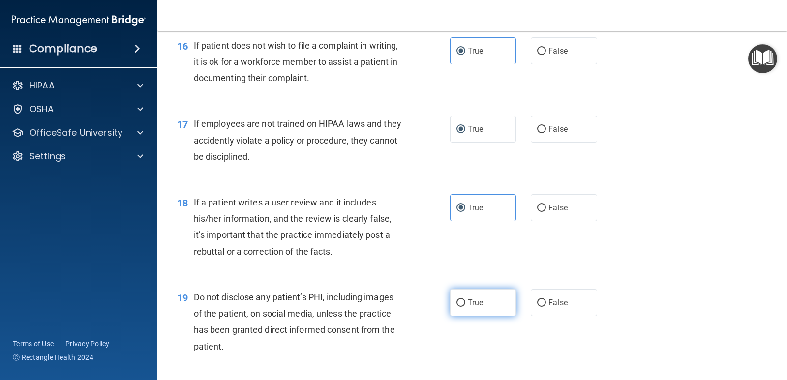
radio input "true"
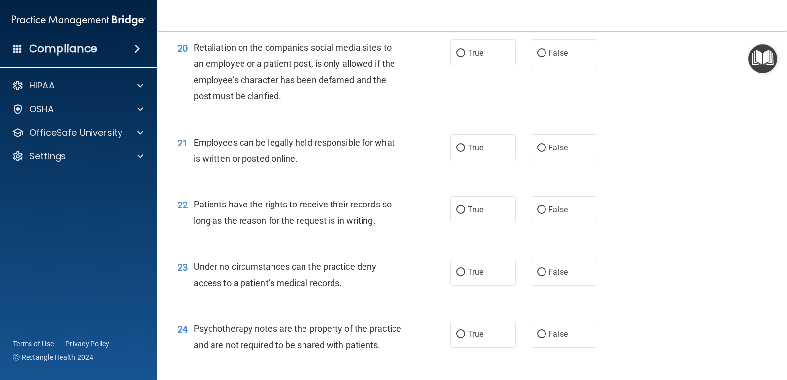
scroll to position [1828, 0]
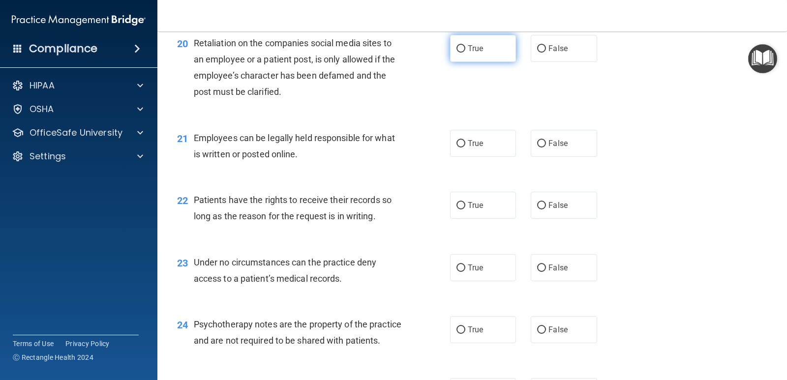
click at [464, 59] on label "True" at bounding box center [483, 48] width 66 height 27
click at [464, 53] on input "True" at bounding box center [460, 48] width 9 height 7
radio input "true"
click at [460, 140] on input "True" at bounding box center [460, 143] width 9 height 7
radio input "true"
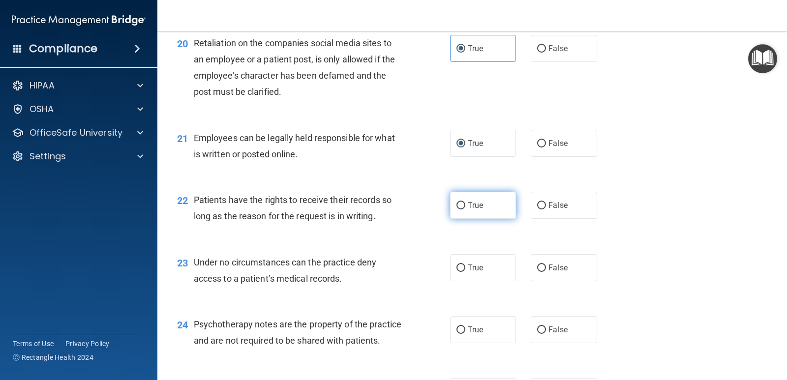
click at [457, 204] on input "True" at bounding box center [460, 205] width 9 height 7
radio input "true"
click at [463, 268] on label "True" at bounding box center [483, 267] width 66 height 27
click at [463, 268] on input "True" at bounding box center [460, 267] width 9 height 7
radio input "true"
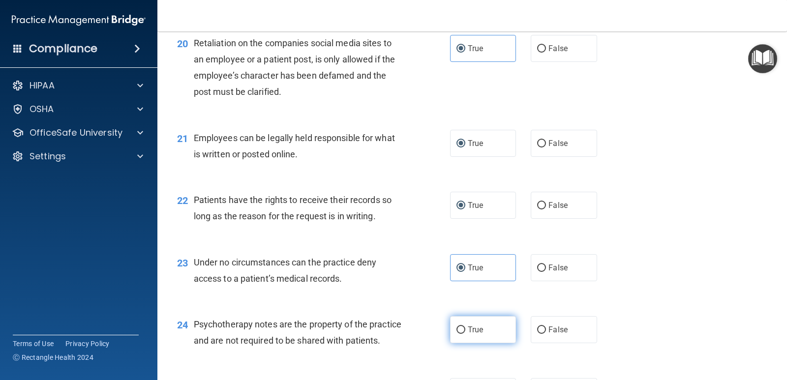
click at [468, 332] on span "True" at bounding box center [475, 329] width 15 height 9
click at [465, 332] on input "True" at bounding box center [460, 329] width 9 height 7
radio input "true"
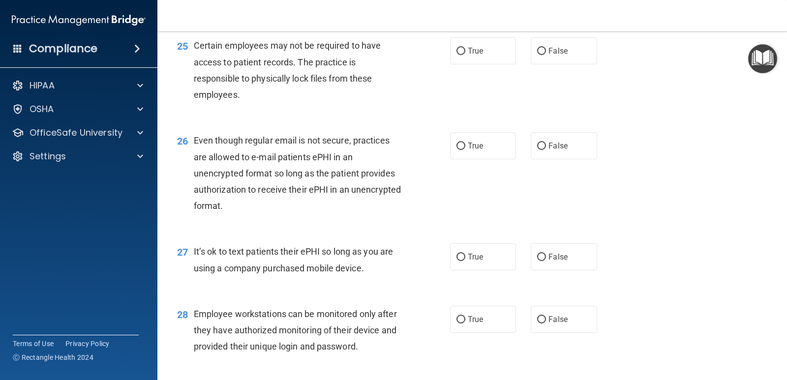
scroll to position [2198, 0]
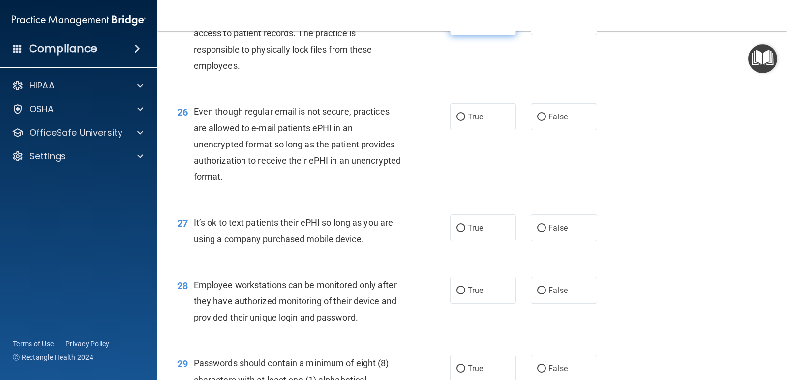
click at [468, 27] on span "True" at bounding box center [475, 21] width 15 height 9
click at [465, 26] on input "True" at bounding box center [460, 22] width 9 height 7
radio input "true"
click at [479, 130] on label "True" at bounding box center [483, 116] width 66 height 27
click at [465, 121] on input "True" at bounding box center [460, 117] width 9 height 7
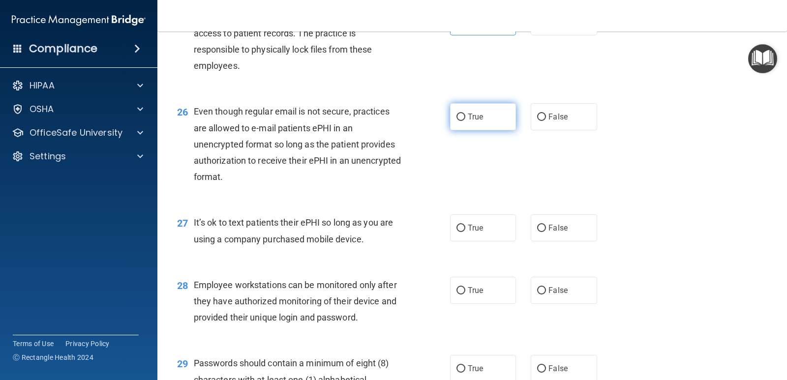
radio input "true"
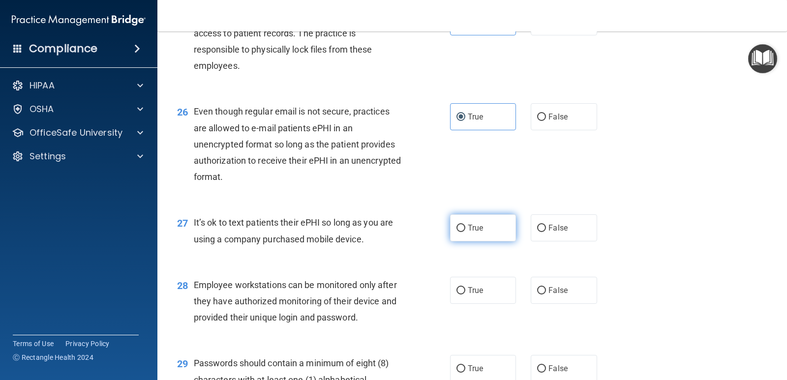
click at [473, 233] on span "True" at bounding box center [475, 227] width 15 height 9
click at [465, 232] on input "True" at bounding box center [460, 228] width 9 height 7
radio input "true"
click at [468, 295] on span "True" at bounding box center [475, 290] width 15 height 9
click at [465, 294] on input "True" at bounding box center [460, 290] width 9 height 7
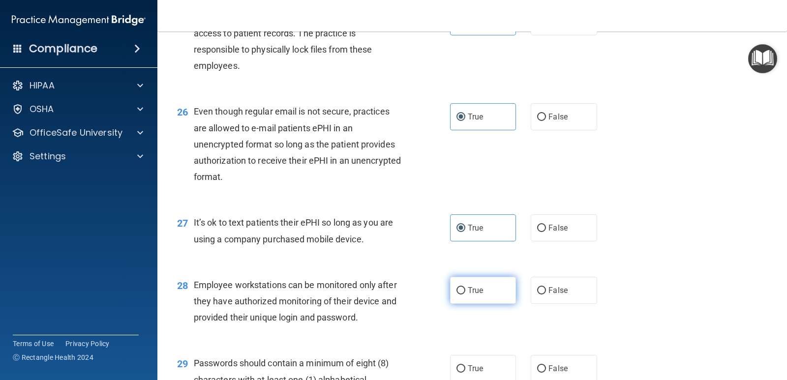
radio input "true"
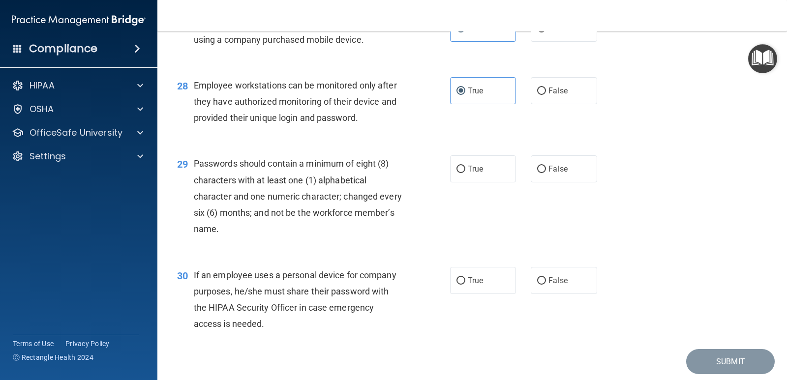
scroll to position [2410, 0]
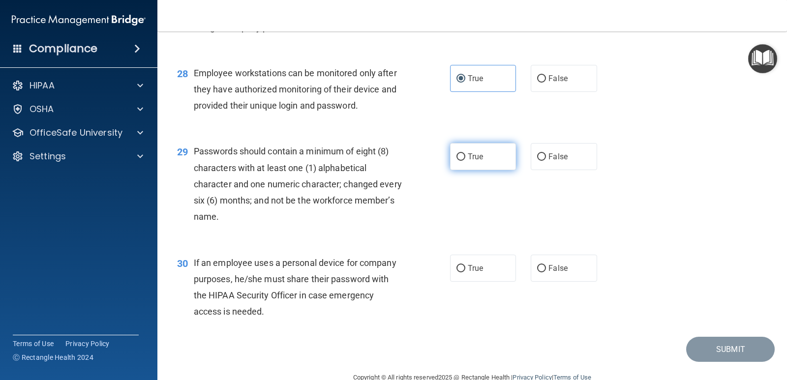
click at [468, 161] on span "True" at bounding box center [475, 156] width 15 height 9
click at [465, 161] on input "True" at bounding box center [460, 156] width 9 height 7
radio input "true"
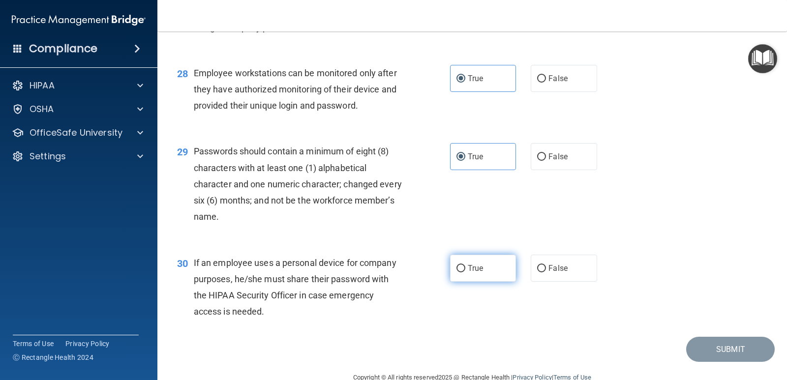
click at [470, 273] on span "True" at bounding box center [475, 267] width 15 height 9
click at [465, 272] on input "True" at bounding box center [460, 268] width 9 height 7
radio input "true"
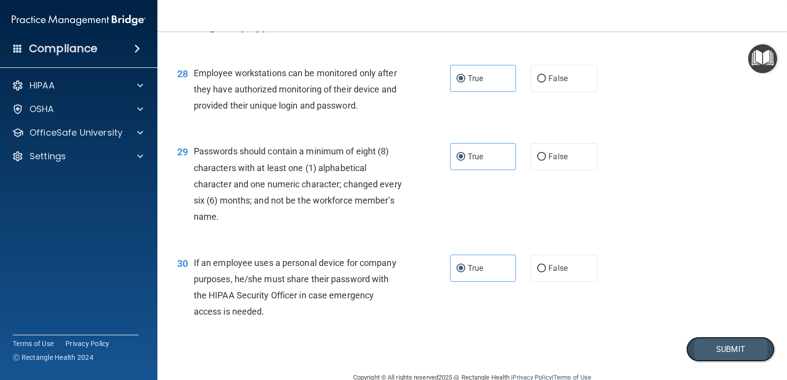
click at [743, 362] on button "Submit" at bounding box center [730, 349] width 88 height 25
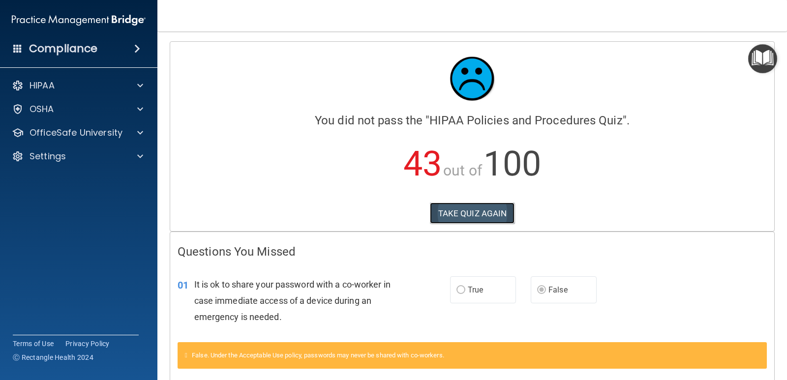
click at [494, 217] on button "TAKE QUIZ AGAIN" at bounding box center [472, 214] width 85 height 22
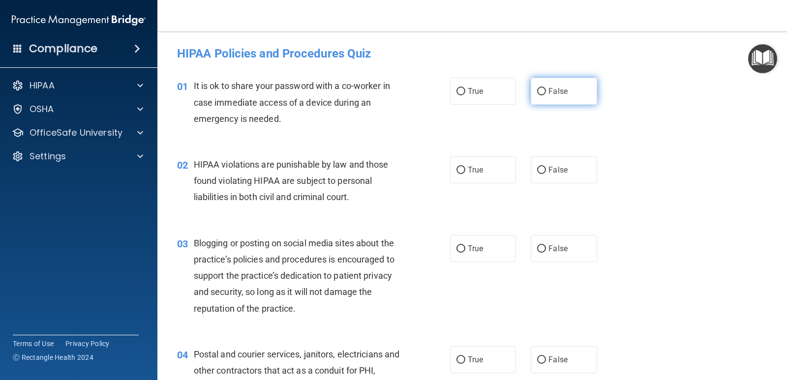
click at [545, 97] on label "False" at bounding box center [563, 91] width 66 height 27
click at [545, 95] on input "False" at bounding box center [541, 91] width 9 height 7
radio input "true"
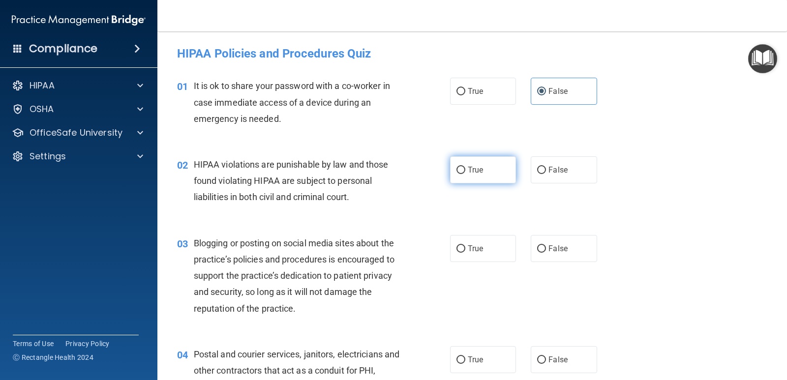
click at [468, 171] on span "True" at bounding box center [475, 169] width 15 height 9
click at [464, 171] on input "True" at bounding box center [460, 170] width 9 height 7
radio input "true"
click at [537, 253] on label "False" at bounding box center [563, 248] width 66 height 27
click at [537, 253] on input "False" at bounding box center [541, 248] width 9 height 7
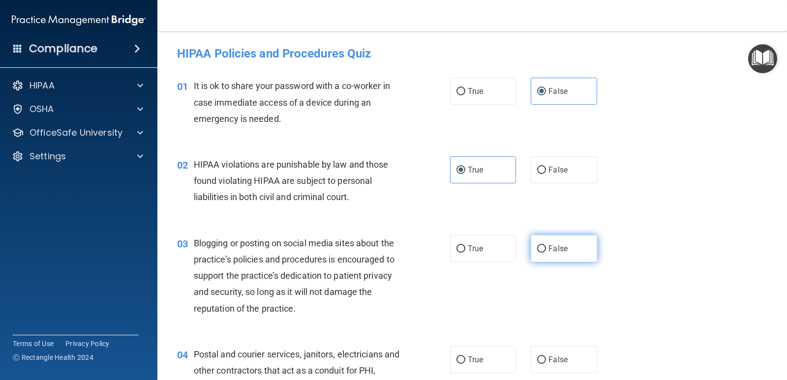
radio input "true"
click at [475, 361] on span "True" at bounding box center [475, 359] width 15 height 9
click at [465, 361] on input "True" at bounding box center [460, 359] width 9 height 7
radio input "true"
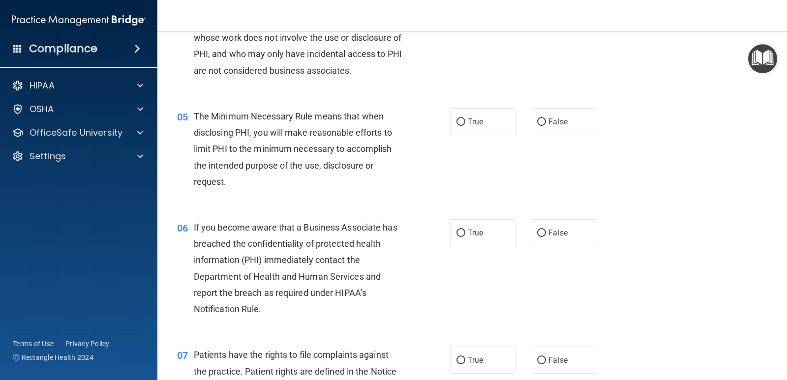
scroll to position [353, 0]
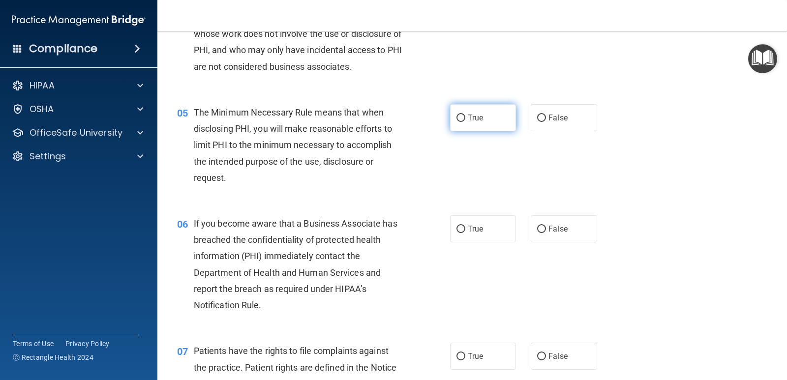
click at [479, 109] on label "True" at bounding box center [483, 117] width 66 height 27
click at [465, 115] on input "True" at bounding box center [460, 118] width 9 height 7
radio input "true"
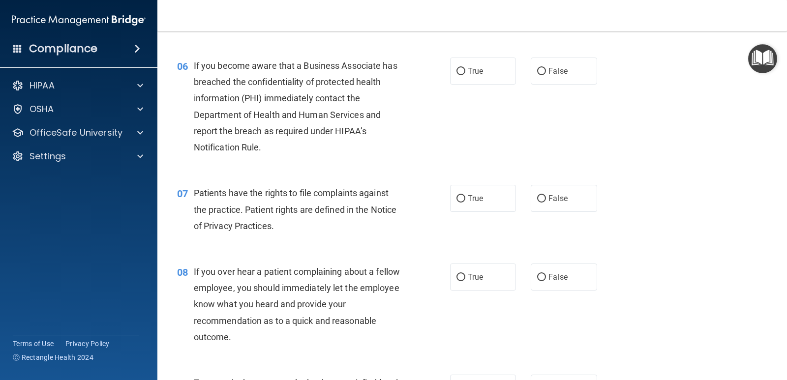
scroll to position [527, 0]
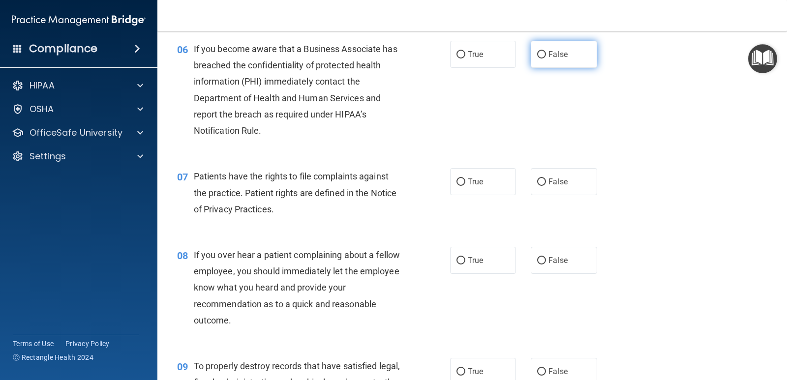
click at [537, 56] on input "False" at bounding box center [541, 54] width 9 height 7
radio input "true"
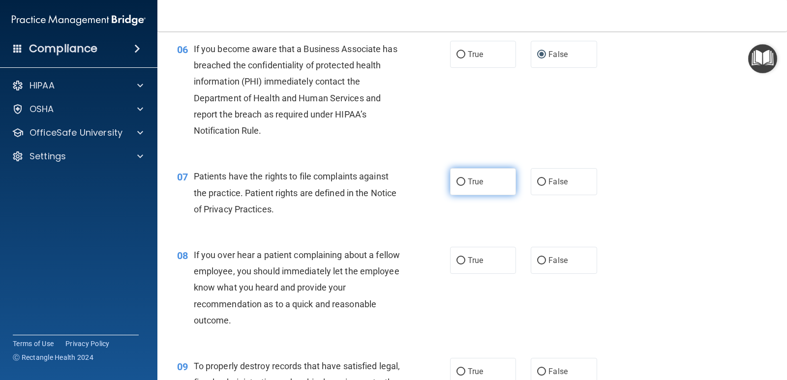
click at [462, 183] on label "True" at bounding box center [483, 181] width 66 height 27
click at [462, 183] on input "True" at bounding box center [460, 181] width 9 height 7
radio input "true"
click at [538, 260] on input "False" at bounding box center [541, 260] width 9 height 7
radio input "true"
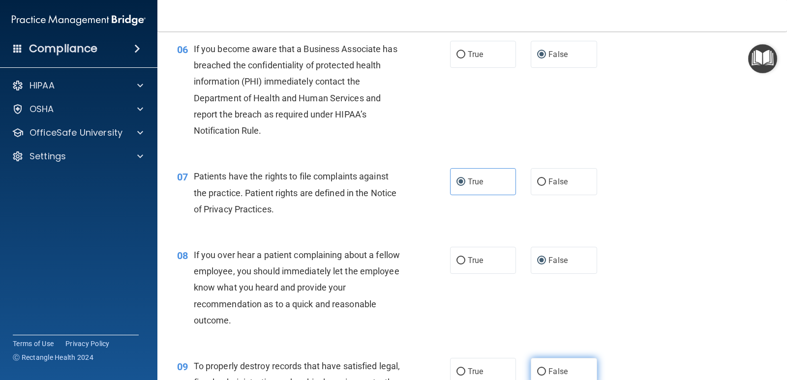
click at [539, 370] on input "False" at bounding box center [541, 371] width 9 height 7
radio input "true"
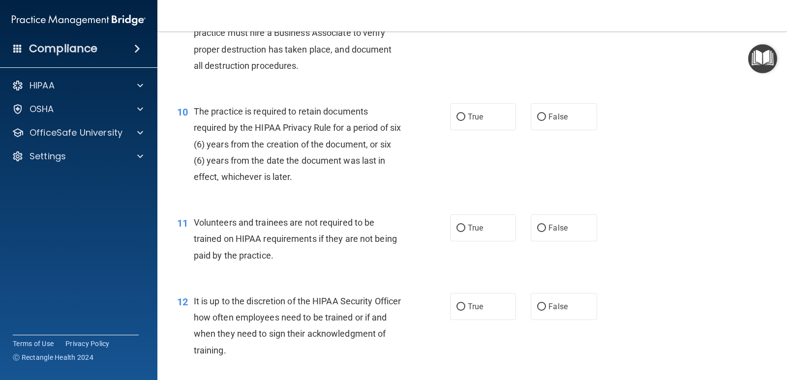
scroll to position [964, 0]
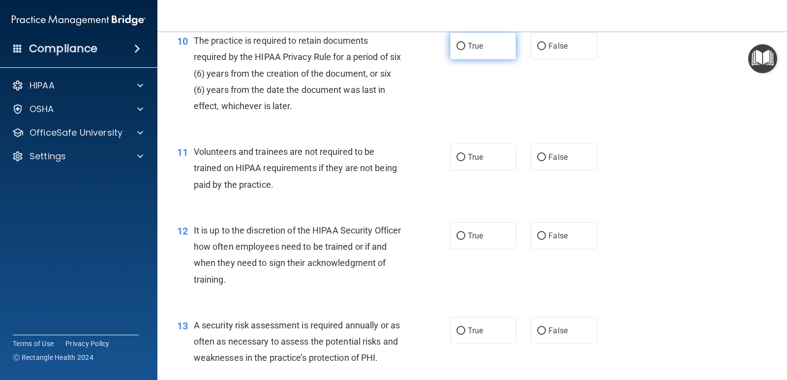
click at [455, 41] on label "True" at bounding box center [483, 45] width 66 height 27
click at [456, 43] on input "True" at bounding box center [460, 46] width 9 height 7
radio input "true"
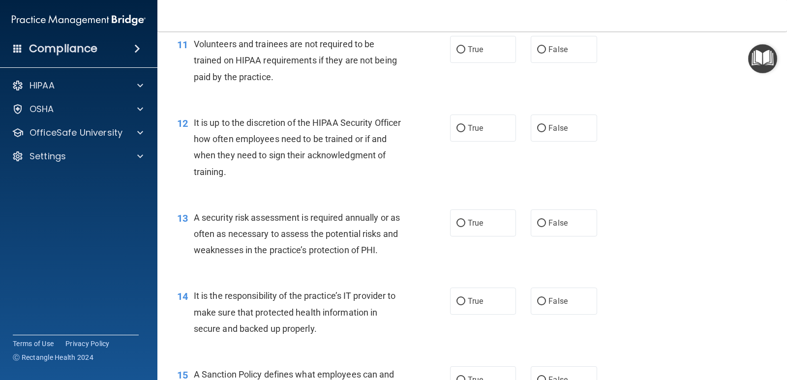
scroll to position [1088, 0]
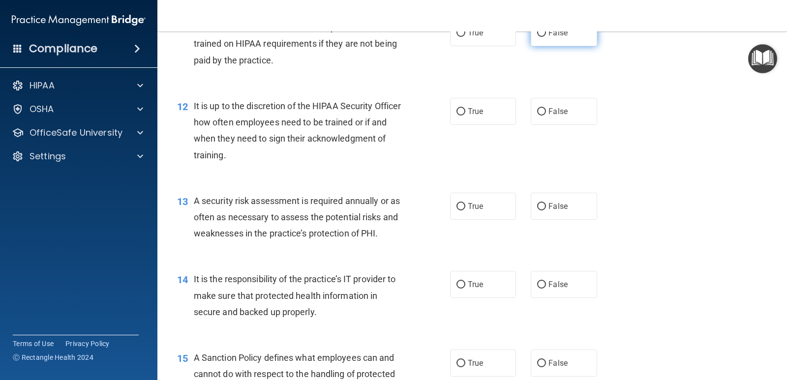
click at [568, 36] on label "False" at bounding box center [563, 32] width 66 height 27
click at [546, 36] on input "False" at bounding box center [541, 32] width 9 height 7
radio input "true"
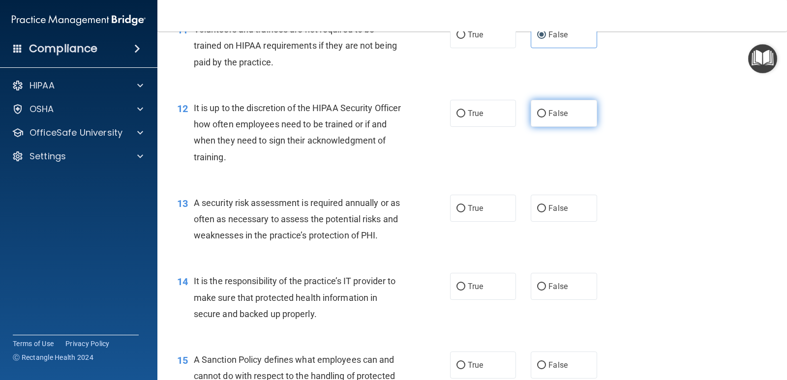
click at [558, 113] on span "False" at bounding box center [557, 113] width 19 height 9
click at [546, 113] on input "False" at bounding box center [541, 113] width 9 height 7
radio input "true"
click at [486, 205] on label "True" at bounding box center [483, 208] width 66 height 27
click at [465, 205] on input "True" at bounding box center [460, 208] width 9 height 7
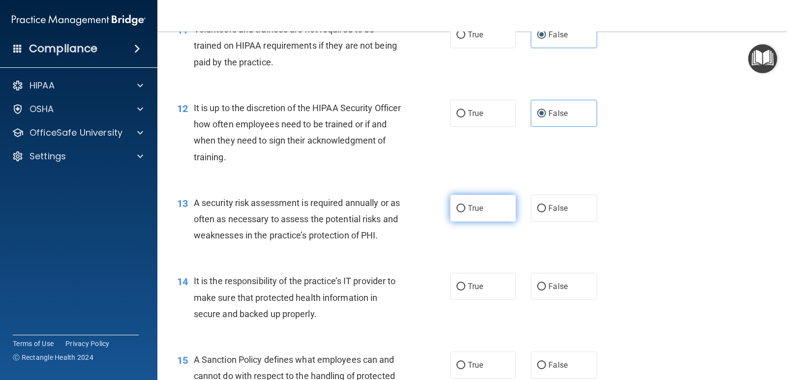
radio input "true"
click at [549, 287] on span "False" at bounding box center [557, 286] width 19 height 9
click at [546, 287] on input "False" at bounding box center [541, 286] width 9 height 7
radio input "true"
click at [549, 365] on span "False" at bounding box center [557, 364] width 19 height 9
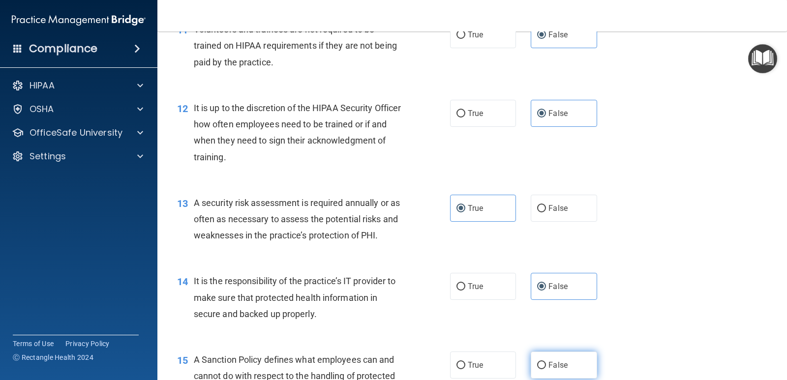
click at [546, 365] on input "False" at bounding box center [541, 365] width 9 height 7
radio input "true"
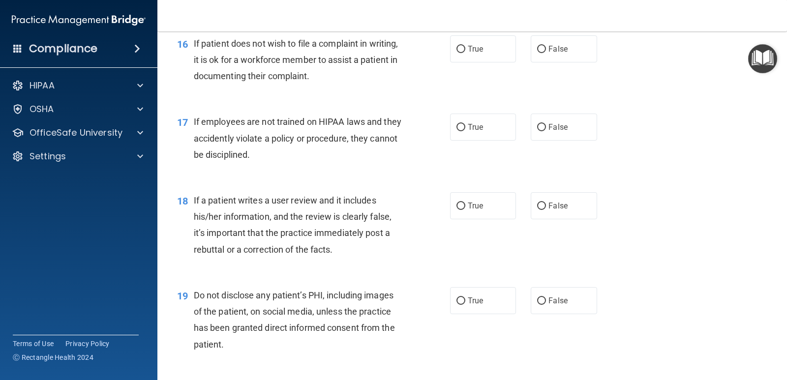
scroll to position [1485, 0]
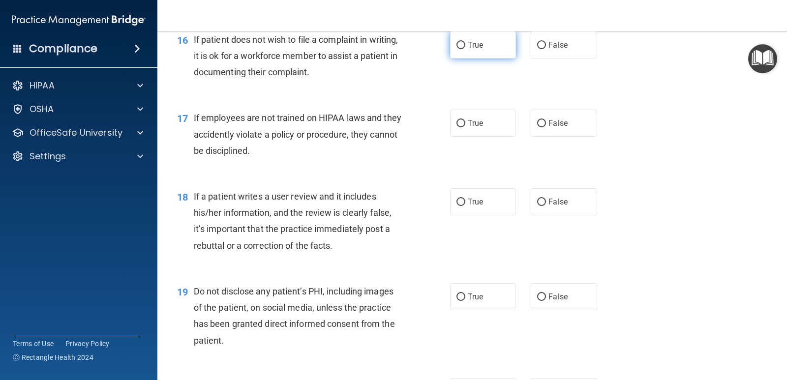
click at [476, 50] on label "True" at bounding box center [483, 44] width 66 height 27
click at [465, 49] on input "True" at bounding box center [460, 45] width 9 height 7
radio input "true"
click at [560, 129] on label "False" at bounding box center [563, 123] width 66 height 27
click at [546, 127] on input "False" at bounding box center [541, 123] width 9 height 7
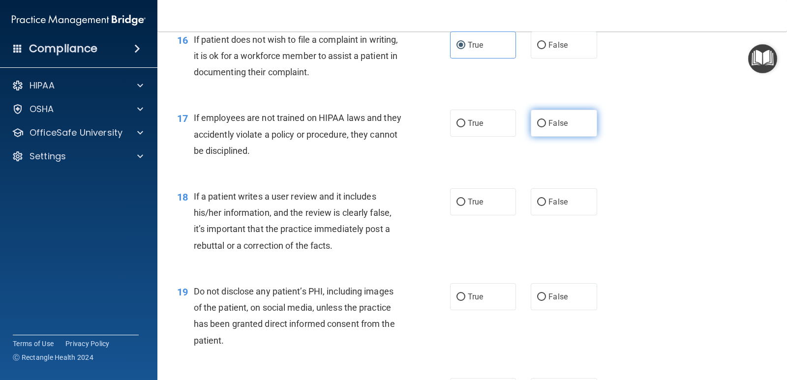
radio input "true"
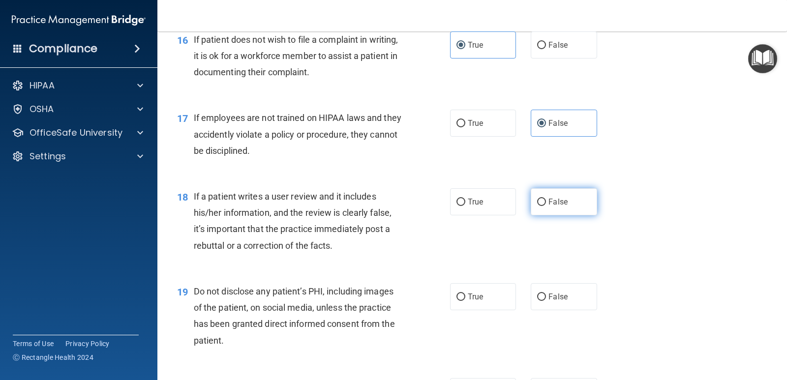
click at [562, 202] on span "False" at bounding box center [557, 201] width 19 height 9
click at [546, 202] on input "False" at bounding box center [541, 202] width 9 height 7
radio input "true"
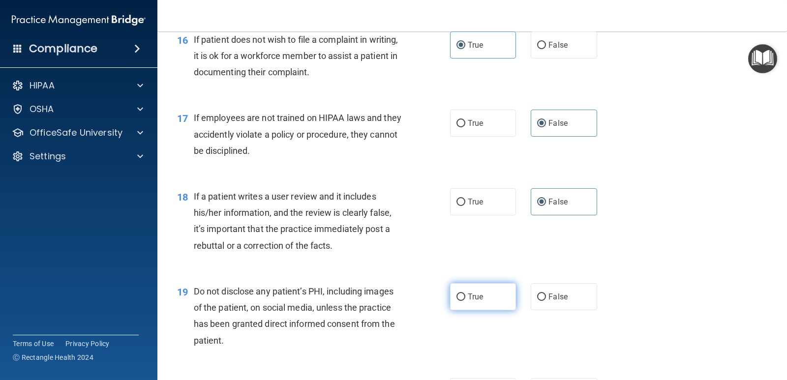
click at [483, 297] on label "True" at bounding box center [483, 296] width 66 height 27
click at [465, 297] on input "True" at bounding box center [460, 296] width 9 height 7
radio input "true"
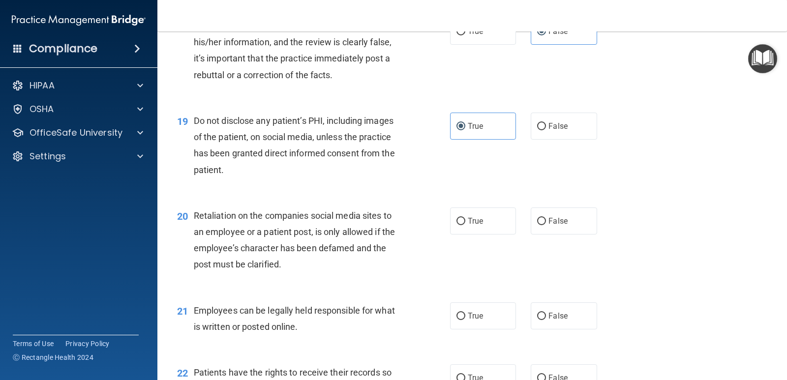
scroll to position [1660, 0]
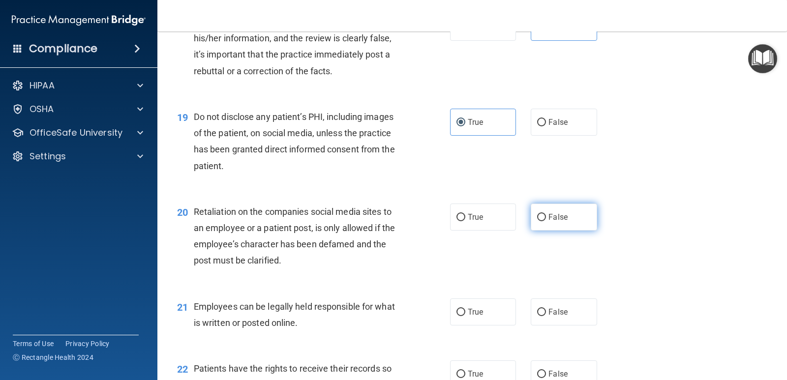
click at [552, 215] on span "False" at bounding box center [557, 216] width 19 height 9
click at [546, 215] on input "False" at bounding box center [541, 217] width 9 height 7
radio input "true"
click at [760, 258] on div "20 Retaliation on the companies social media sites to an employee or a patient …" at bounding box center [472, 238] width 605 height 95
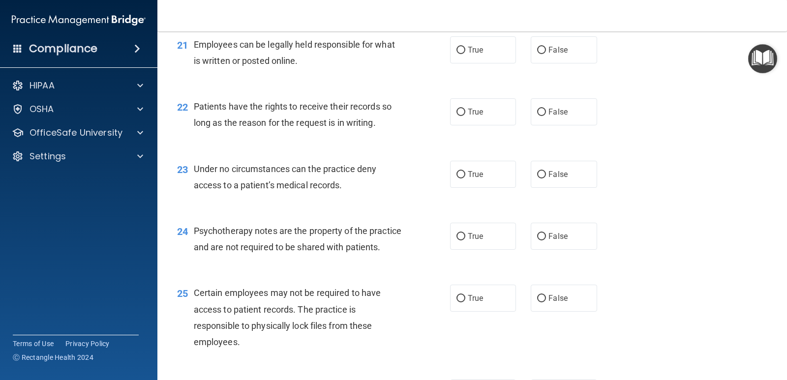
scroll to position [1926, 0]
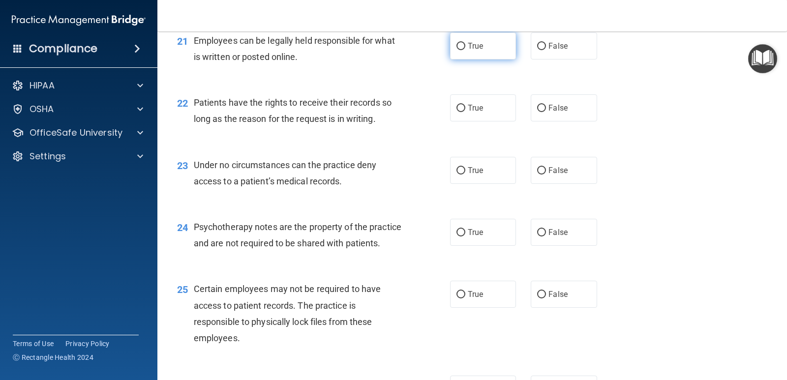
click at [498, 36] on label "True" at bounding box center [483, 45] width 66 height 27
click at [465, 43] on input "True" at bounding box center [460, 46] width 9 height 7
radio input "true"
click at [559, 104] on span "False" at bounding box center [557, 107] width 19 height 9
click at [546, 105] on input "False" at bounding box center [541, 108] width 9 height 7
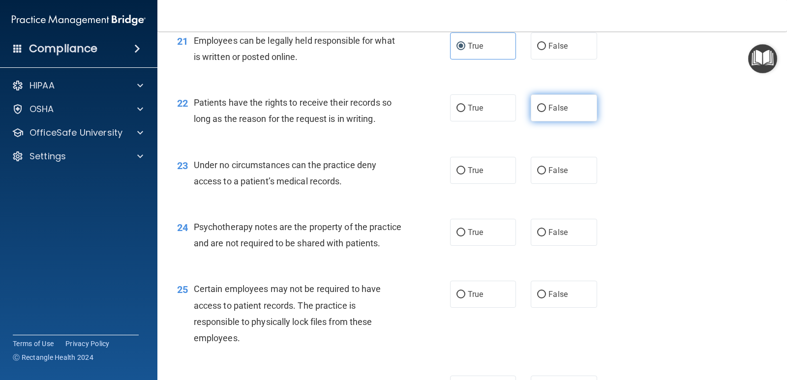
radio input "true"
click at [563, 165] on label "False" at bounding box center [563, 170] width 66 height 27
click at [546, 167] on input "False" at bounding box center [541, 170] width 9 height 7
radio input "true"
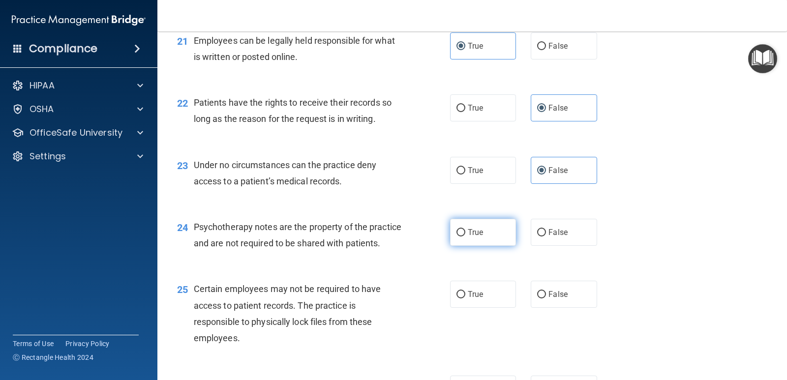
click at [492, 235] on label "True" at bounding box center [483, 232] width 66 height 27
click at [465, 235] on input "True" at bounding box center [460, 232] width 9 height 7
radio input "true"
click at [490, 308] on label "True" at bounding box center [483, 294] width 66 height 27
click at [465, 298] on input "True" at bounding box center [460, 294] width 9 height 7
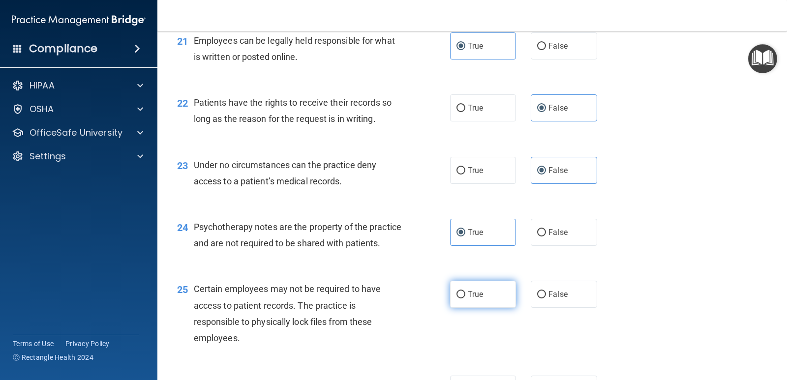
radio input "true"
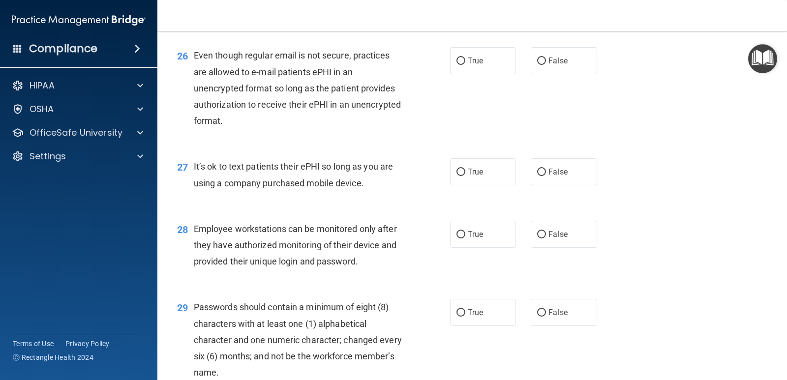
scroll to position [2271, 0]
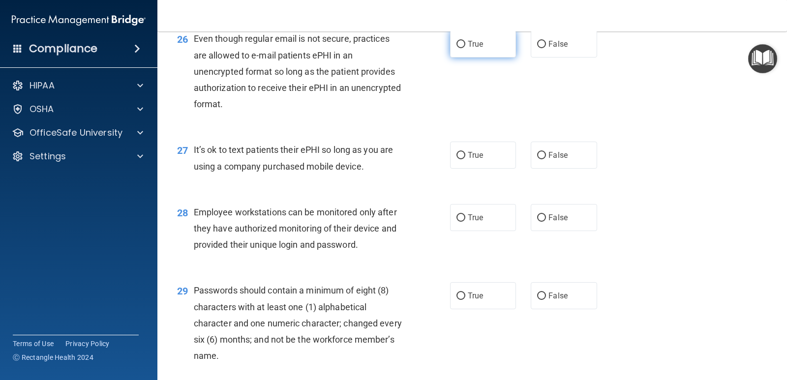
click at [479, 58] on label "True" at bounding box center [483, 43] width 66 height 27
click at [465, 48] on input "True" at bounding box center [460, 44] width 9 height 7
radio input "true"
click at [479, 58] on label "True" at bounding box center [483, 43] width 66 height 27
click at [465, 48] on input "True" at bounding box center [460, 44] width 9 height 7
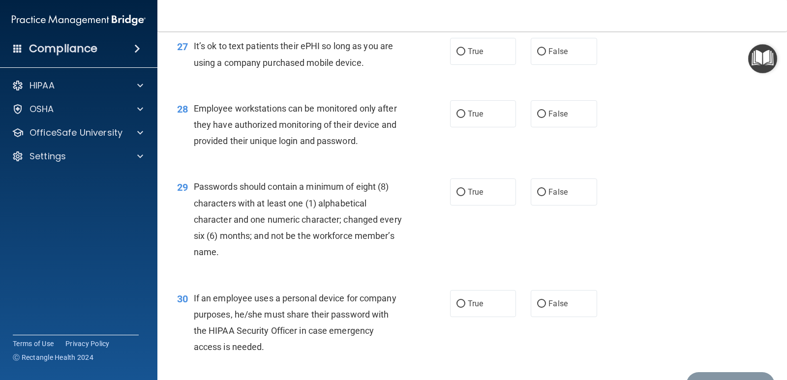
scroll to position [2379, 0]
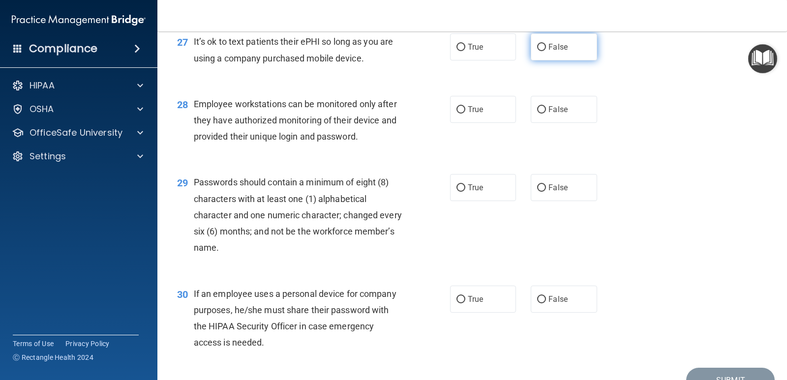
click at [575, 59] on label "False" at bounding box center [563, 46] width 66 height 27
click at [546, 51] on input "False" at bounding box center [541, 47] width 9 height 7
radio input "true"
click at [563, 123] on label "False" at bounding box center [563, 109] width 66 height 27
click at [546, 114] on input "False" at bounding box center [541, 109] width 9 height 7
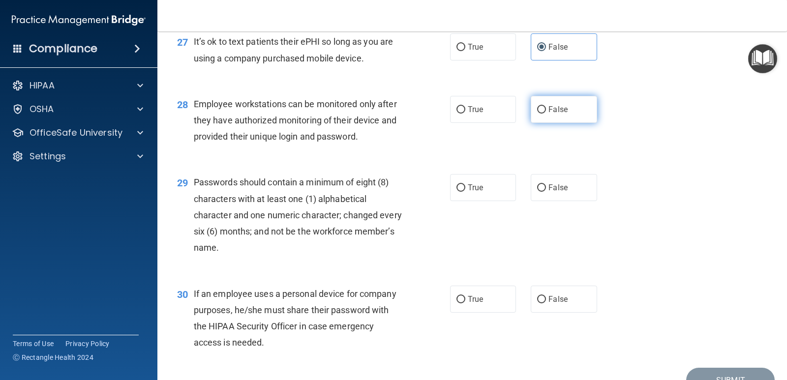
radio input "true"
click at [473, 192] on span "True" at bounding box center [475, 187] width 15 height 9
click at [465, 192] on input "True" at bounding box center [460, 187] width 9 height 7
radio input "true"
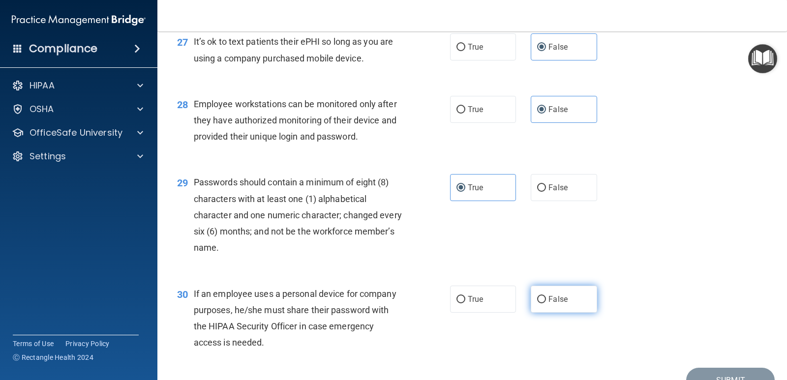
click at [570, 313] on label "False" at bounding box center [563, 299] width 66 height 27
click at [546, 303] on input "False" at bounding box center [541, 299] width 9 height 7
radio input "true"
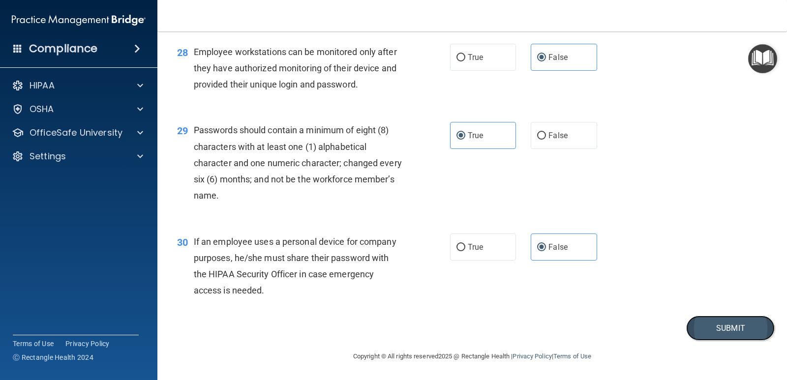
click at [730, 320] on button "Submit" at bounding box center [730, 328] width 88 height 25
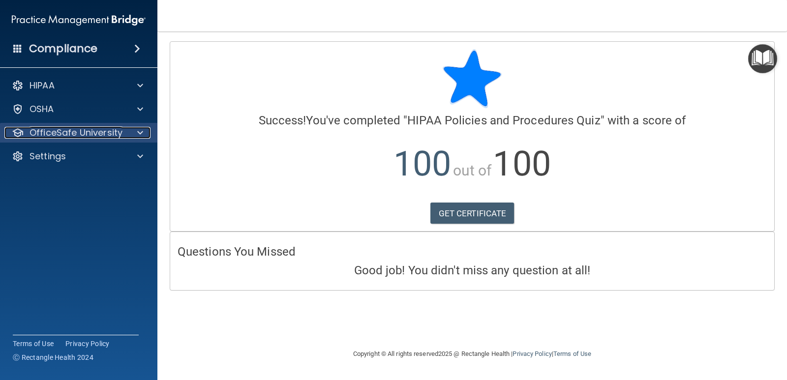
click at [121, 132] on p "OfficeSafe University" at bounding box center [75, 133] width 93 height 12
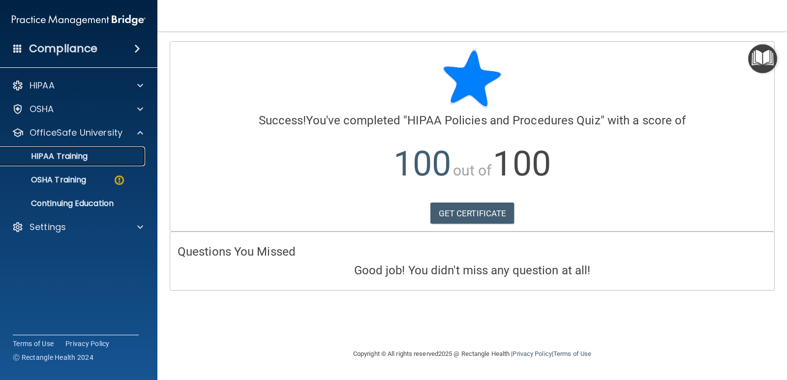
click at [76, 158] on p "HIPAA Training" at bounding box center [46, 156] width 81 height 10
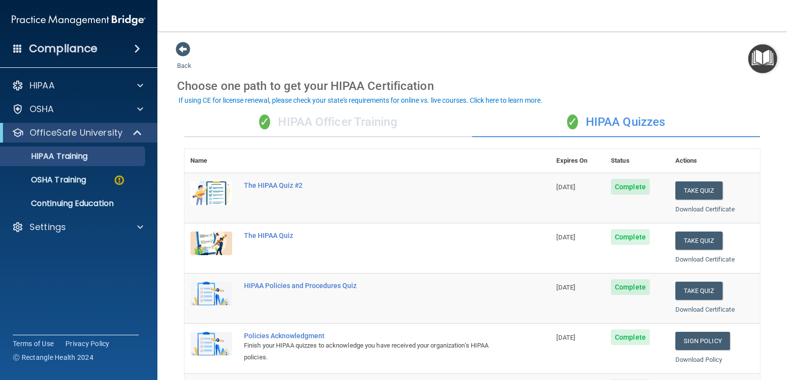
click at [356, 123] on div "✓ HIPAA Officer Training" at bounding box center [328, 122] width 288 height 29
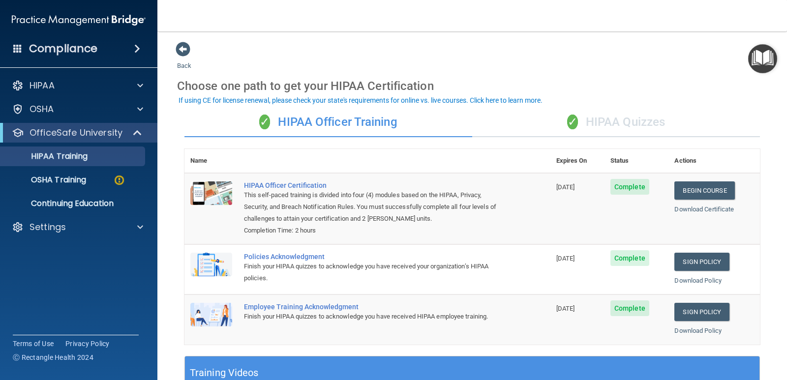
click at [611, 120] on div "✓ HIPAA Quizzes" at bounding box center [616, 122] width 288 height 29
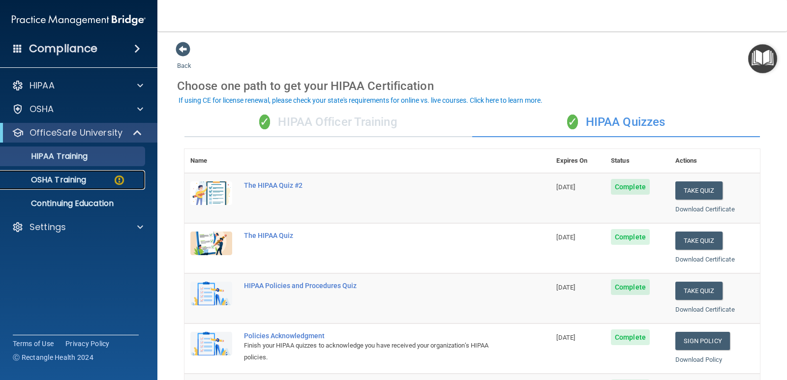
click at [81, 179] on p "OSHA Training" at bounding box center [46, 180] width 80 height 10
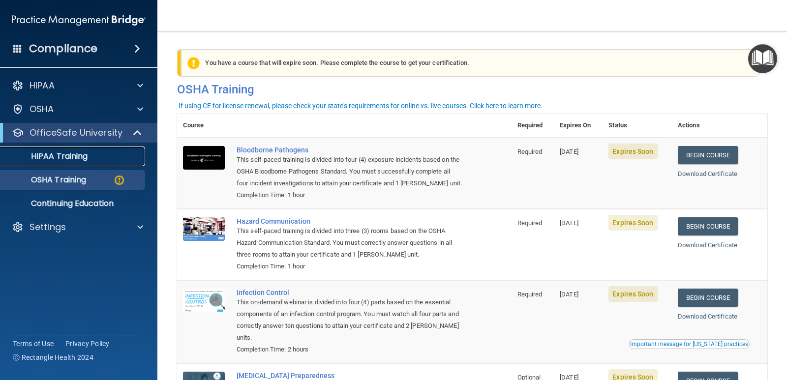
click at [79, 152] on p "HIPAA Training" at bounding box center [46, 156] width 81 height 10
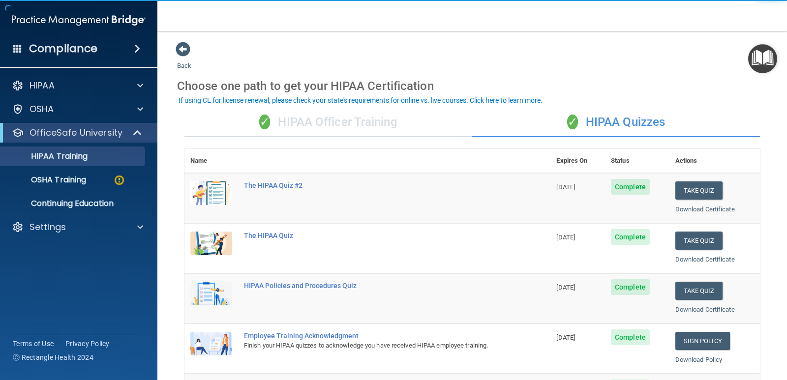
click at [327, 117] on div "✓ HIPAA Officer Training" at bounding box center [328, 122] width 288 height 29
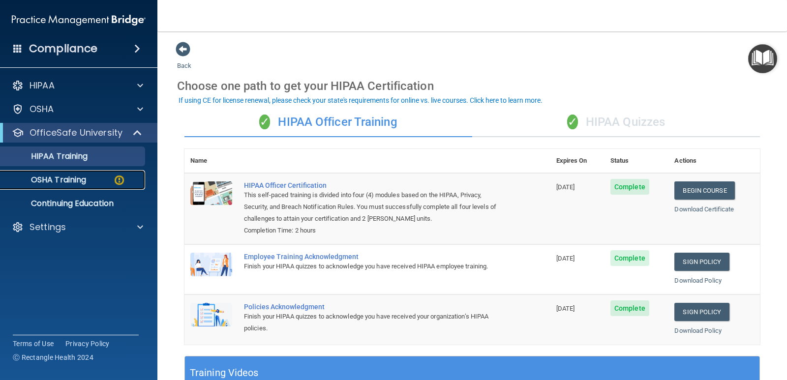
click at [97, 181] on div "OSHA Training" at bounding box center [73, 180] width 134 height 10
